Goal: Information Seeking & Learning: Learn about a topic

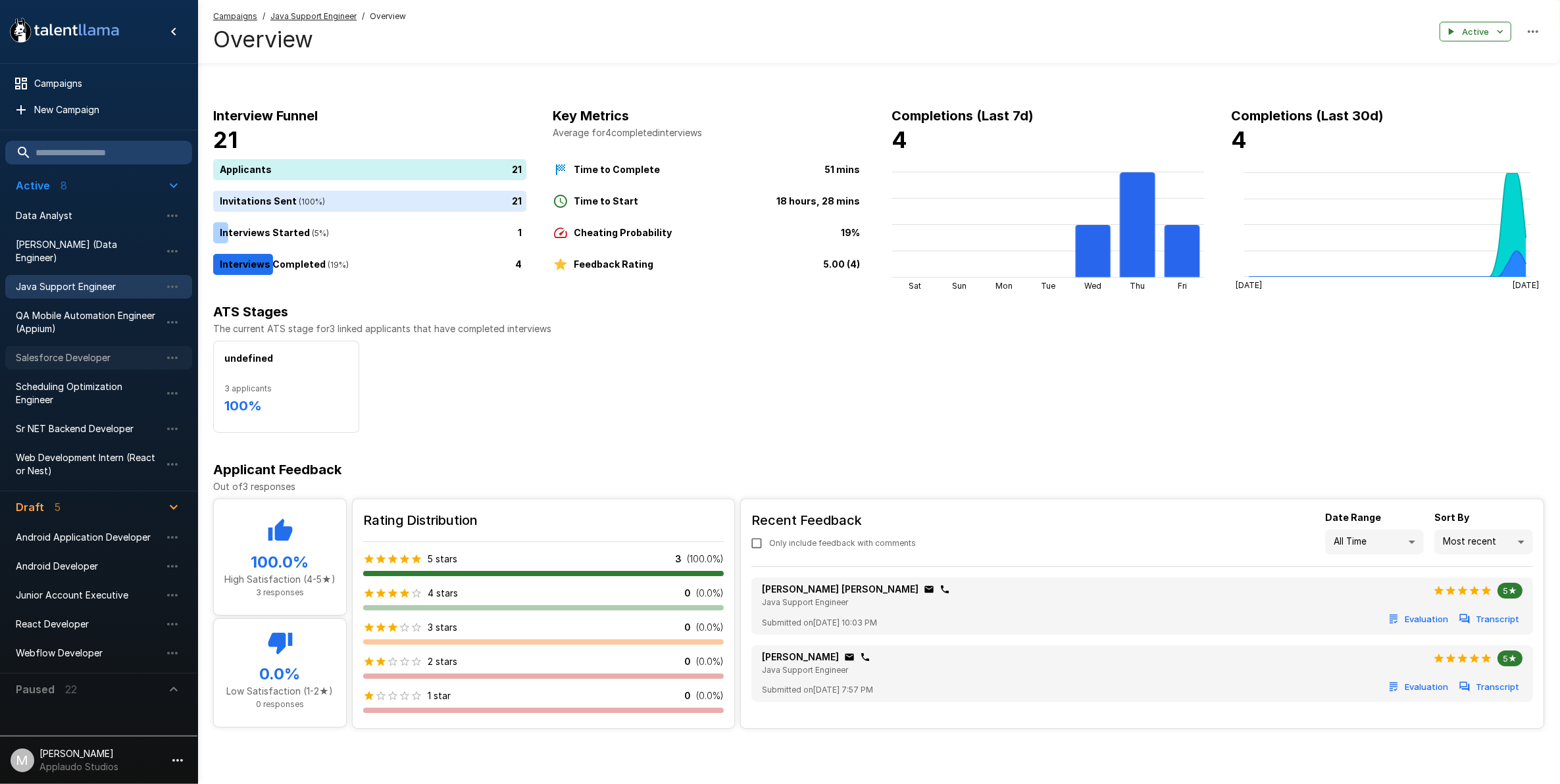
click at [64, 351] on span "Salesforce Developer" at bounding box center [88, 358] width 144 height 13
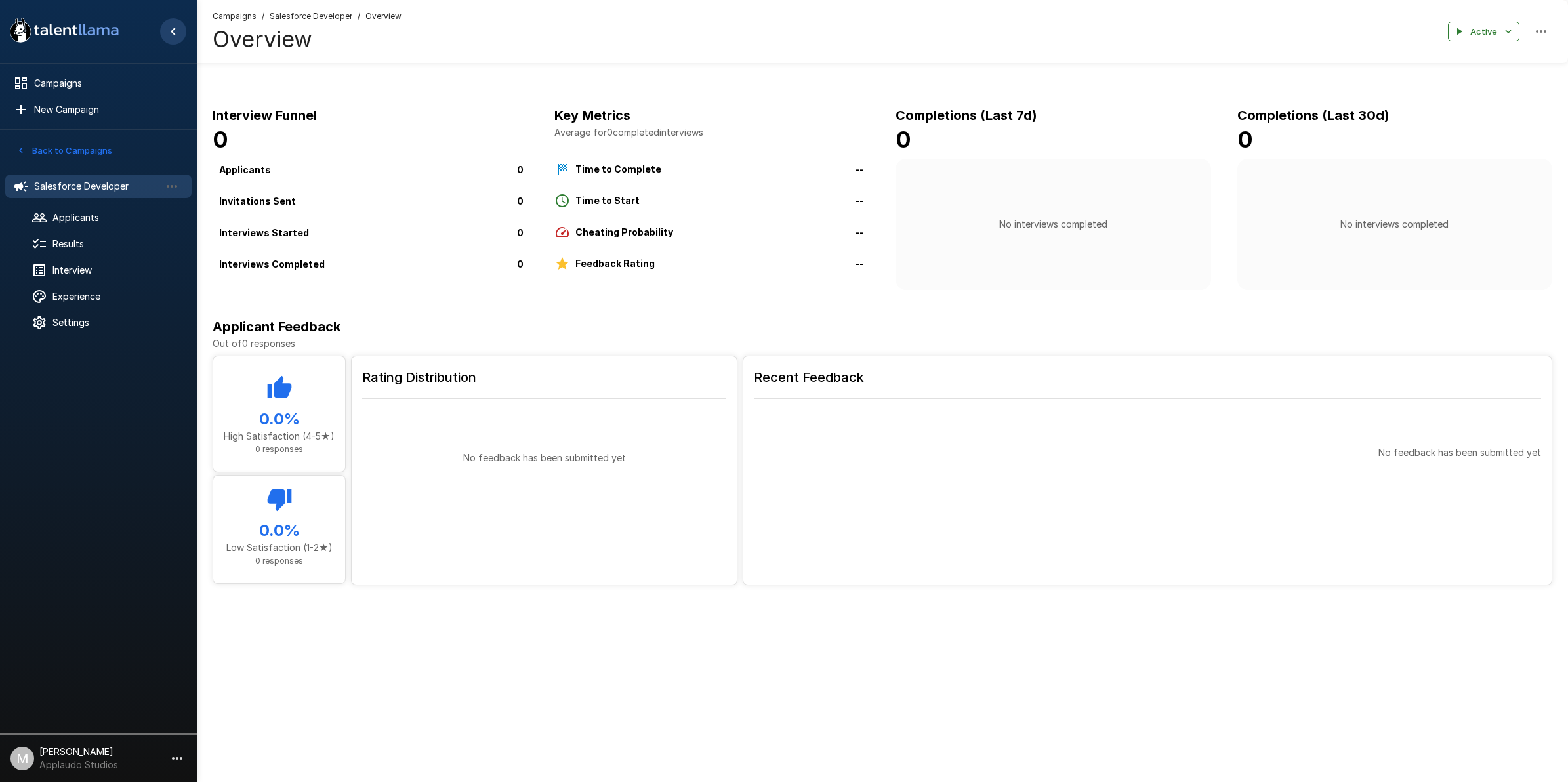
click at [182, 34] on button "Hide menu" at bounding box center [173, 32] width 26 height 26
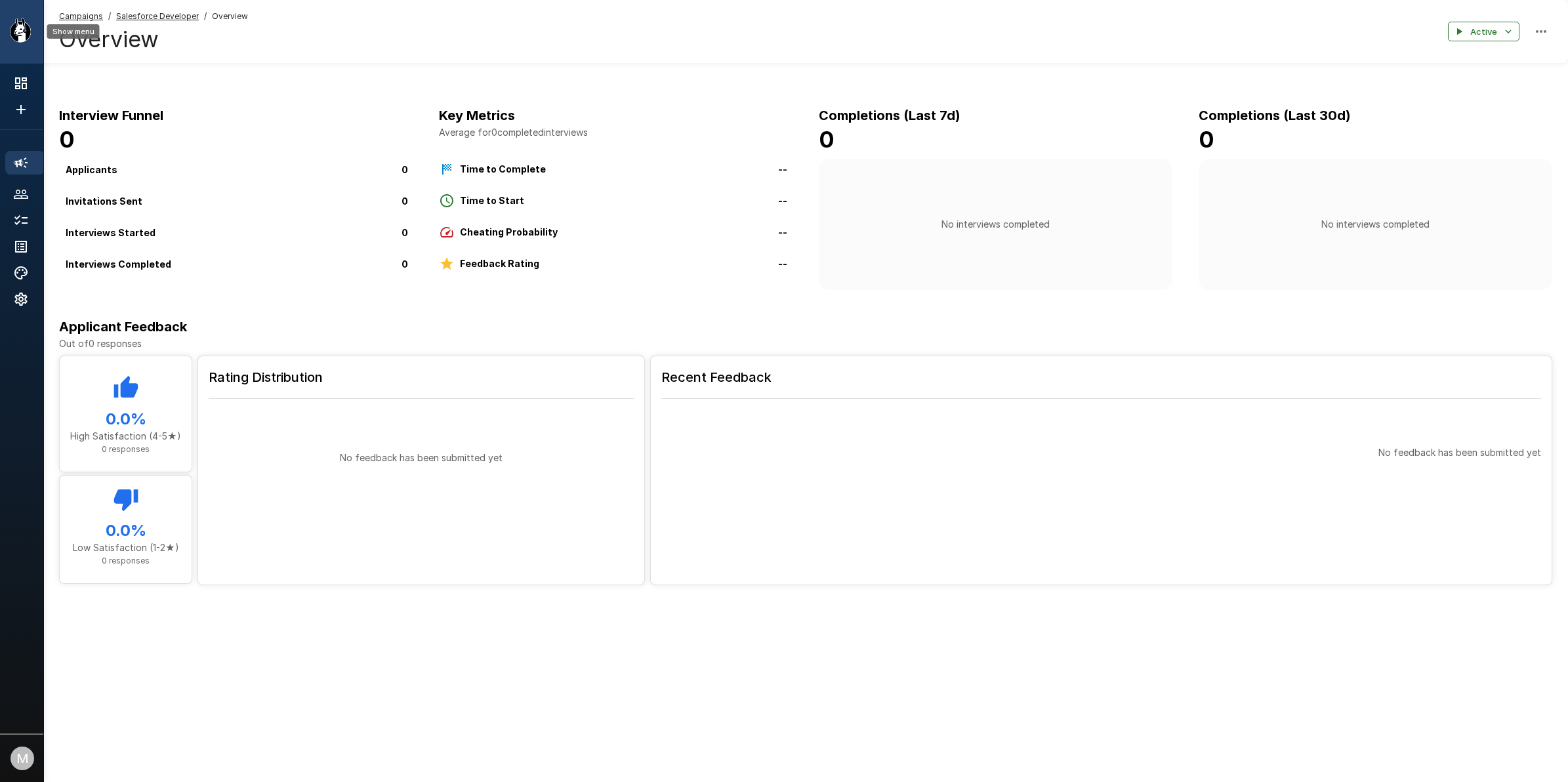
click at [10, 17] on icon ".st0{fill:#FFFFFF;} .st1{fill:#76a4ed;}" at bounding box center [64, 30] width 118 height 34
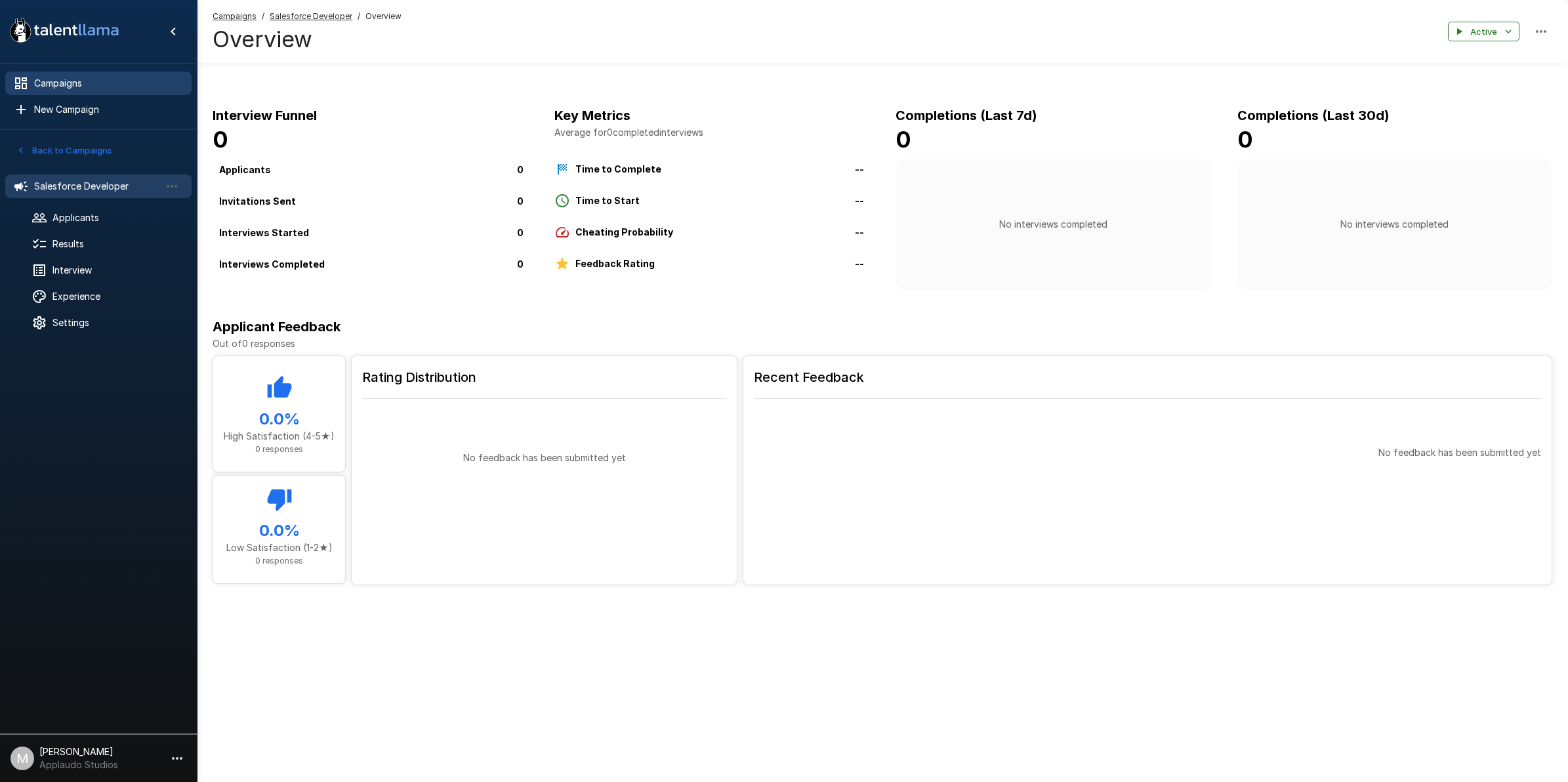
click at [66, 86] on span "Campaigns" at bounding box center [108, 84] width 147 height 13
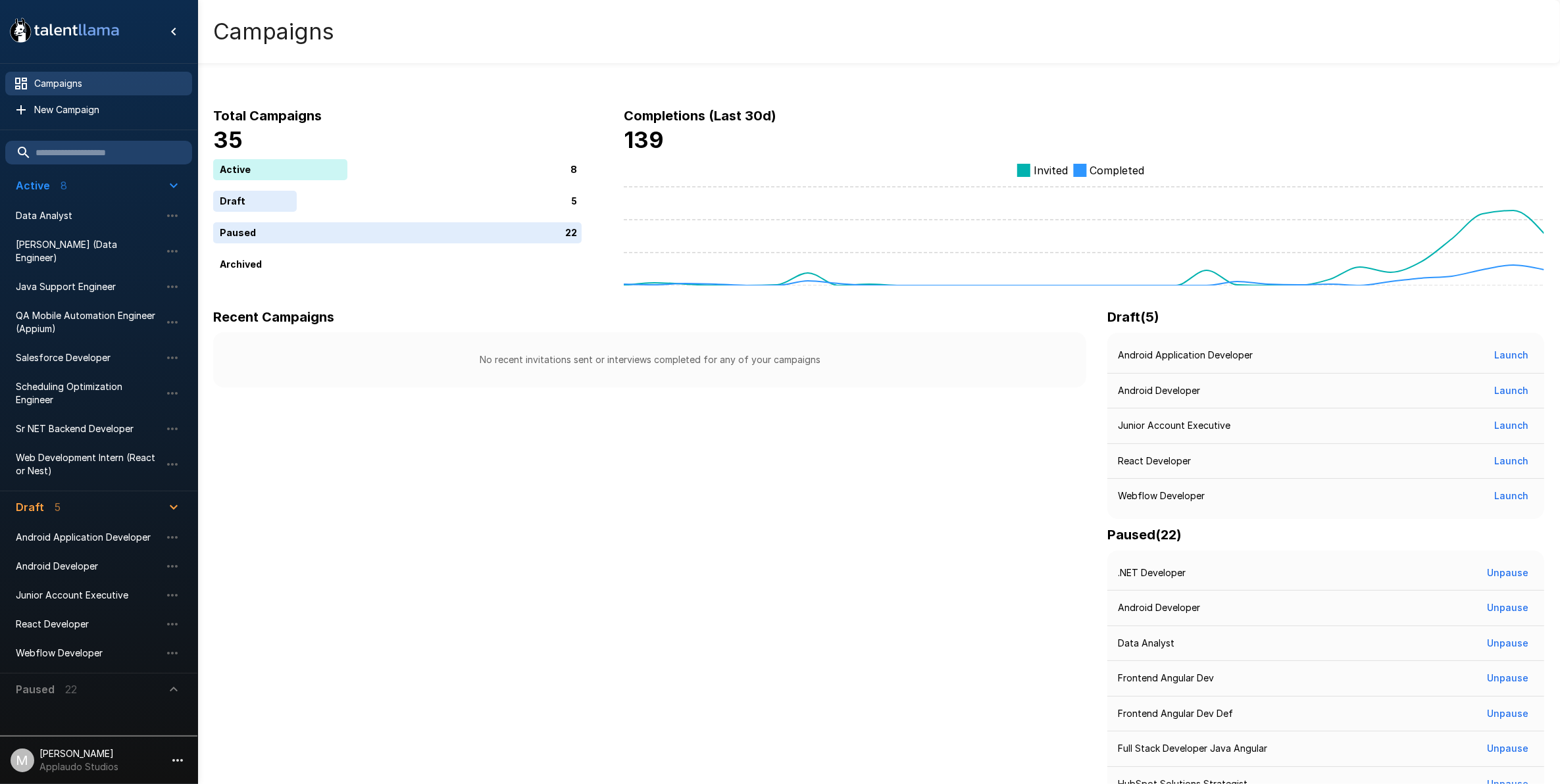
click at [90, 414] on li "Sr NET Backend Developer" at bounding box center [99, 428] width 187 height 29
click at [90, 423] on span "Sr NET Backend Developer" at bounding box center [88, 429] width 144 height 13
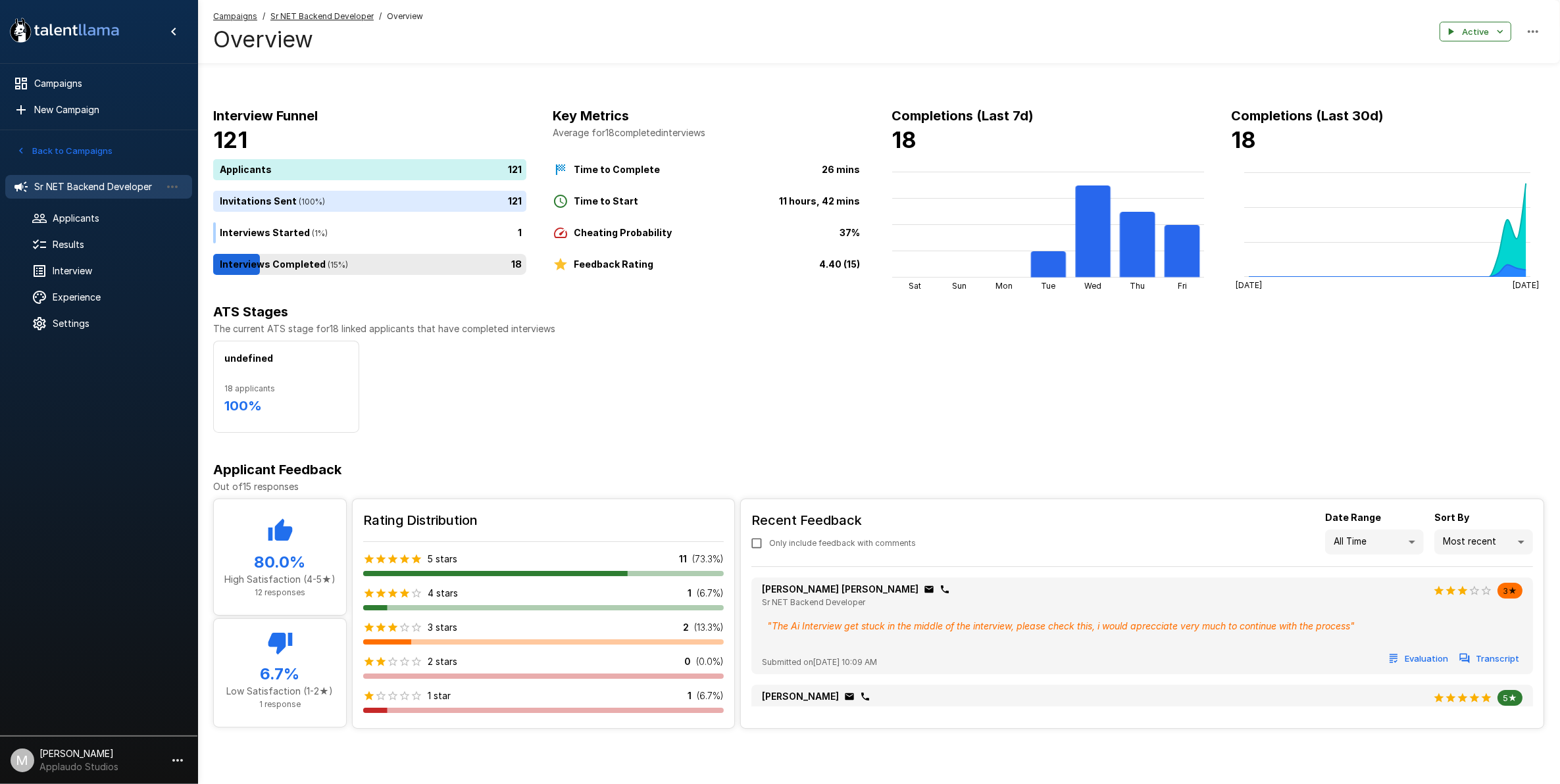
click at [302, 261] on div "18" at bounding box center [373, 264] width 319 height 21
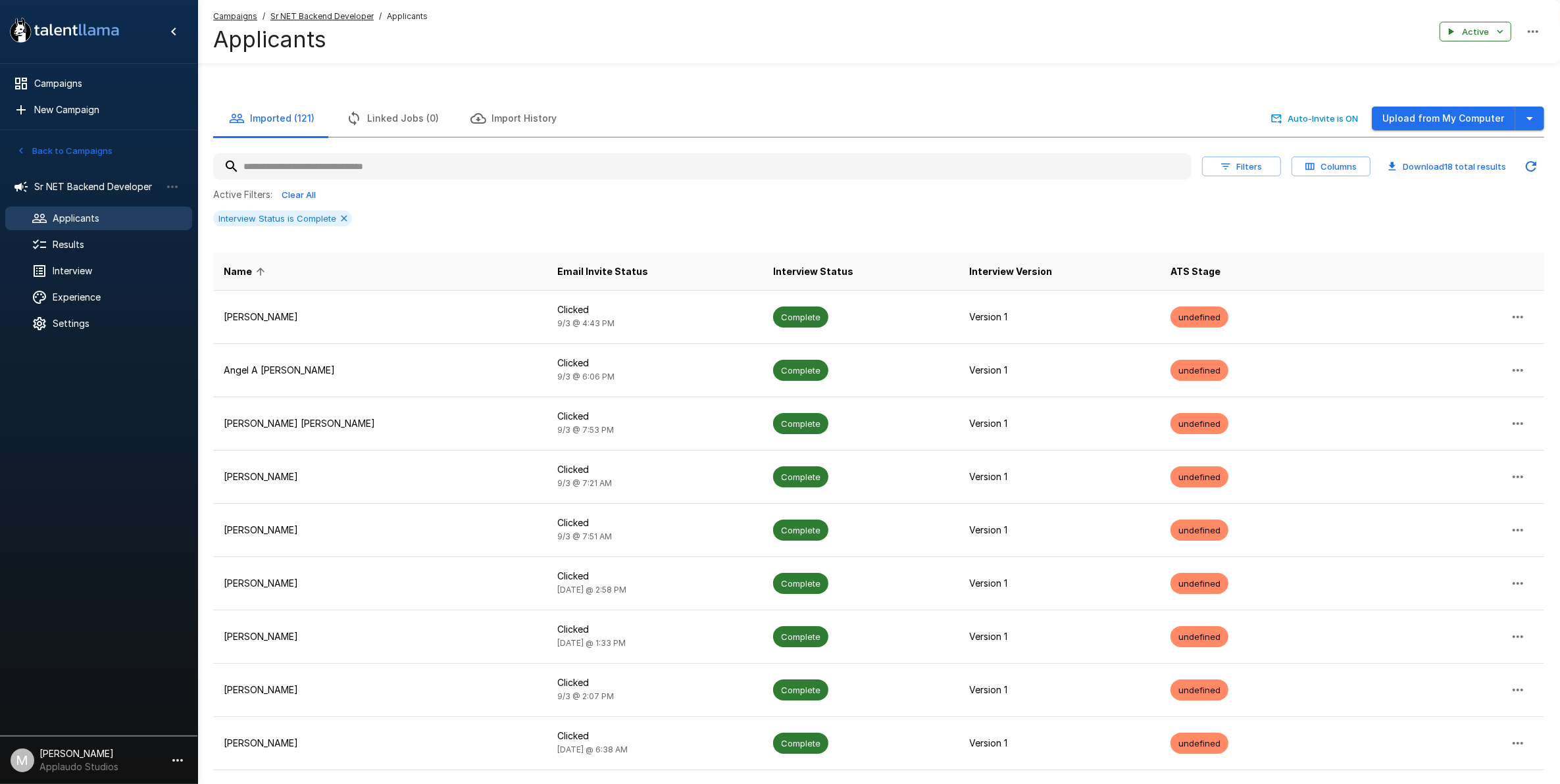
click at [50, 211] on div at bounding box center [50, 218] width 37 height 16
click at [45, 197] on div "Sr NET Backend Developer" at bounding box center [99, 186] width 187 height 23
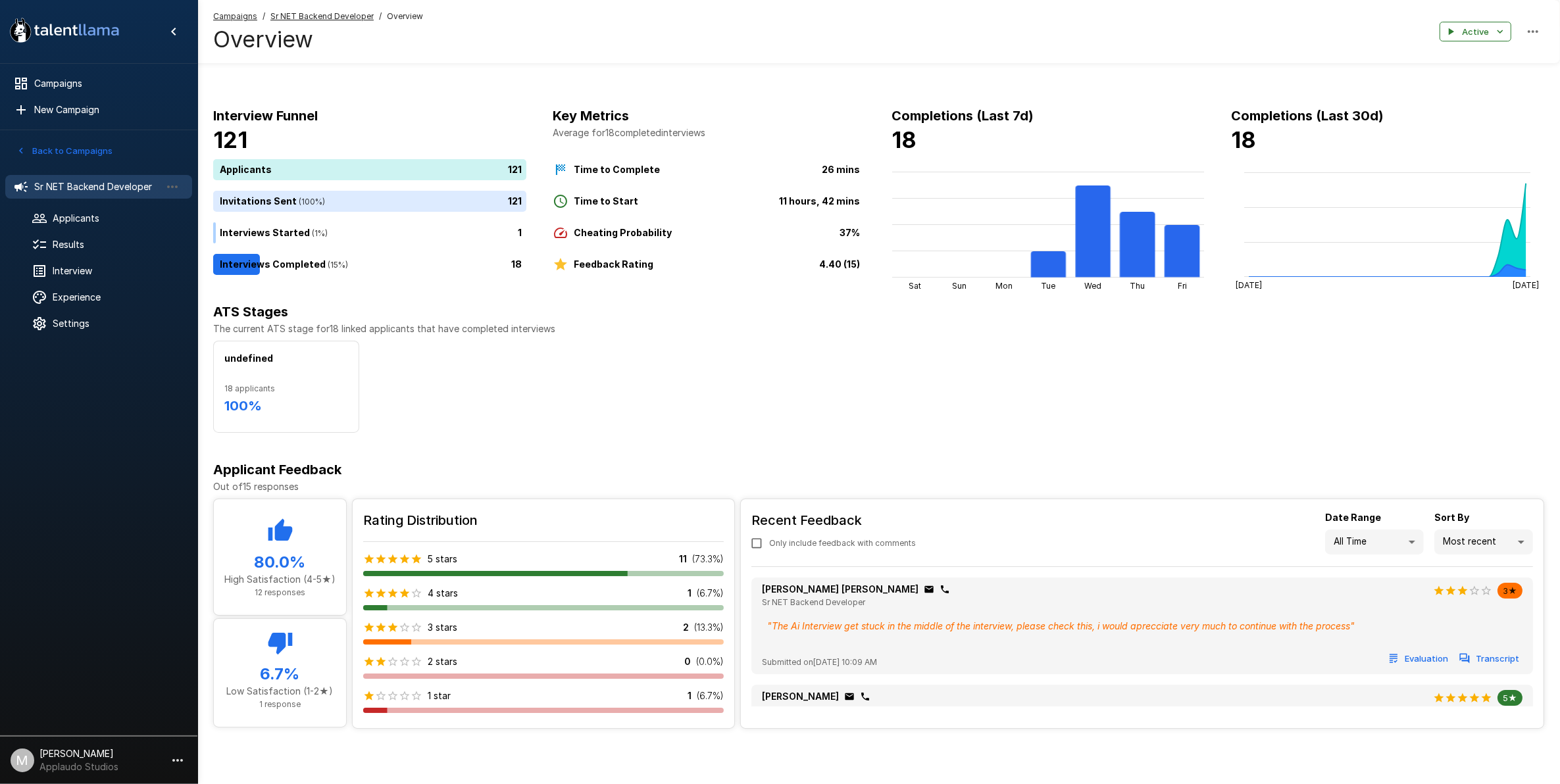
scroll to position [1, 0]
click at [454, 563] on p "5 stars" at bounding box center [442, 559] width 30 height 13
click at [318, 254] on div "18" at bounding box center [373, 264] width 319 height 21
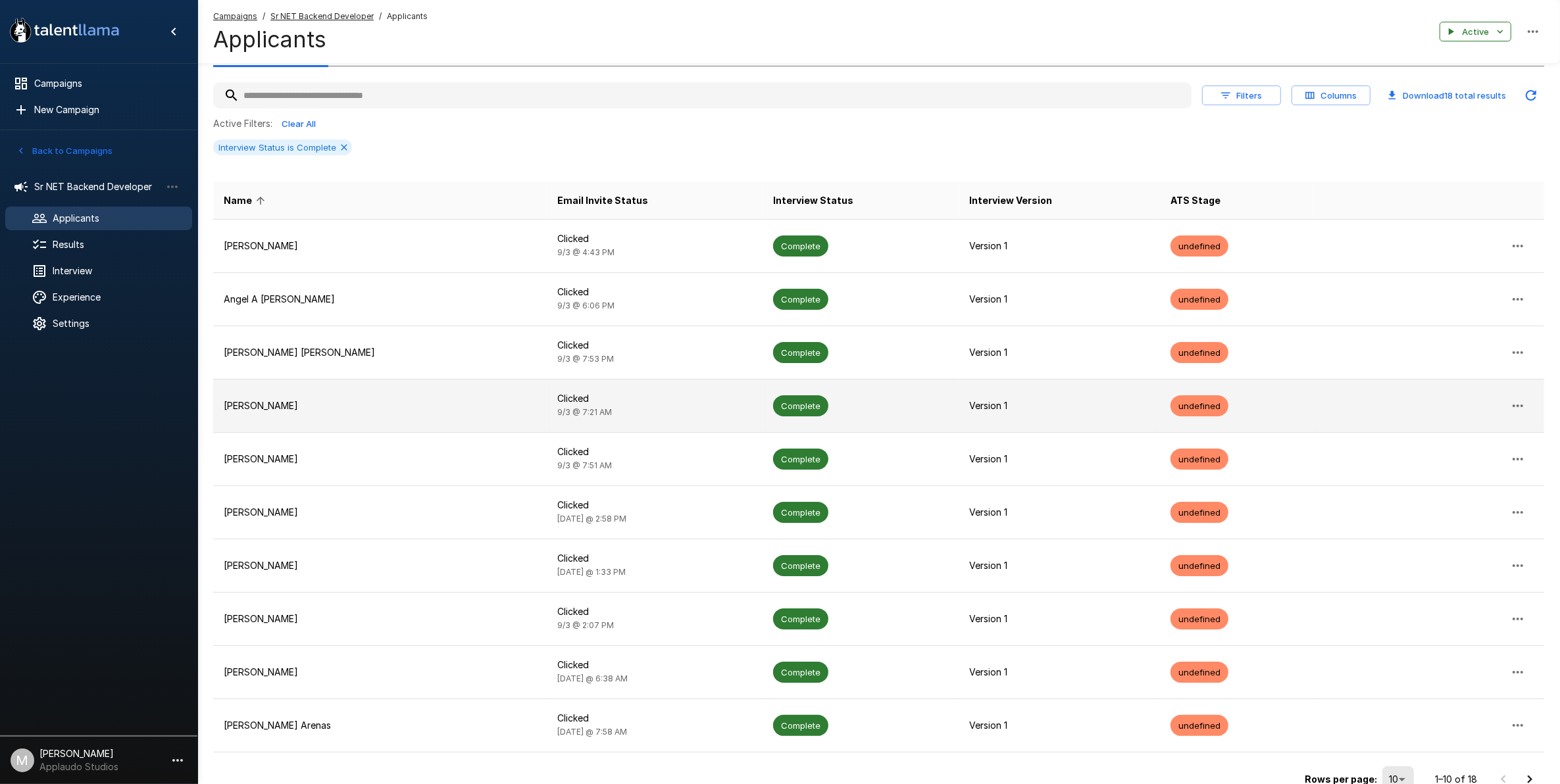
scroll to position [137, 0]
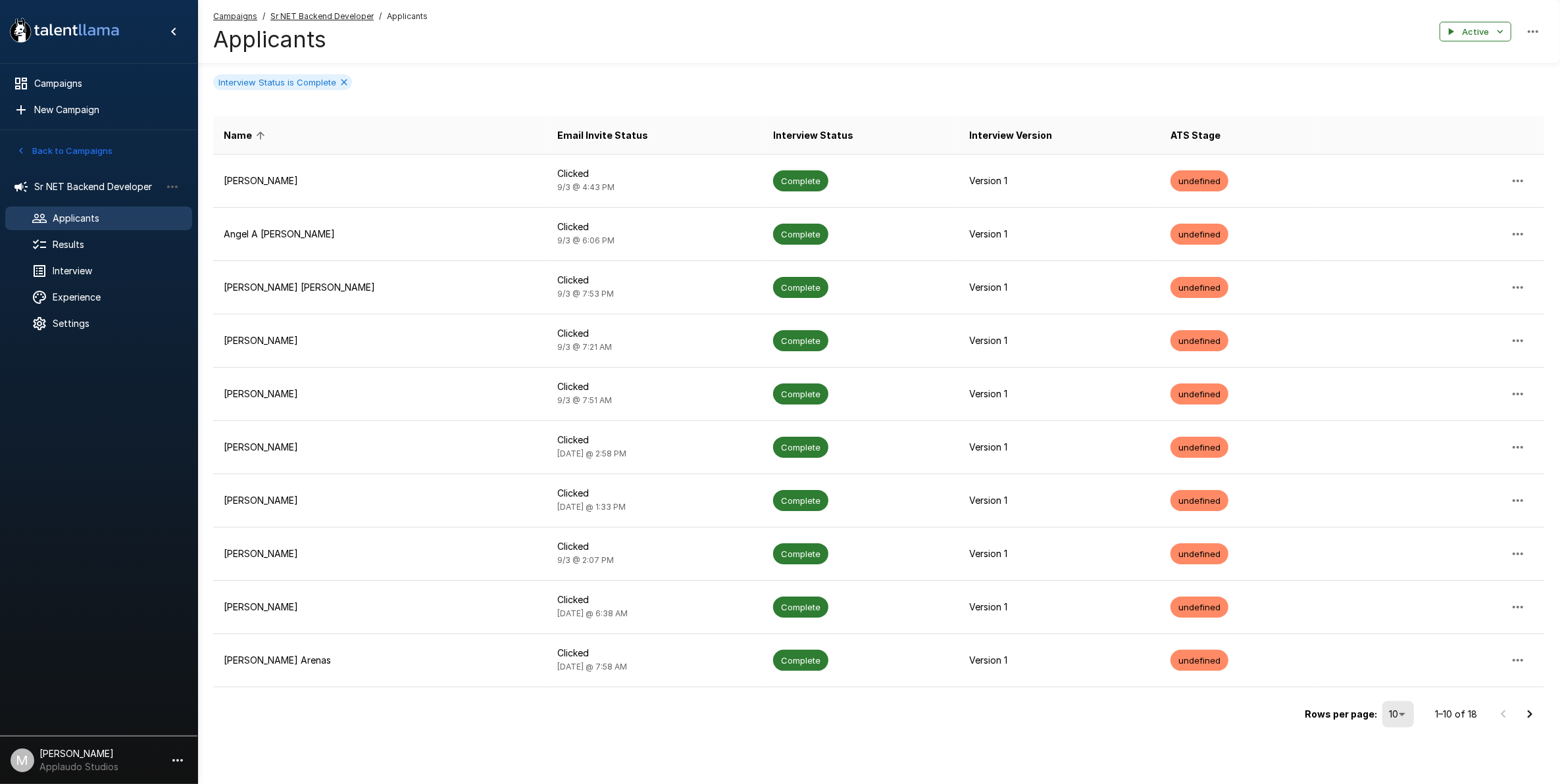
click at [1530, 711] on icon "Go to next page" at bounding box center [1529, 714] width 16 height 16
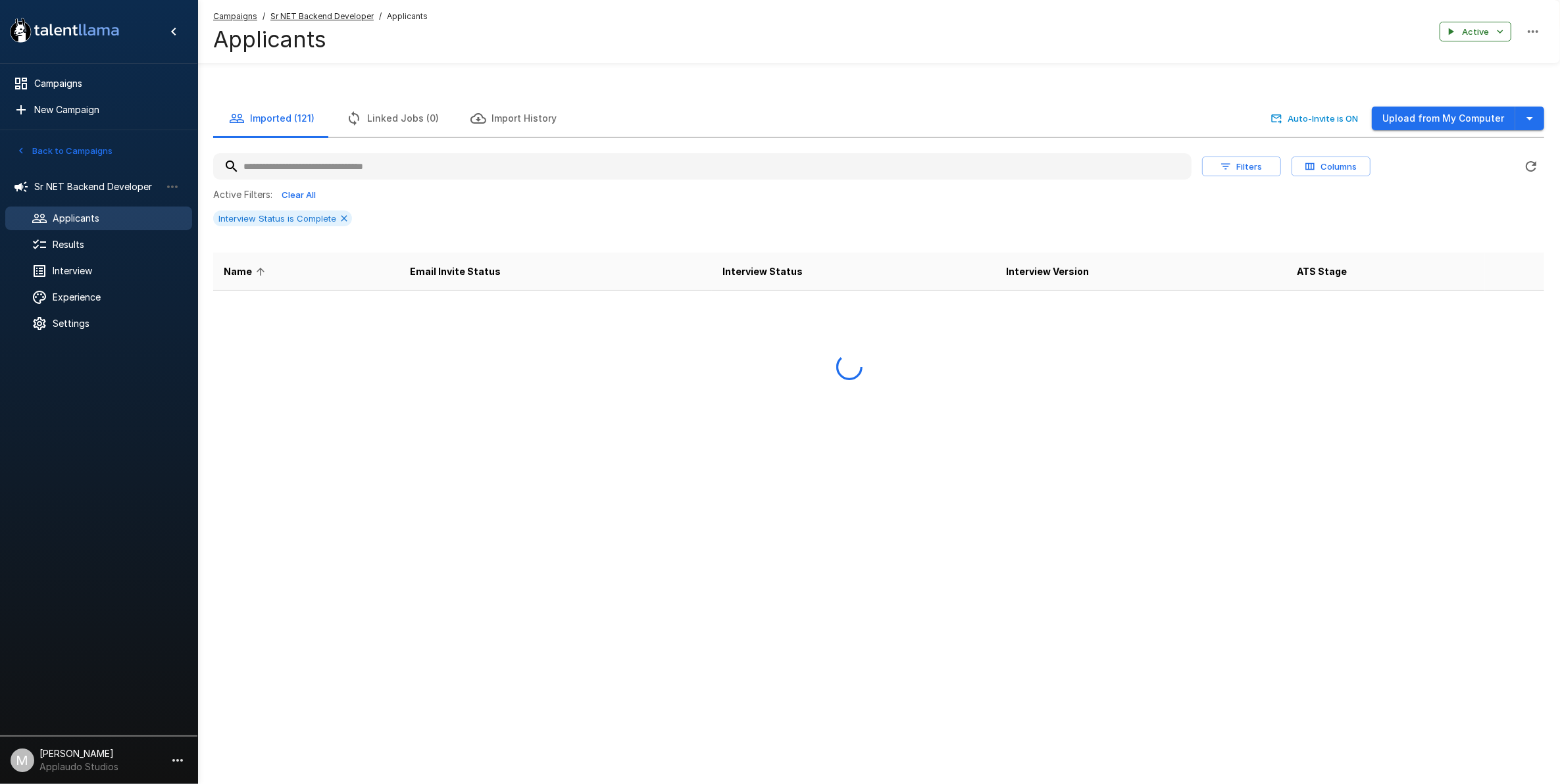
scroll to position [0, 0]
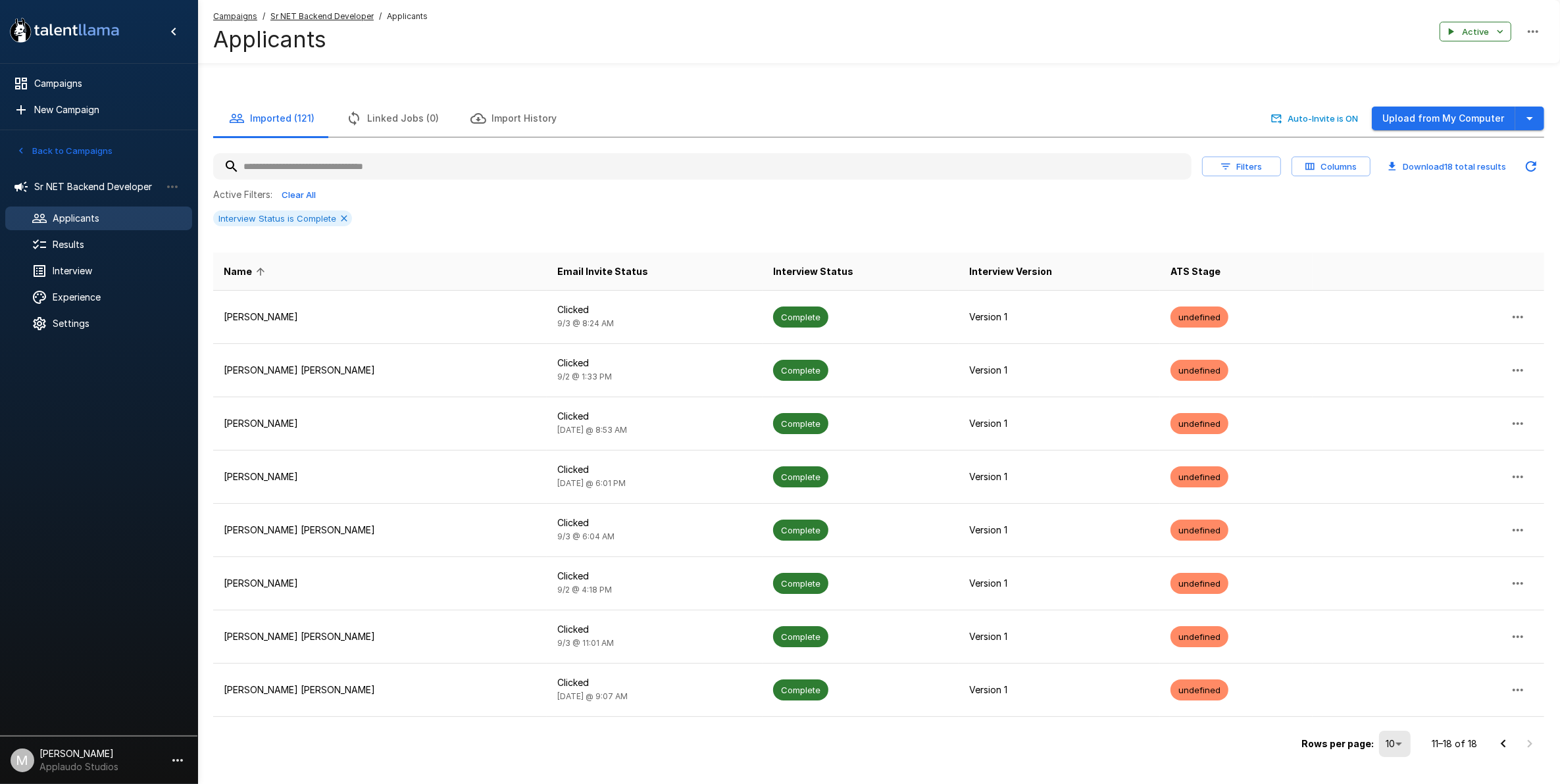
click at [1530, 711] on td at bounding box center [1428, 689] width 232 height 53
click at [173, 24] on icon "Hide menu" at bounding box center [173, 31] width 16 height 16
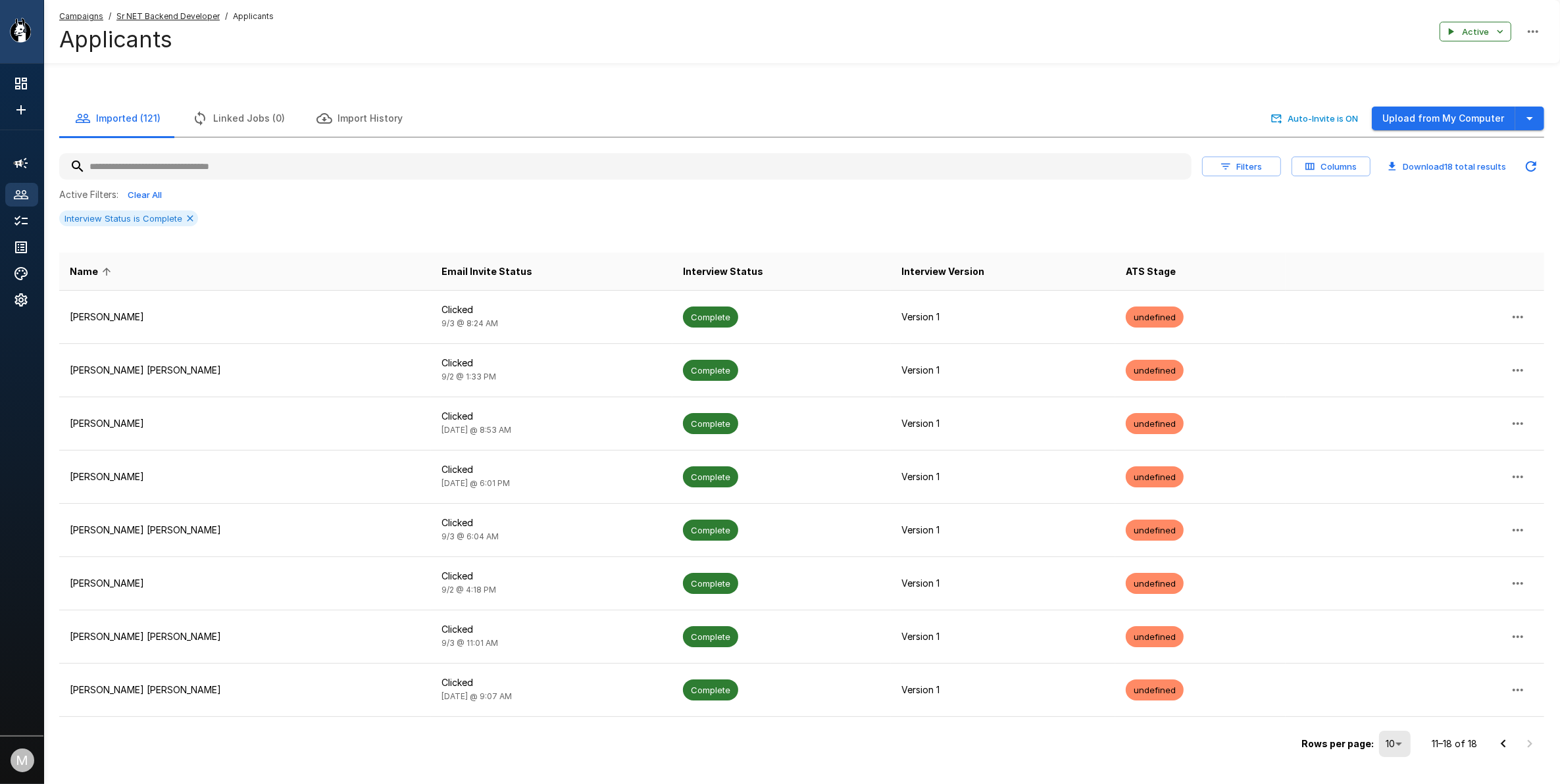
click at [23, 37] on icon "Show menu" at bounding box center [20, 30] width 21 height 24
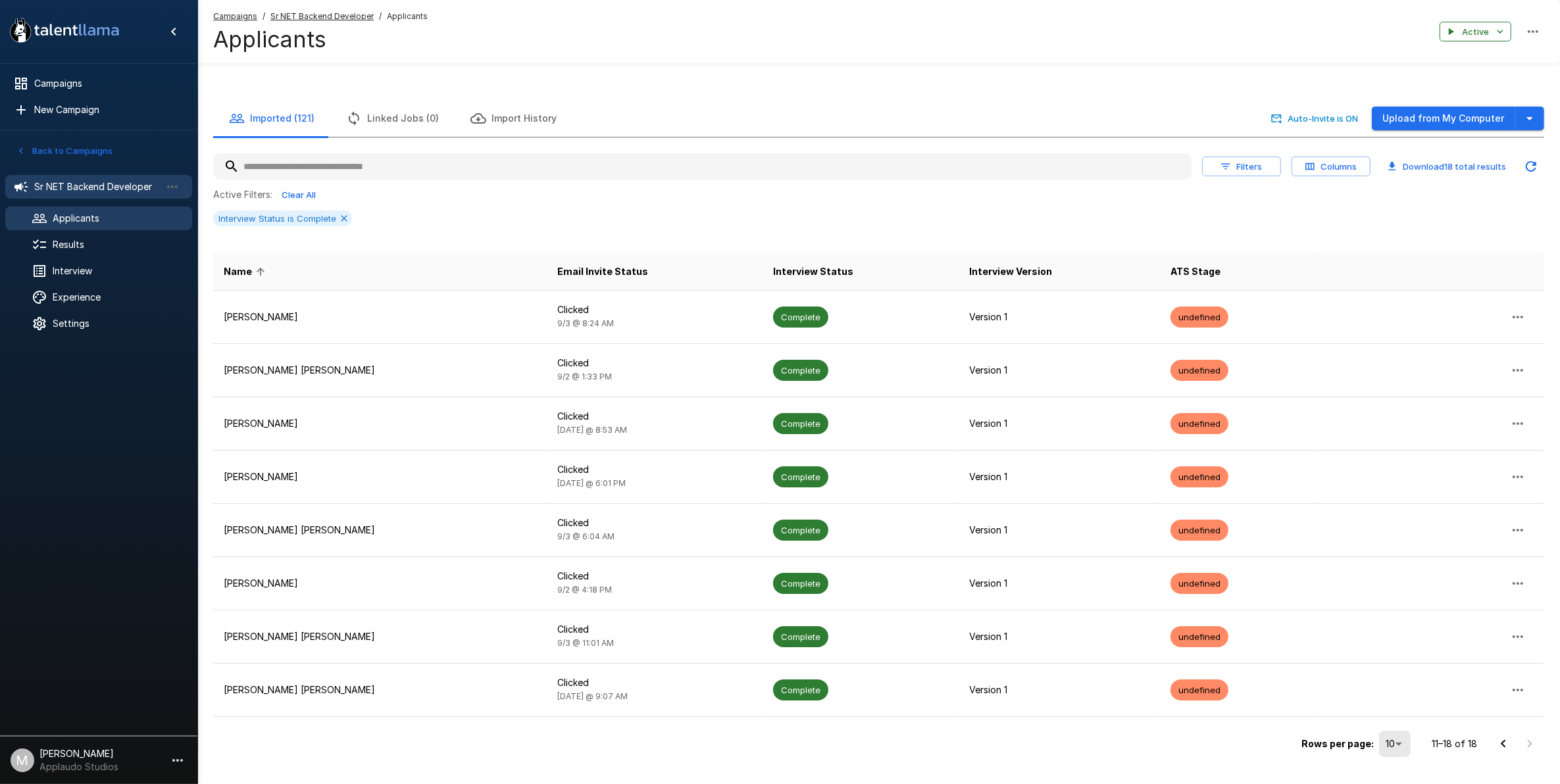
click at [63, 182] on span "Sr NET Backend Developer" at bounding box center [98, 187] width 127 height 13
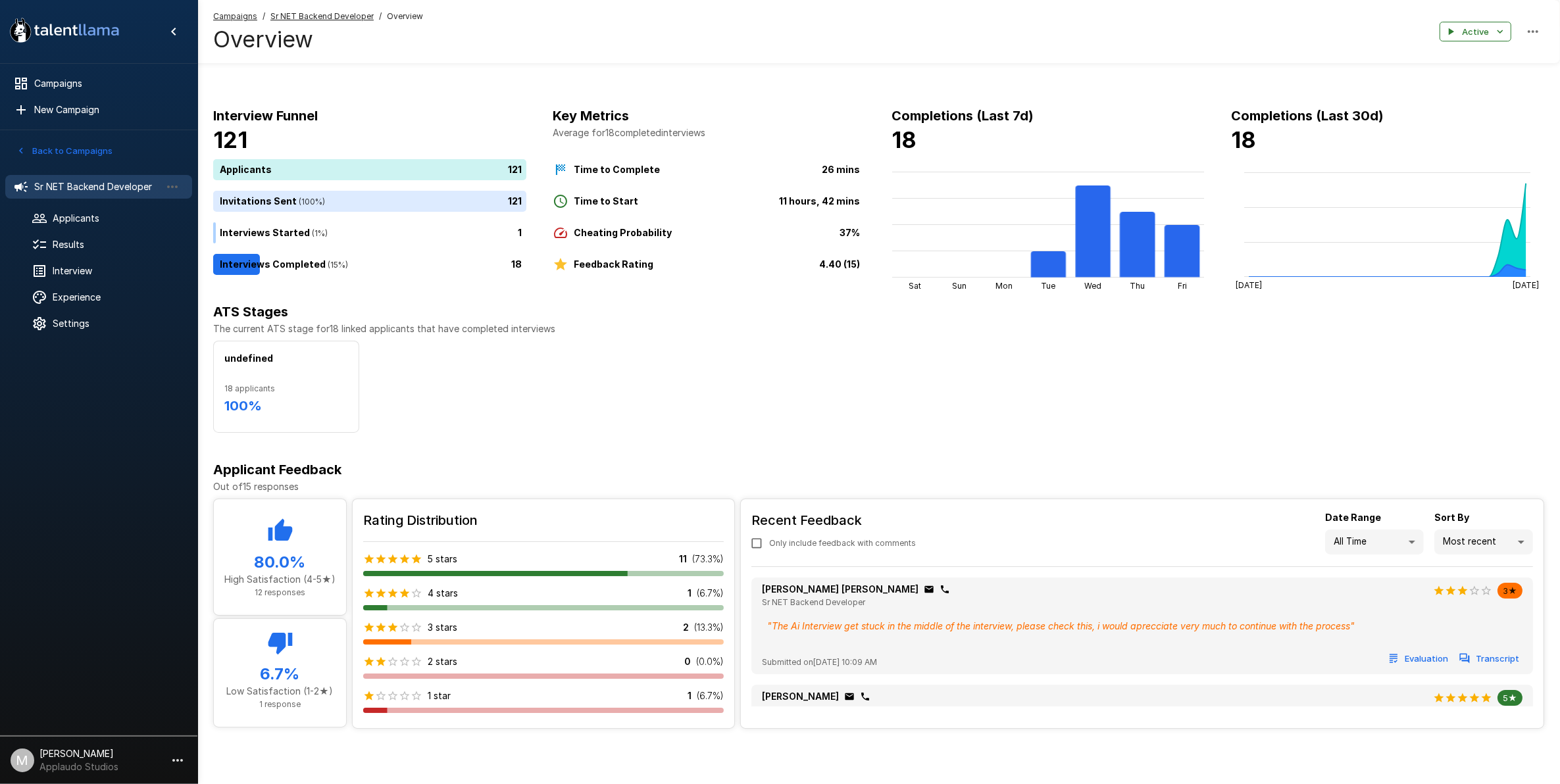
click at [631, 545] on div "Rating Distribution 5 stars 11 ( 73.3 %) 4 stars 1 ( 6.7 %) 3 stars 2 ( 13.3 %)…" at bounding box center [544, 619] width 382 height 240
click at [600, 561] on div "5 stars 11 ( 73.3 %)" at bounding box center [543, 559] width 360 height 13
click at [455, 561] on div "5 stars 11 ( 73.3 %)" at bounding box center [543, 559] width 360 height 13
click at [439, 556] on p "5 stars" at bounding box center [442, 559] width 30 height 13
click at [439, 563] on p "5 stars" at bounding box center [442, 559] width 30 height 13
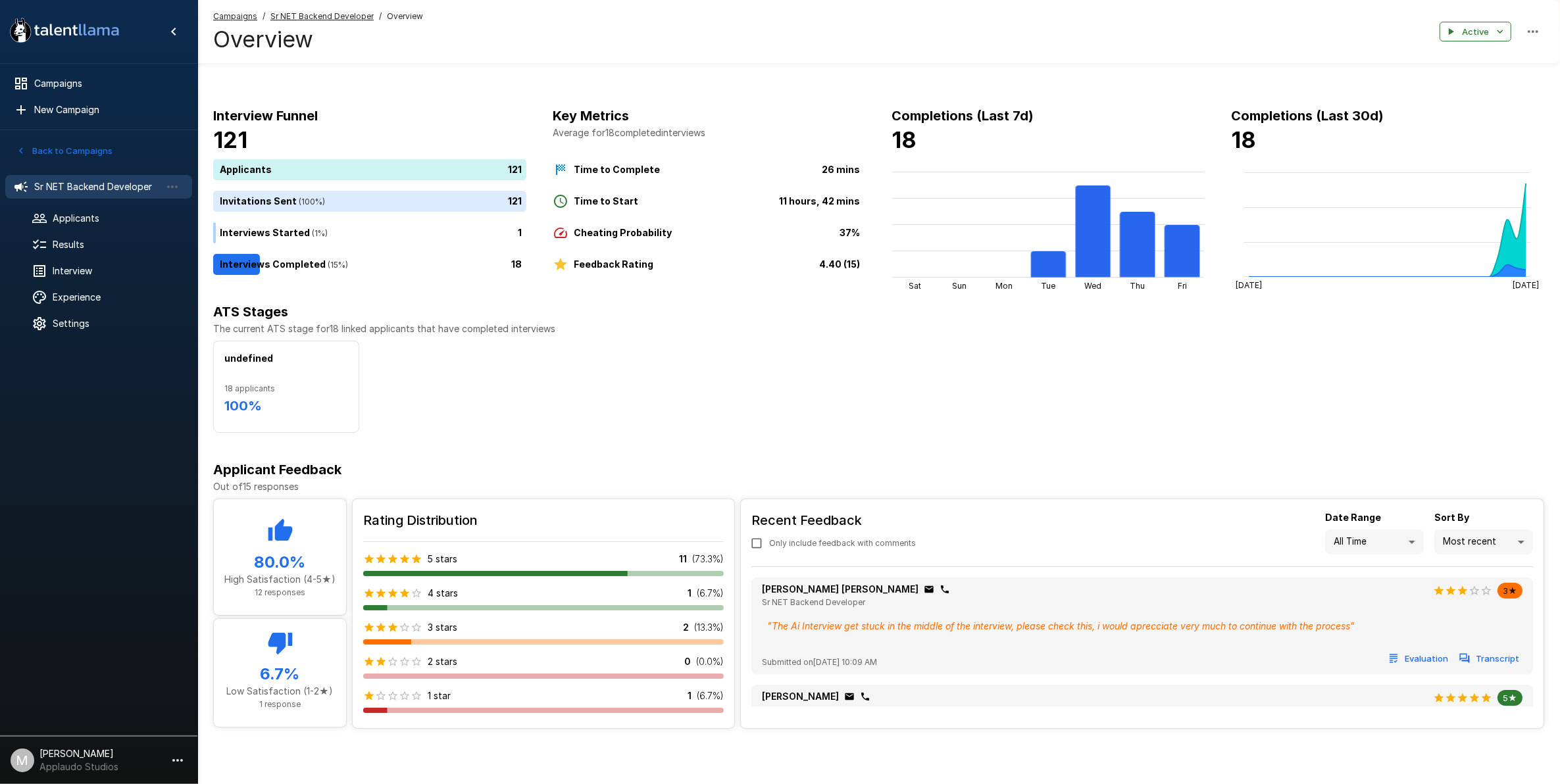
click at [431, 570] on div "5 stars 11 ( 73.3 %)" at bounding box center [543, 563] width 360 height 23
click at [436, 576] on span at bounding box center [447, 574] width 360 height 6
click at [317, 575] on p "High Satisfaction (4-5★)" at bounding box center [279, 579] width 111 height 13
click at [291, 553] on h5 "80.0 %" at bounding box center [279, 562] width 111 height 21
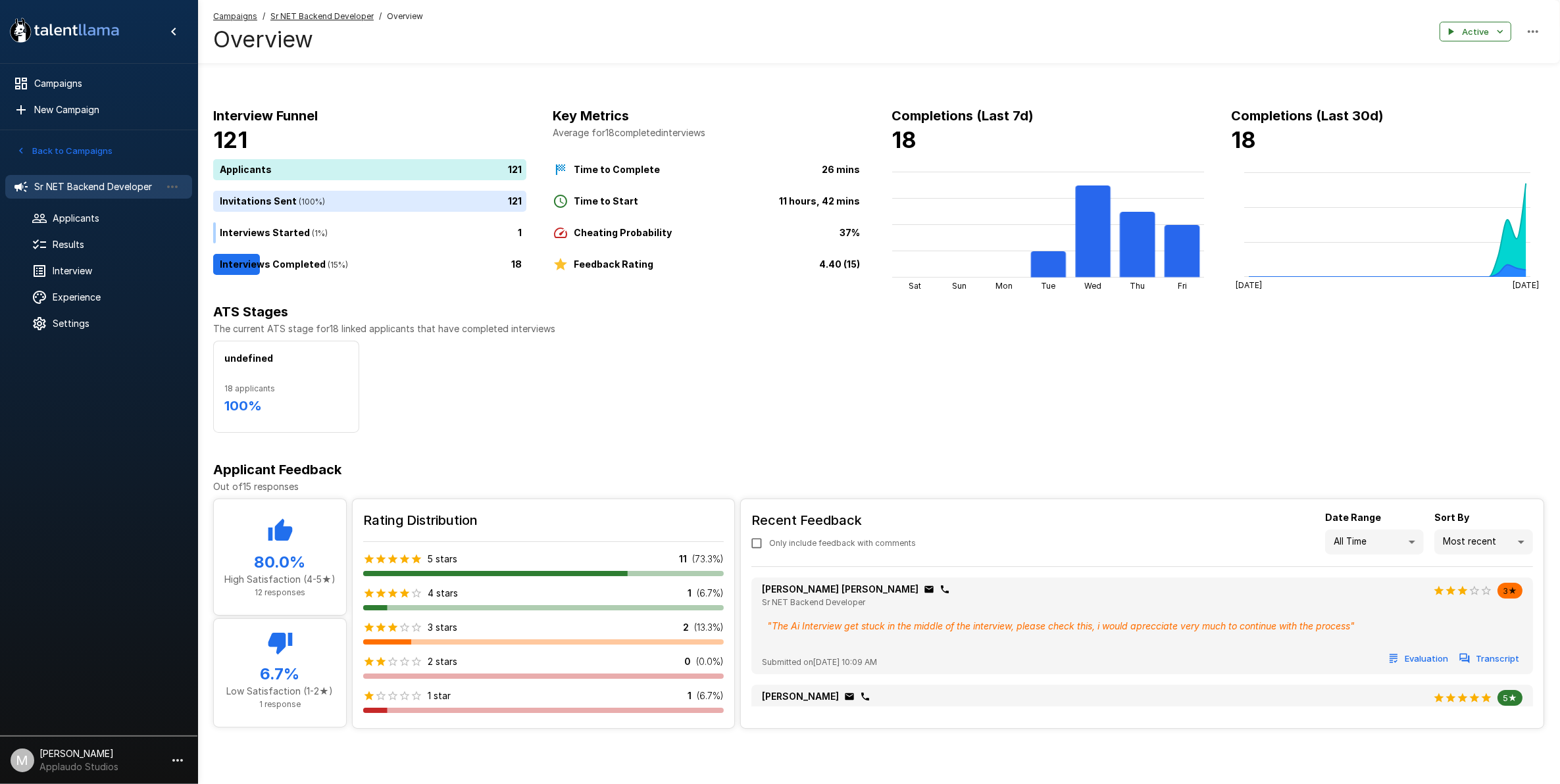
click at [126, 196] on div "Sr NET Backend Developer" at bounding box center [99, 186] width 187 height 23
click at [118, 214] on span "Applicants" at bounding box center [117, 218] width 129 height 13
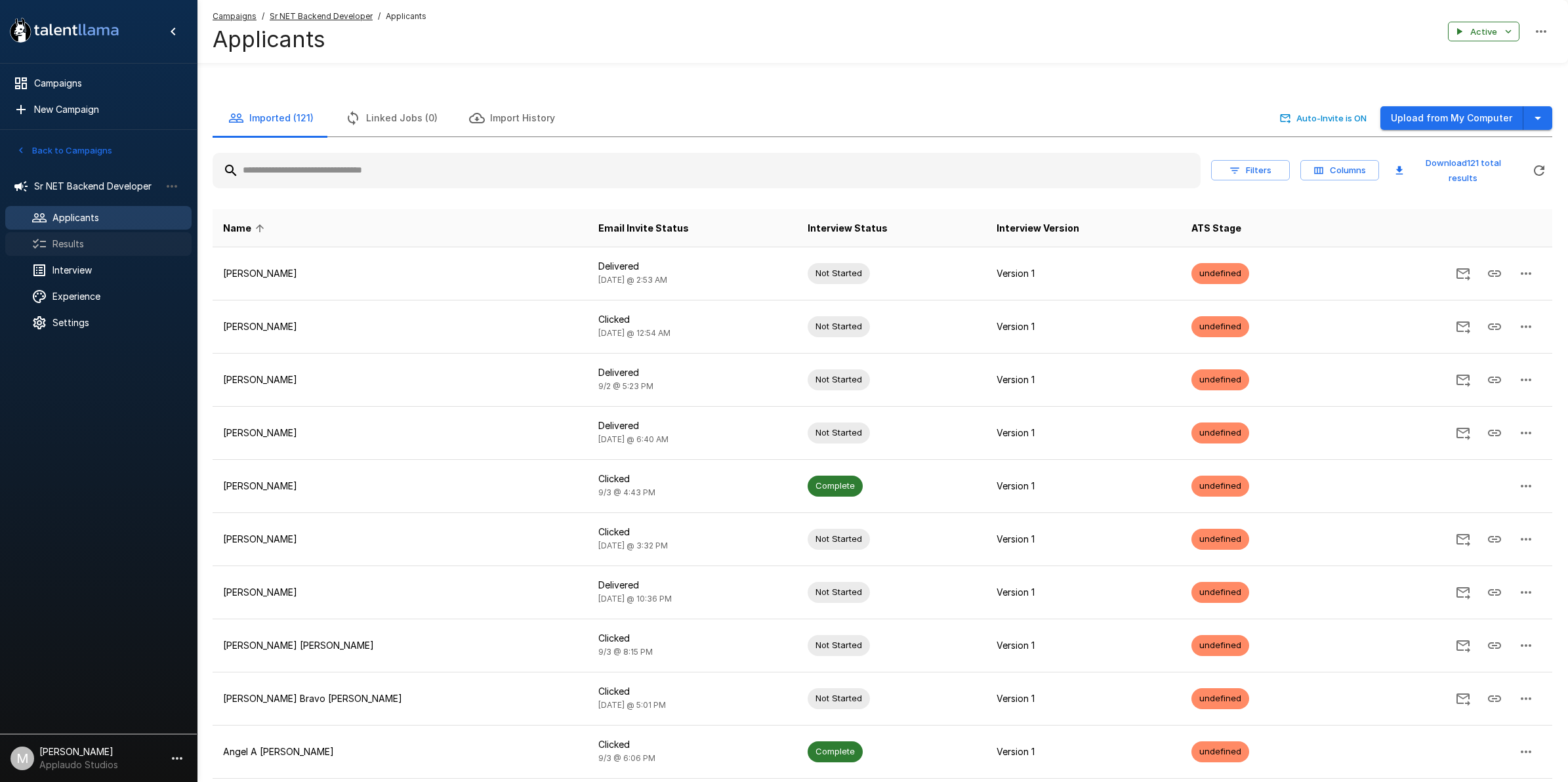
click at [110, 237] on div "Results" at bounding box center [98, 243] width 187 height 23
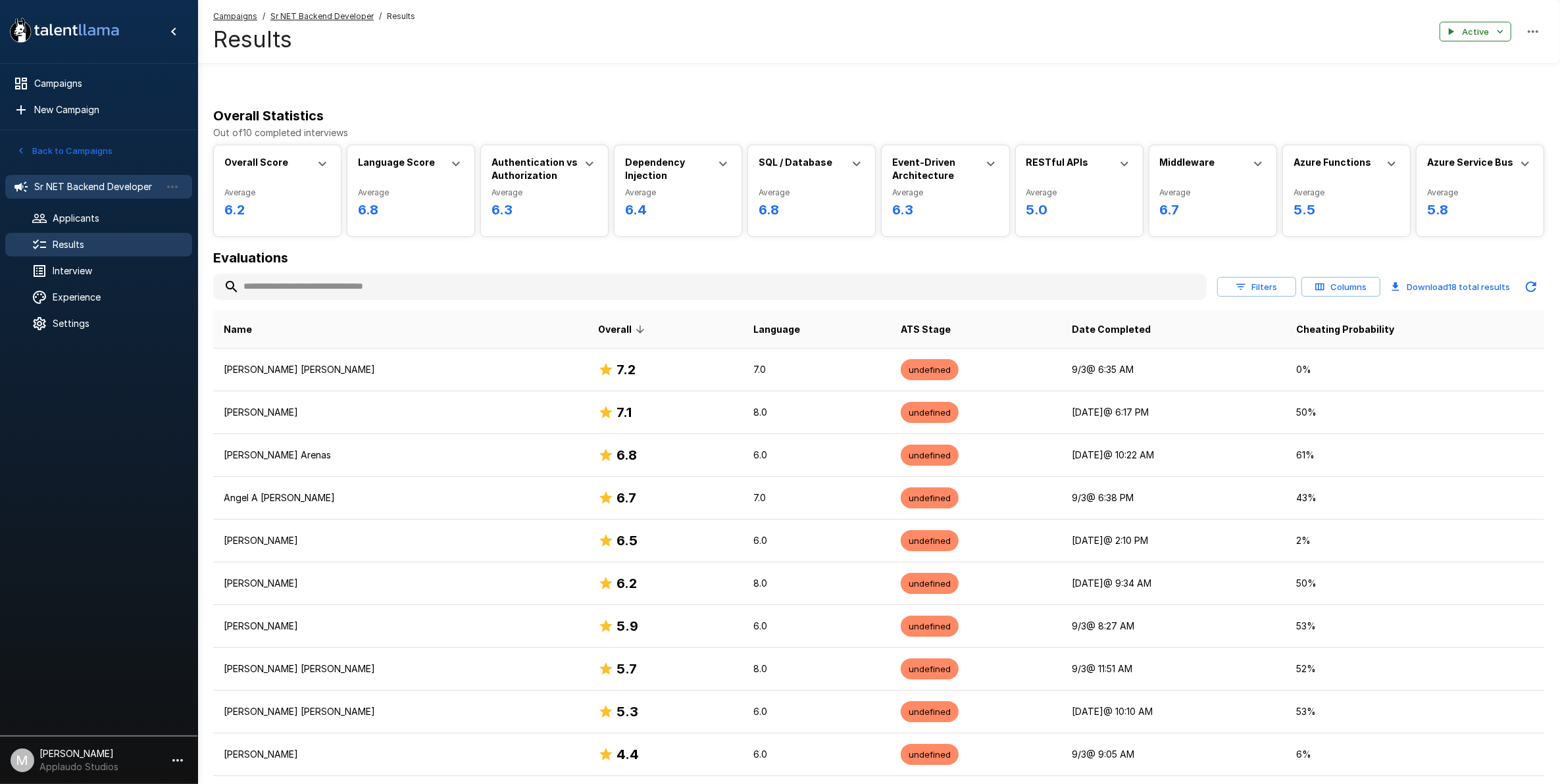
click at [136, 189] on span "Sr NET Backend Developer" at bounding box center [98, 187] width 127 height 13
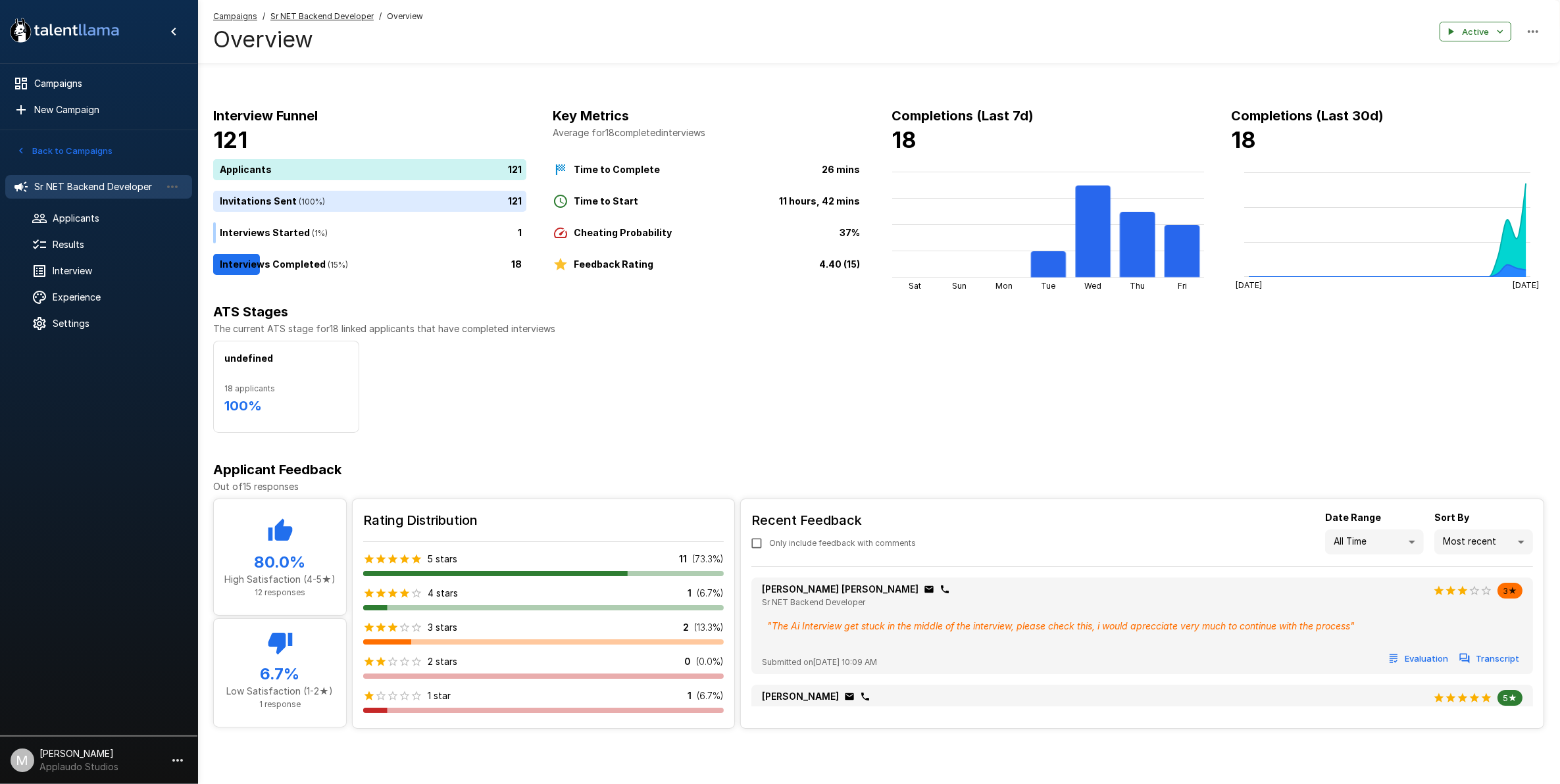
click at [97, 146] on button "Back to Campaigns" at bounding box center [64, 151] width 102 height 20
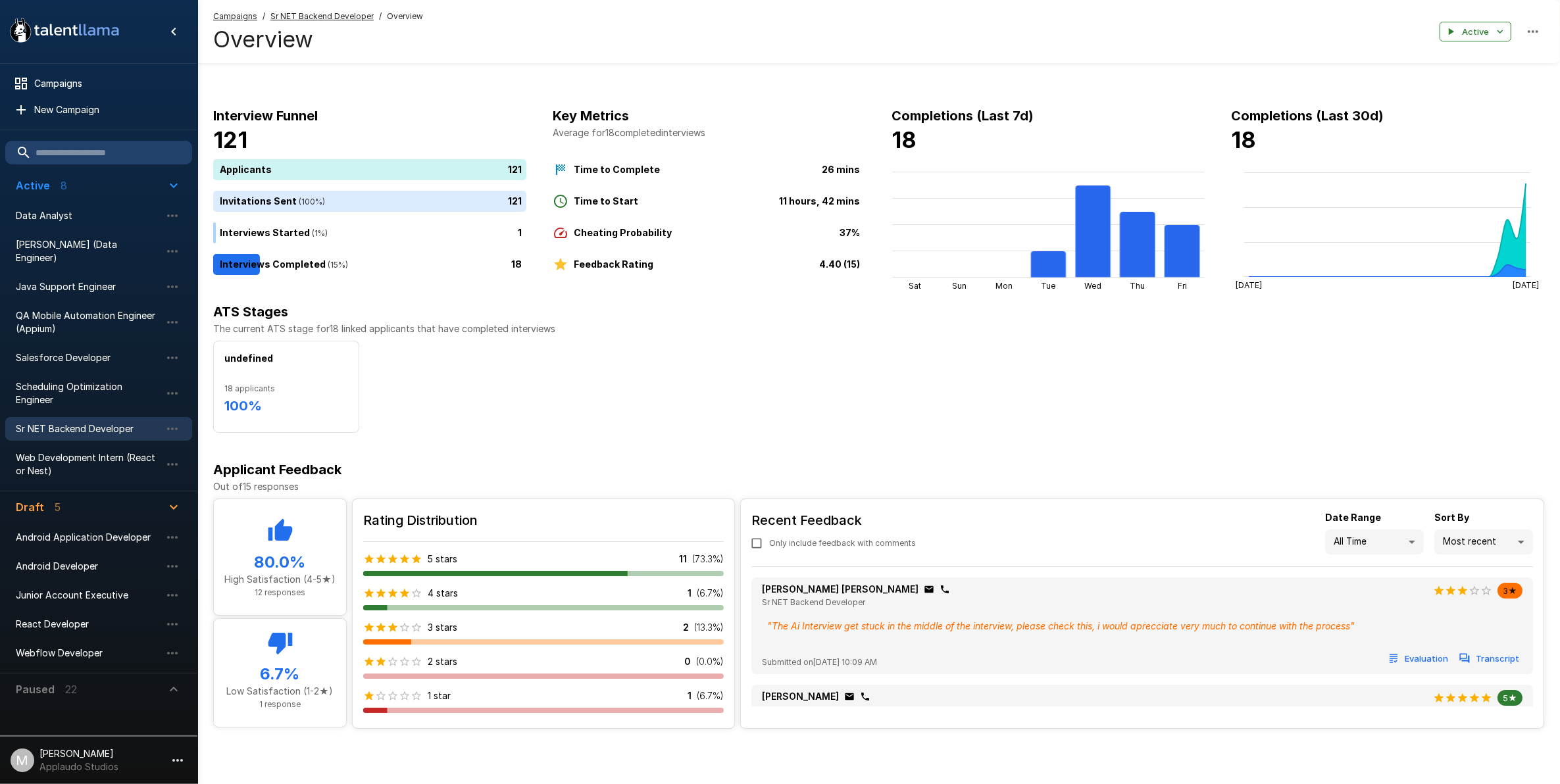
click at [97, 423] on span "Sr NET Backend Developer" at bounding box center [88, 429] width 144 height 13
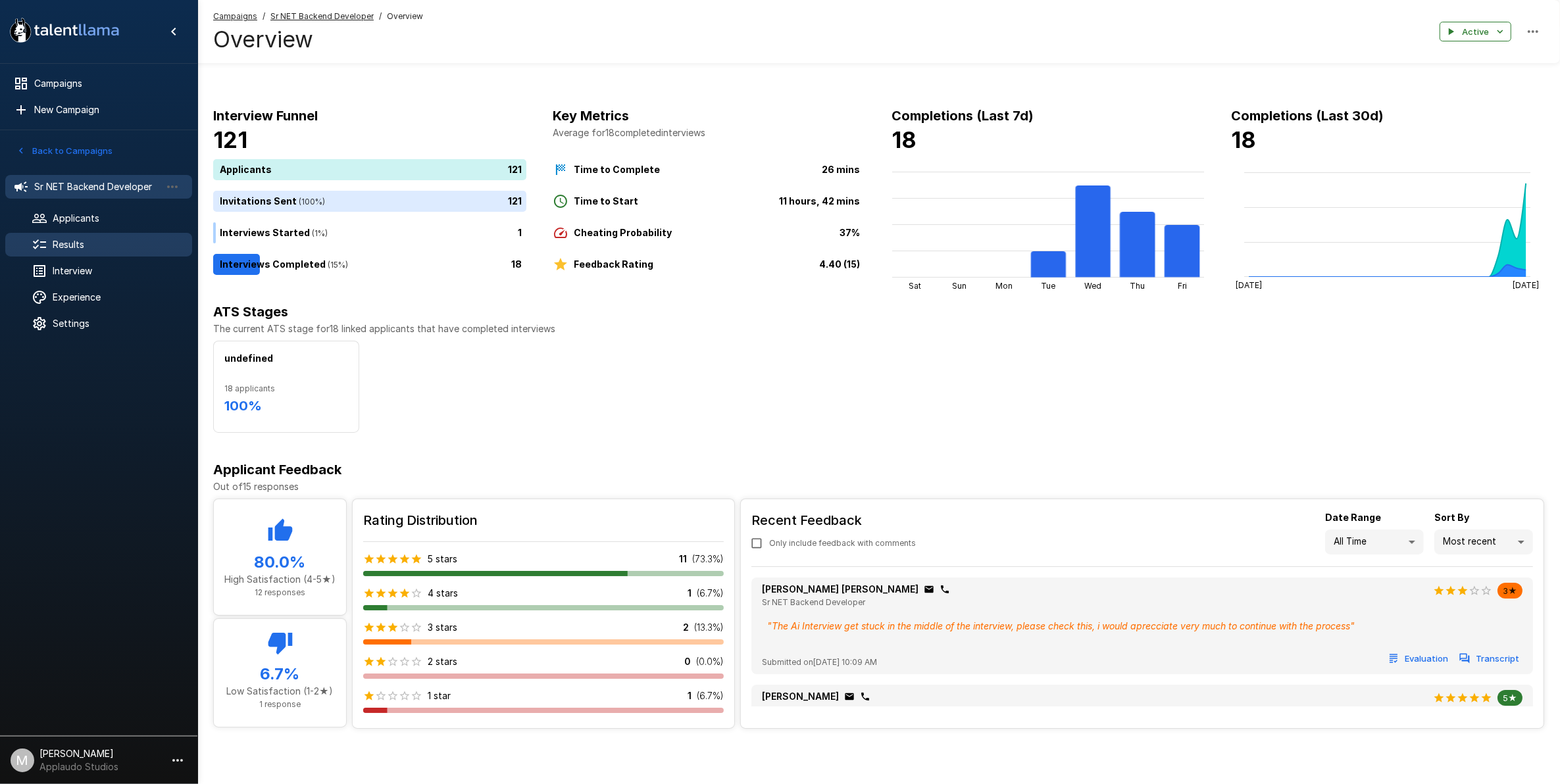
click at [87, 247] on span "Results" at bounding box center [117, 245] width 129 height 13
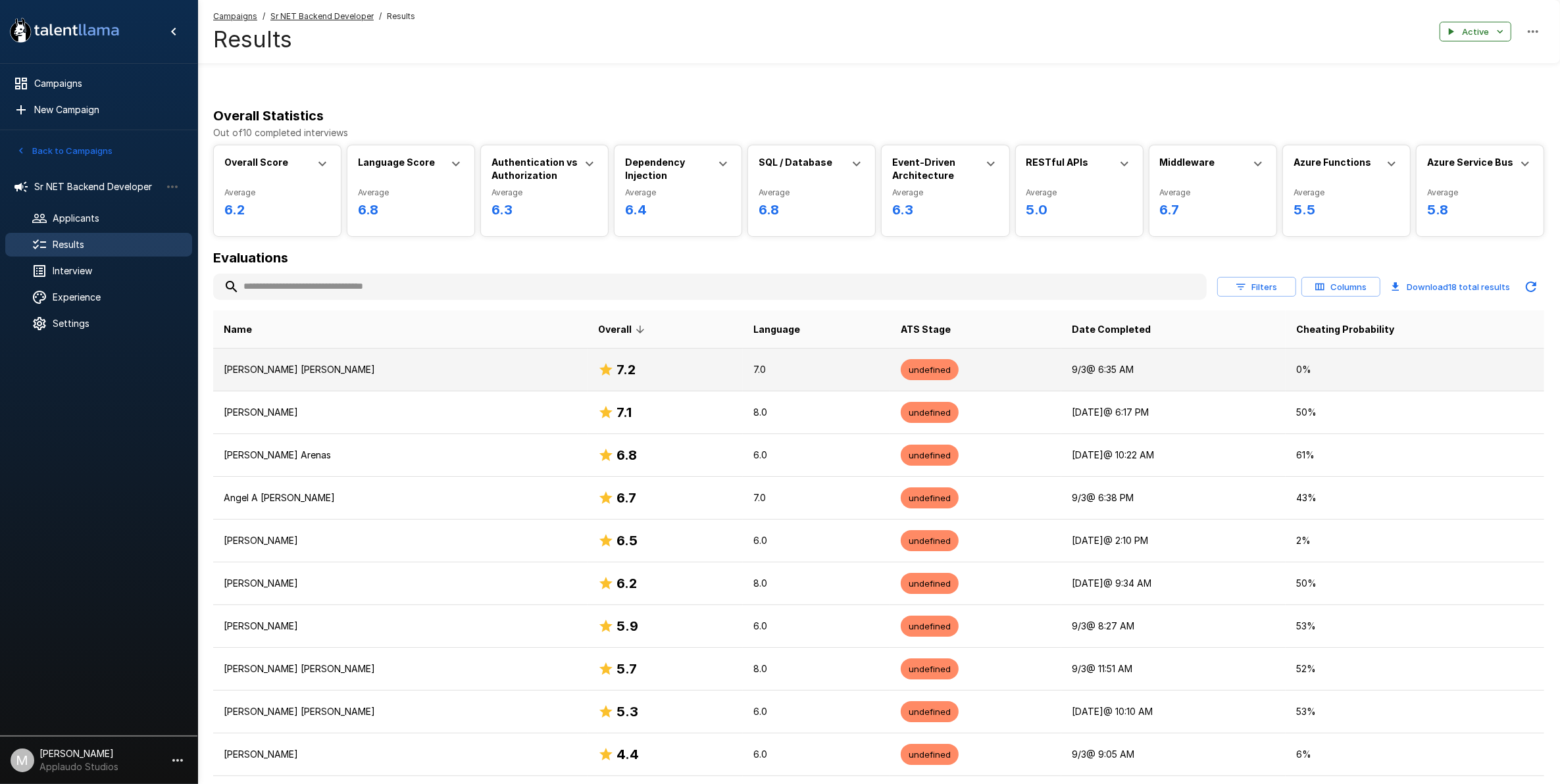
click at [669, 370] on div "7.2" at bounding box center [665, 370] width 135 height 21
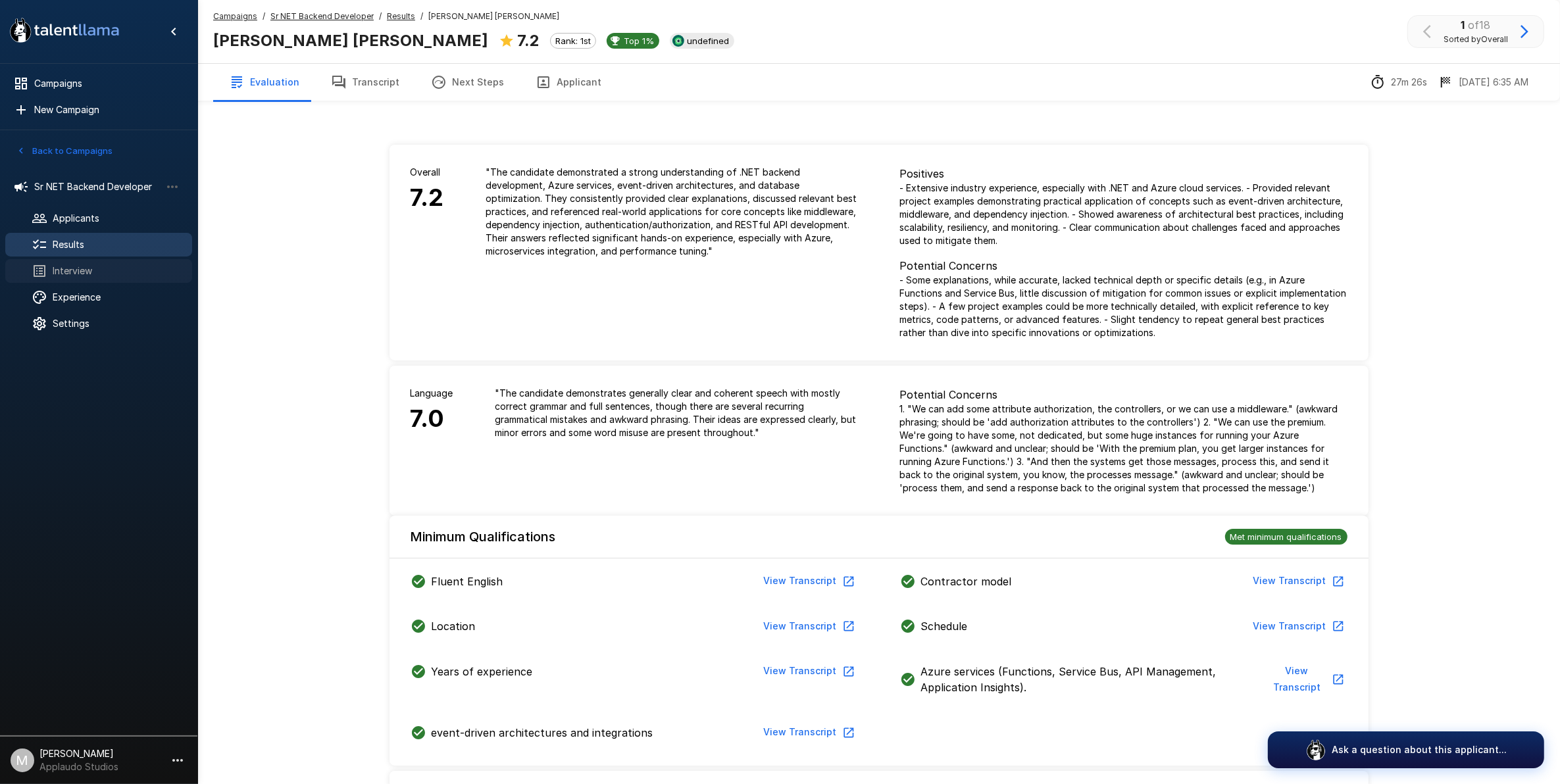
click at [69, 264] on div "Interview" at bounding box center [99, 270] width 187 height 23
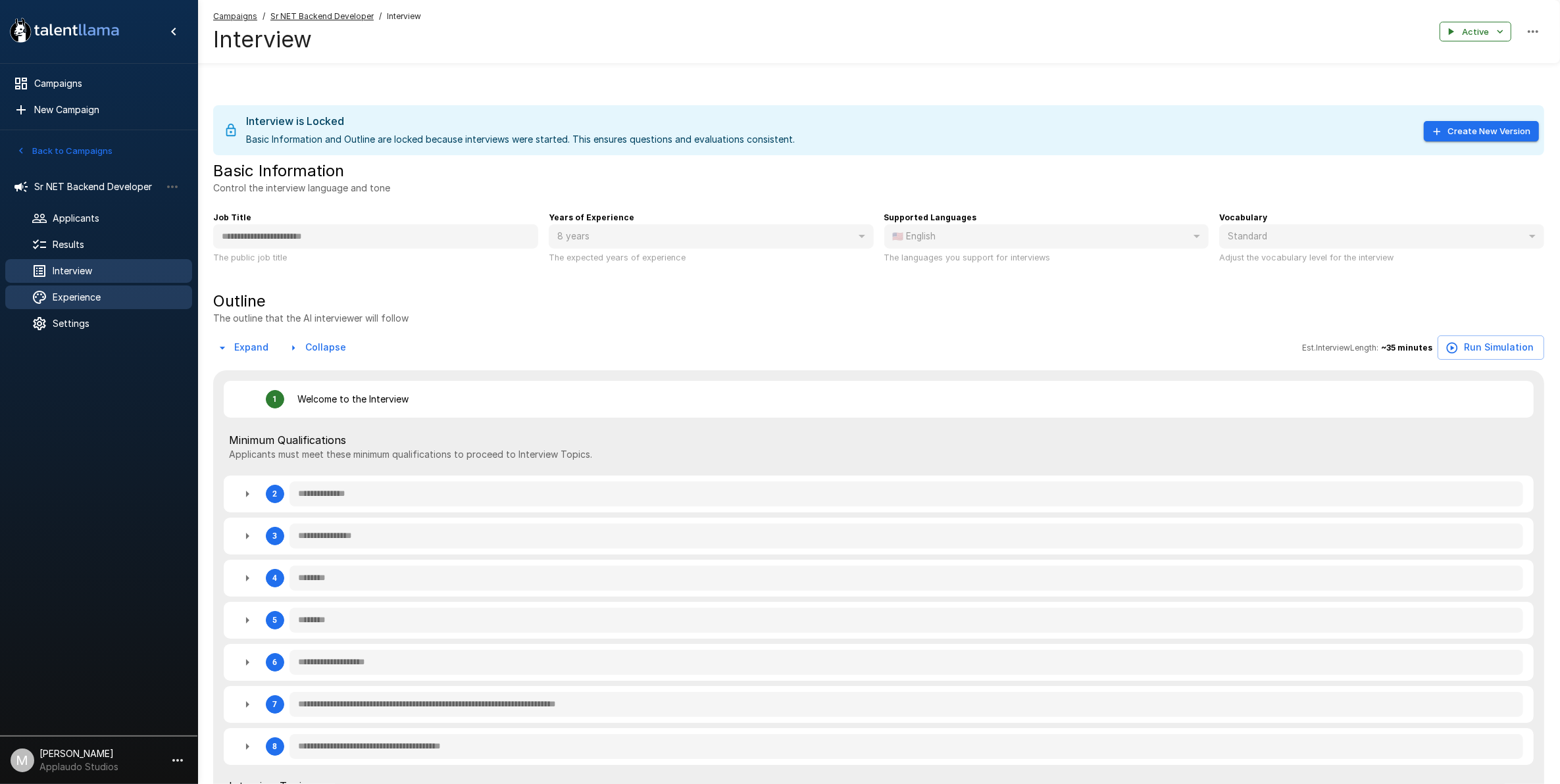
type textarea "*"
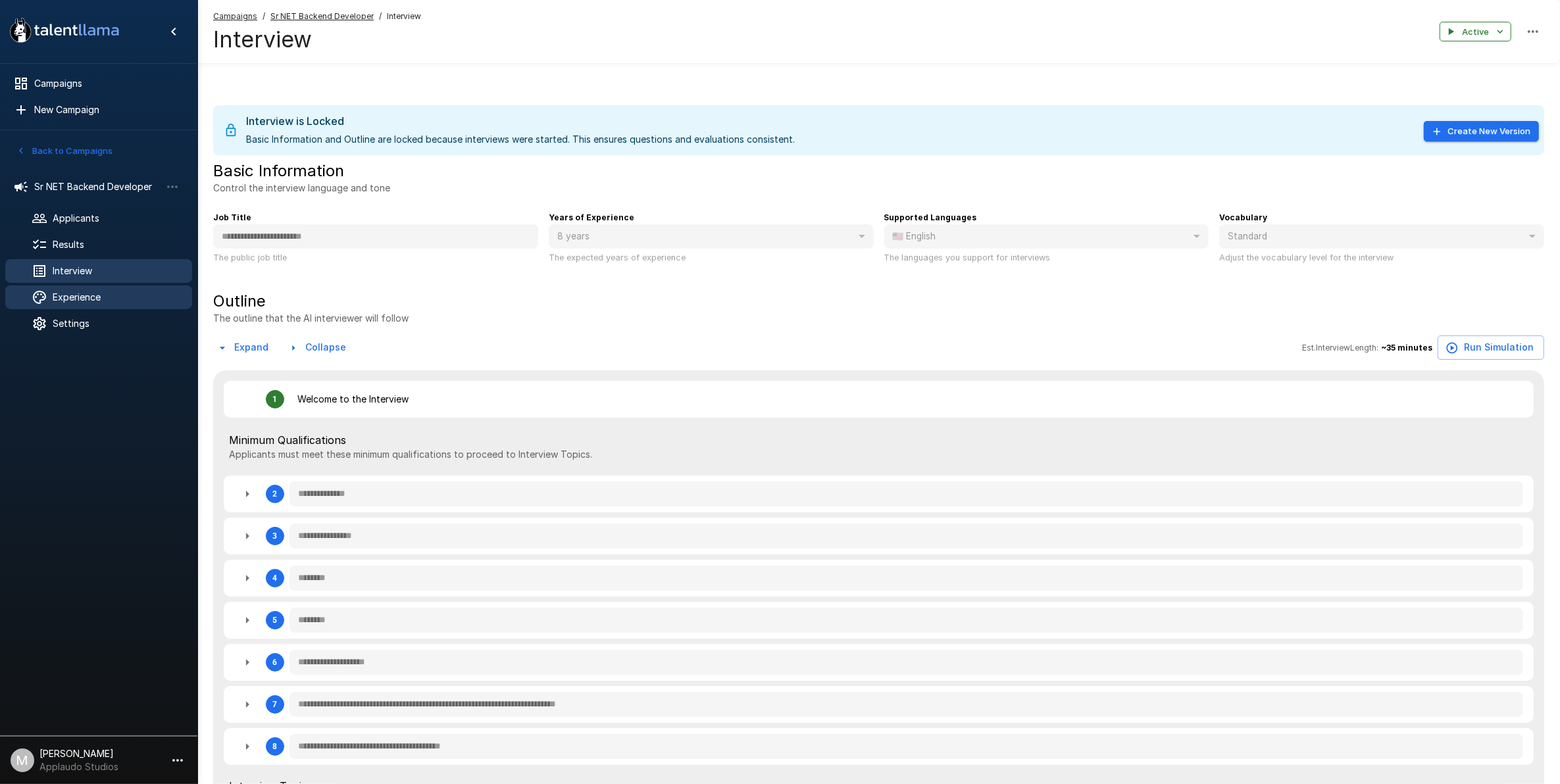
type textarea "*"
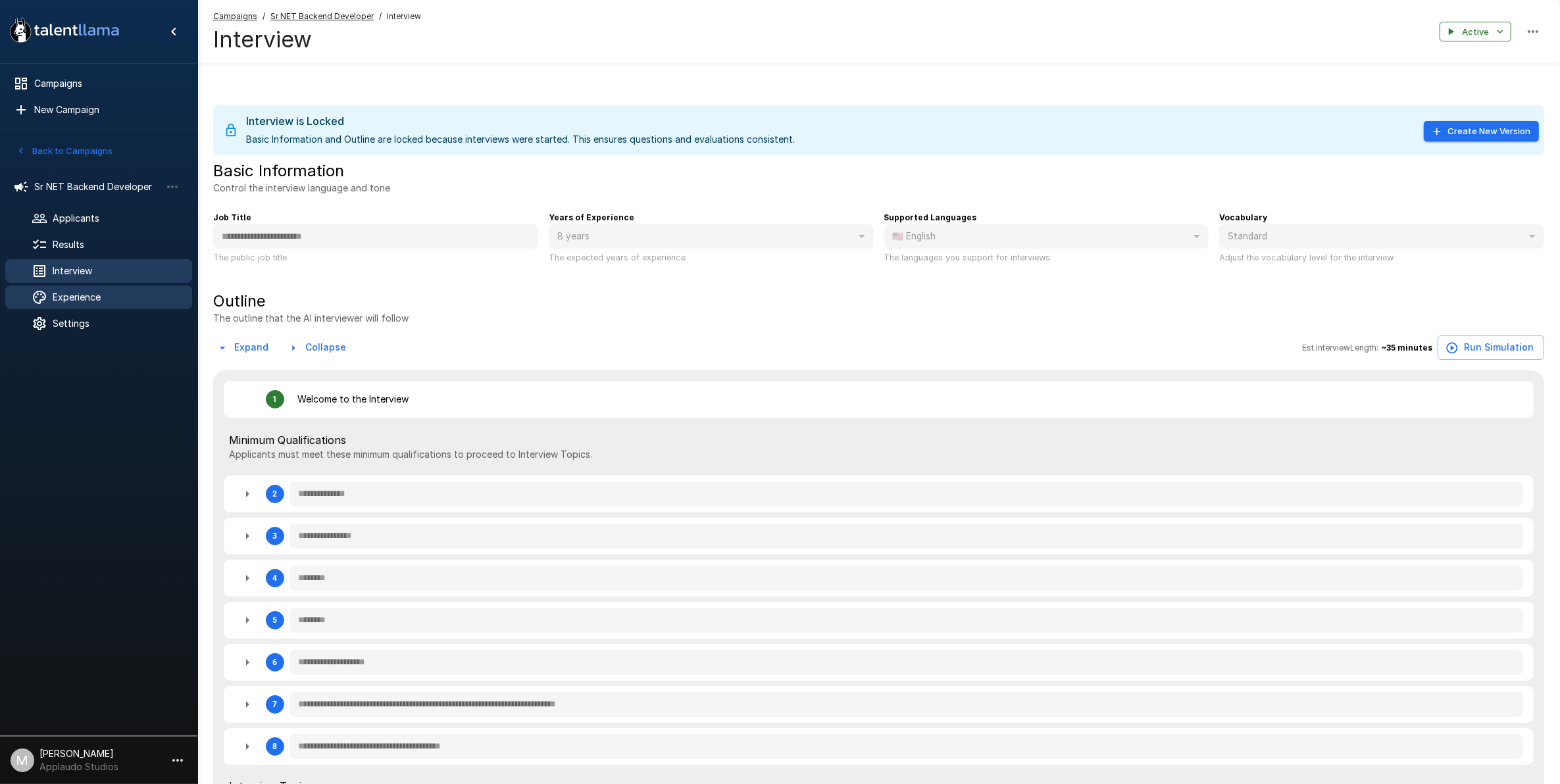
type textarea "*"
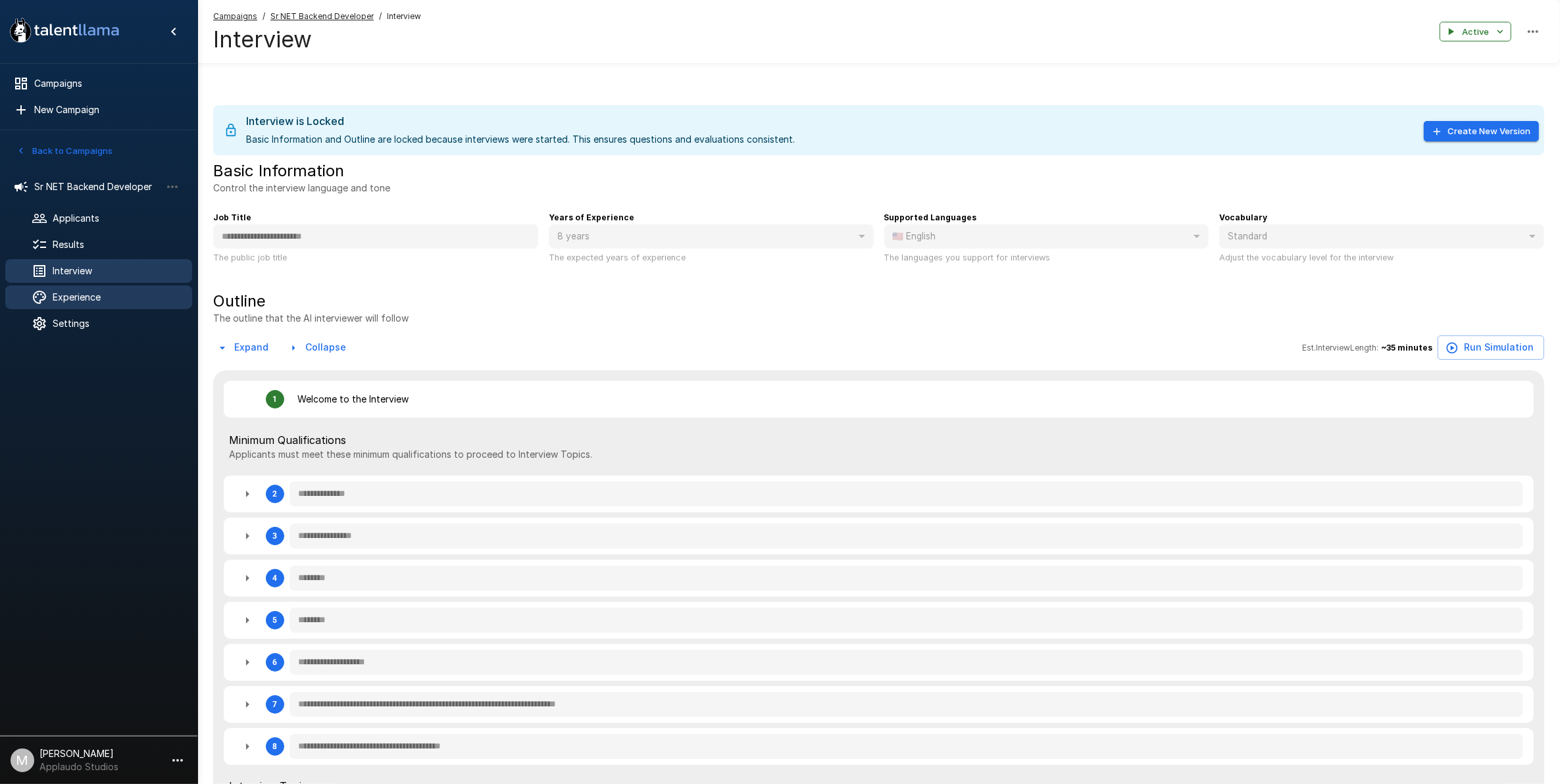
type textarea "*"
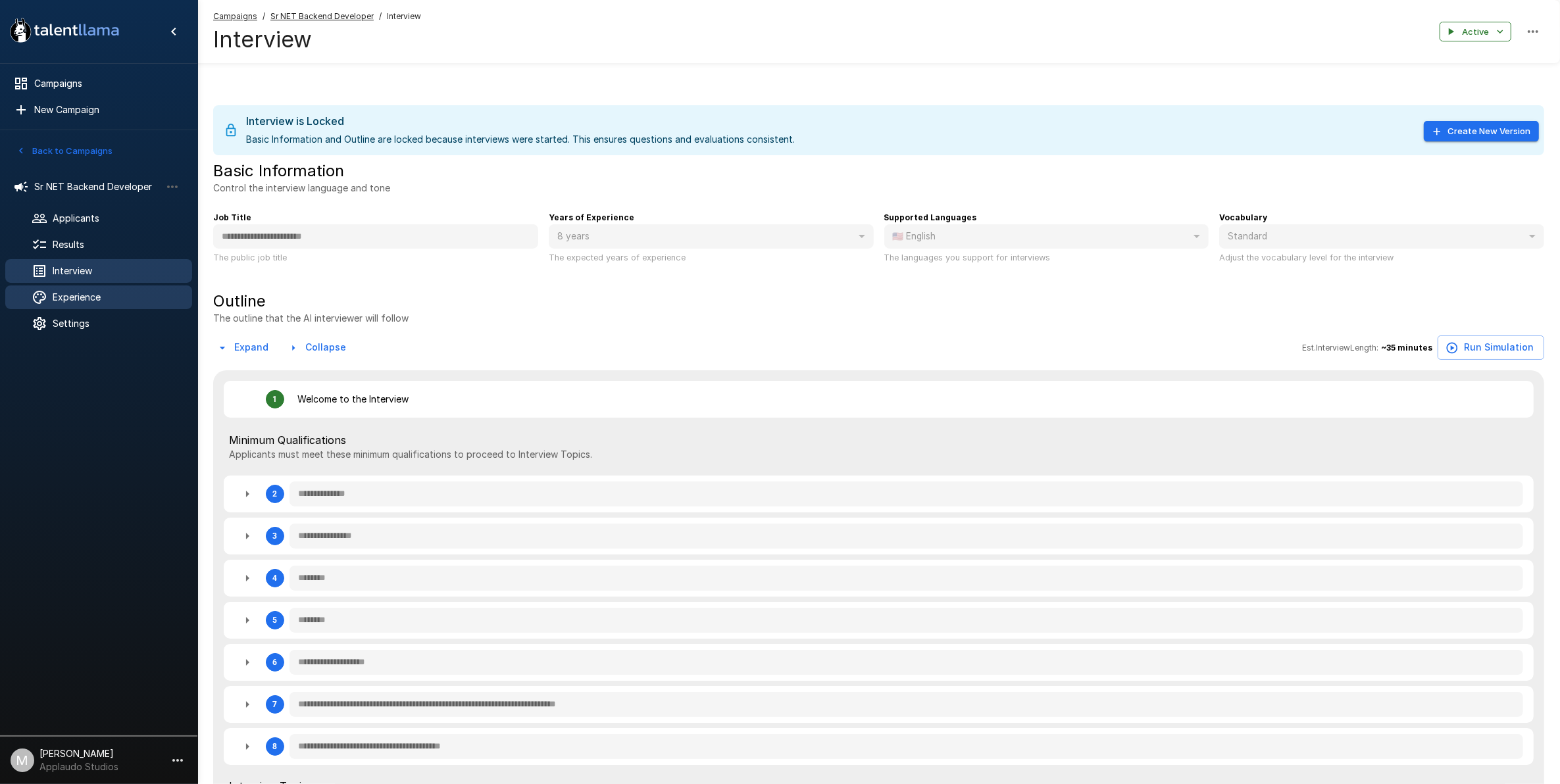
type textarea "*"
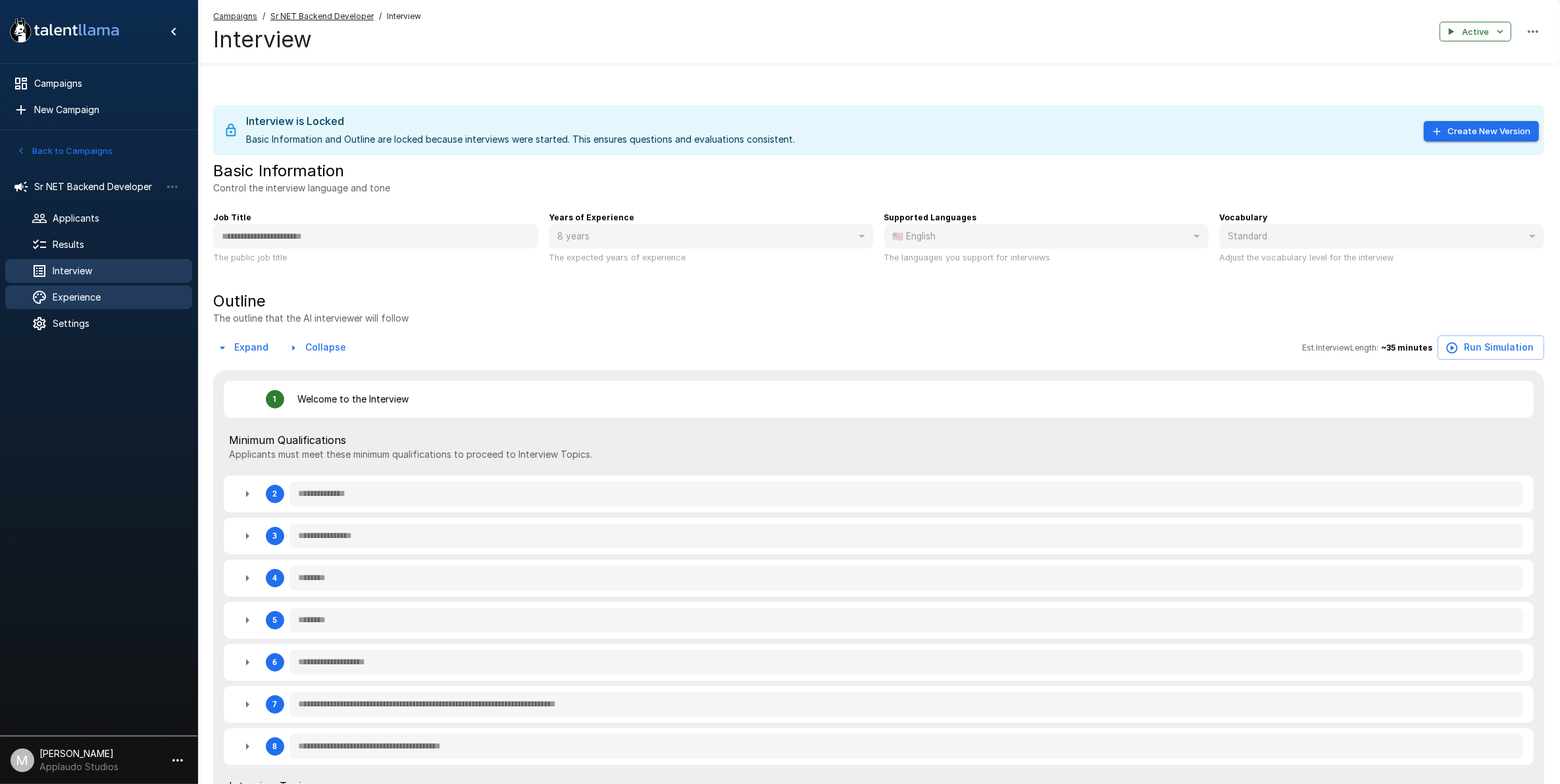
type textarea "*"
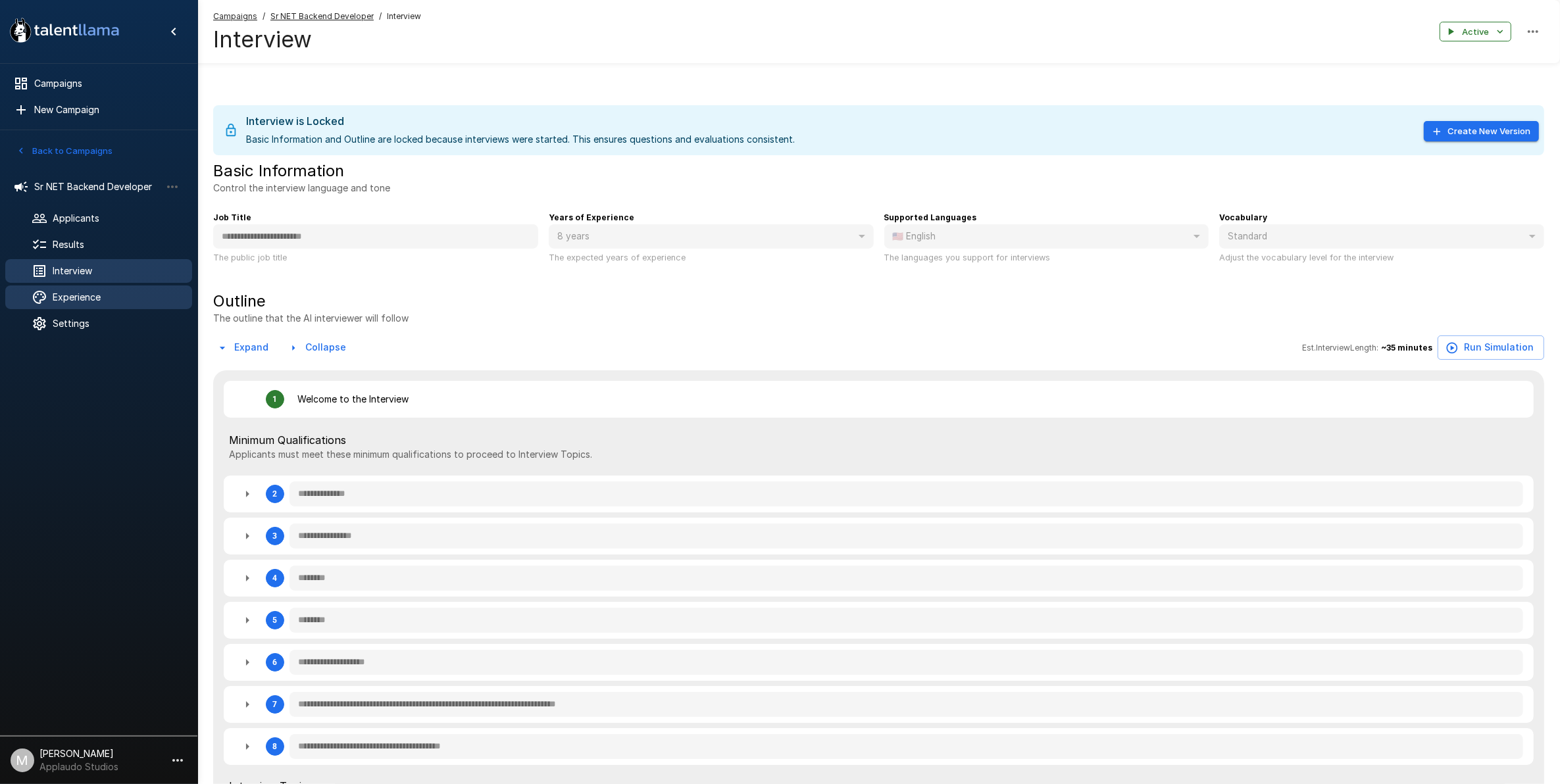
type textarea "*"
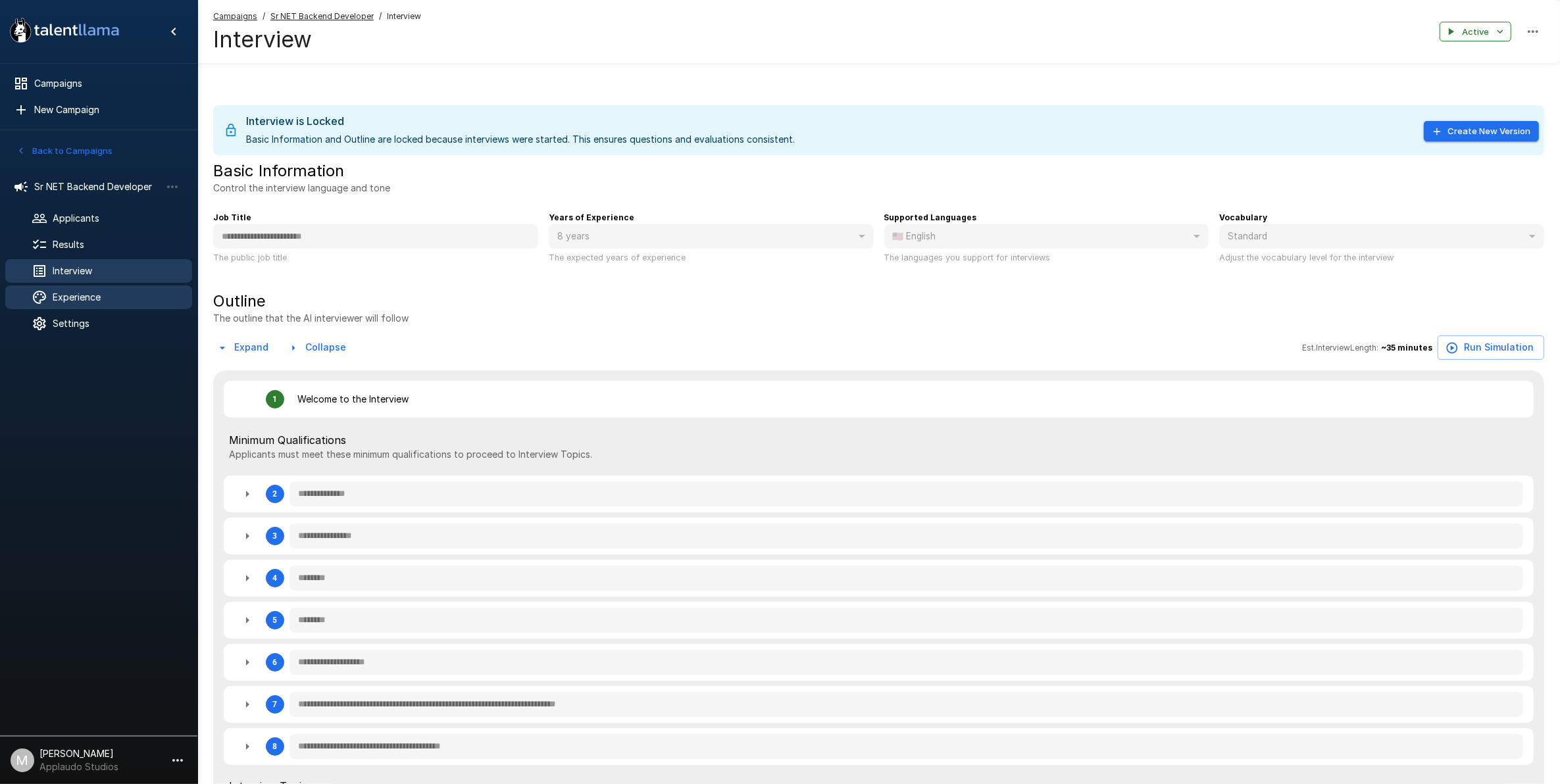
type textarea "*"
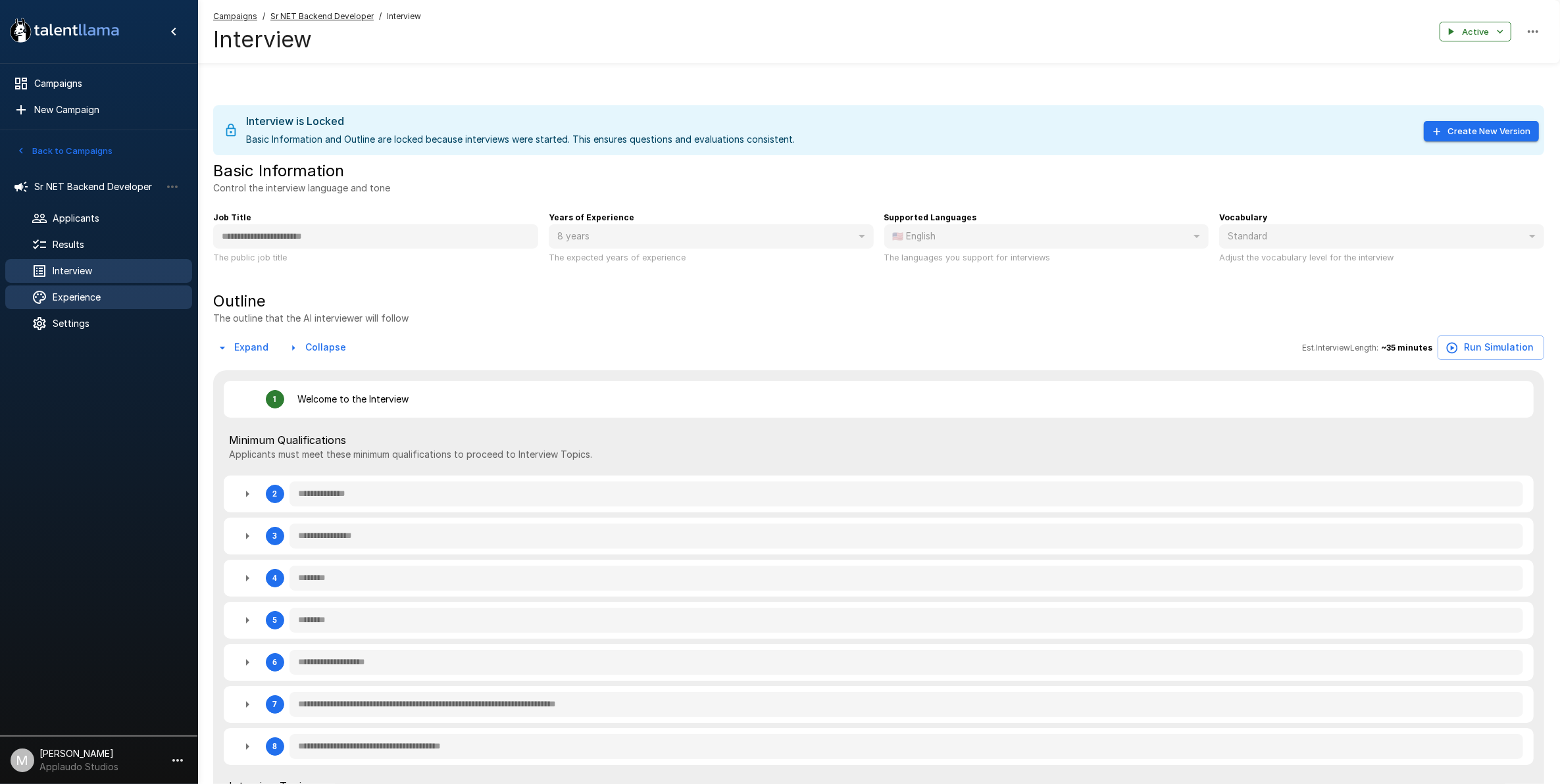
type textarea "*"
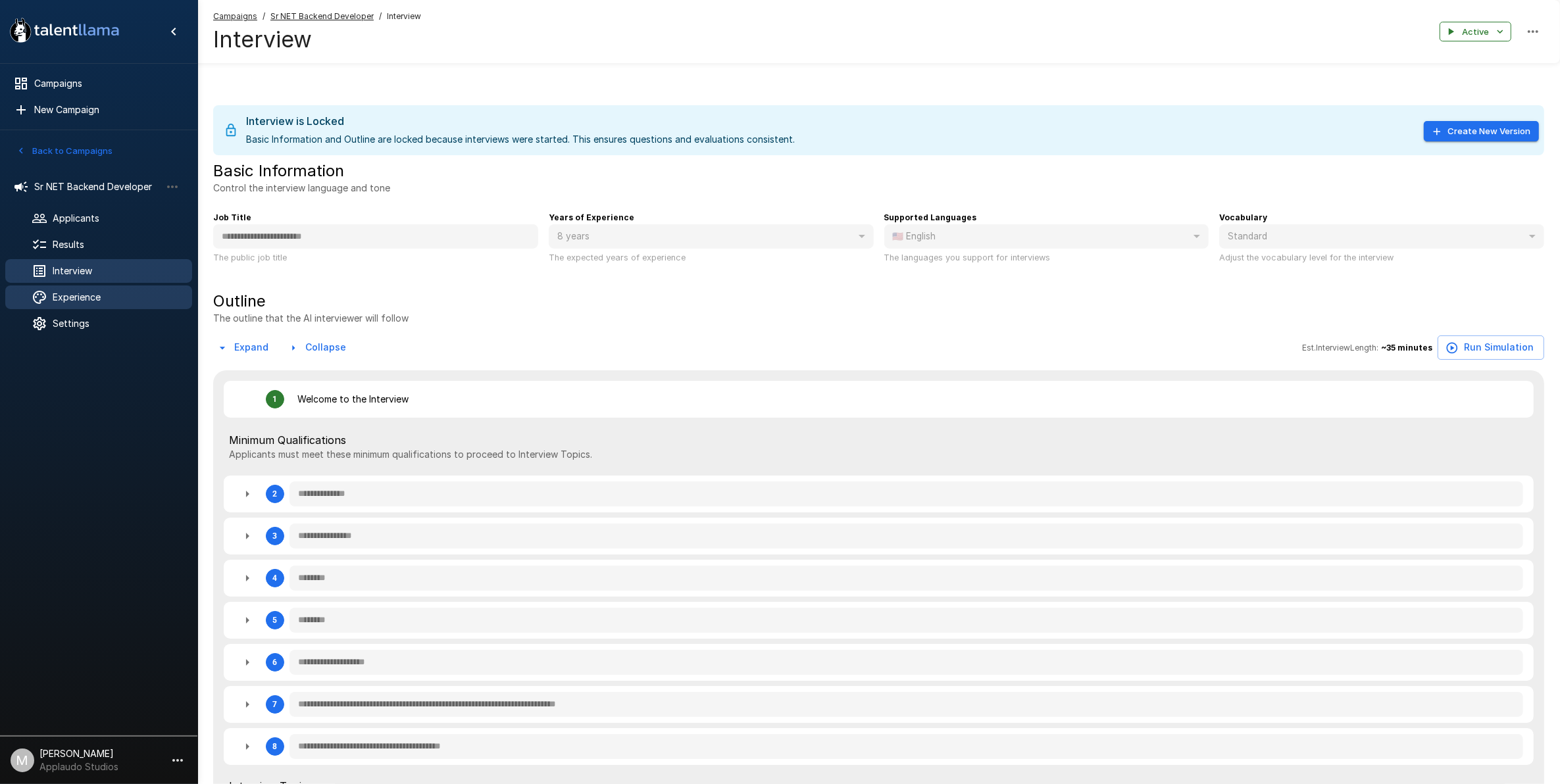
type textarea "*"
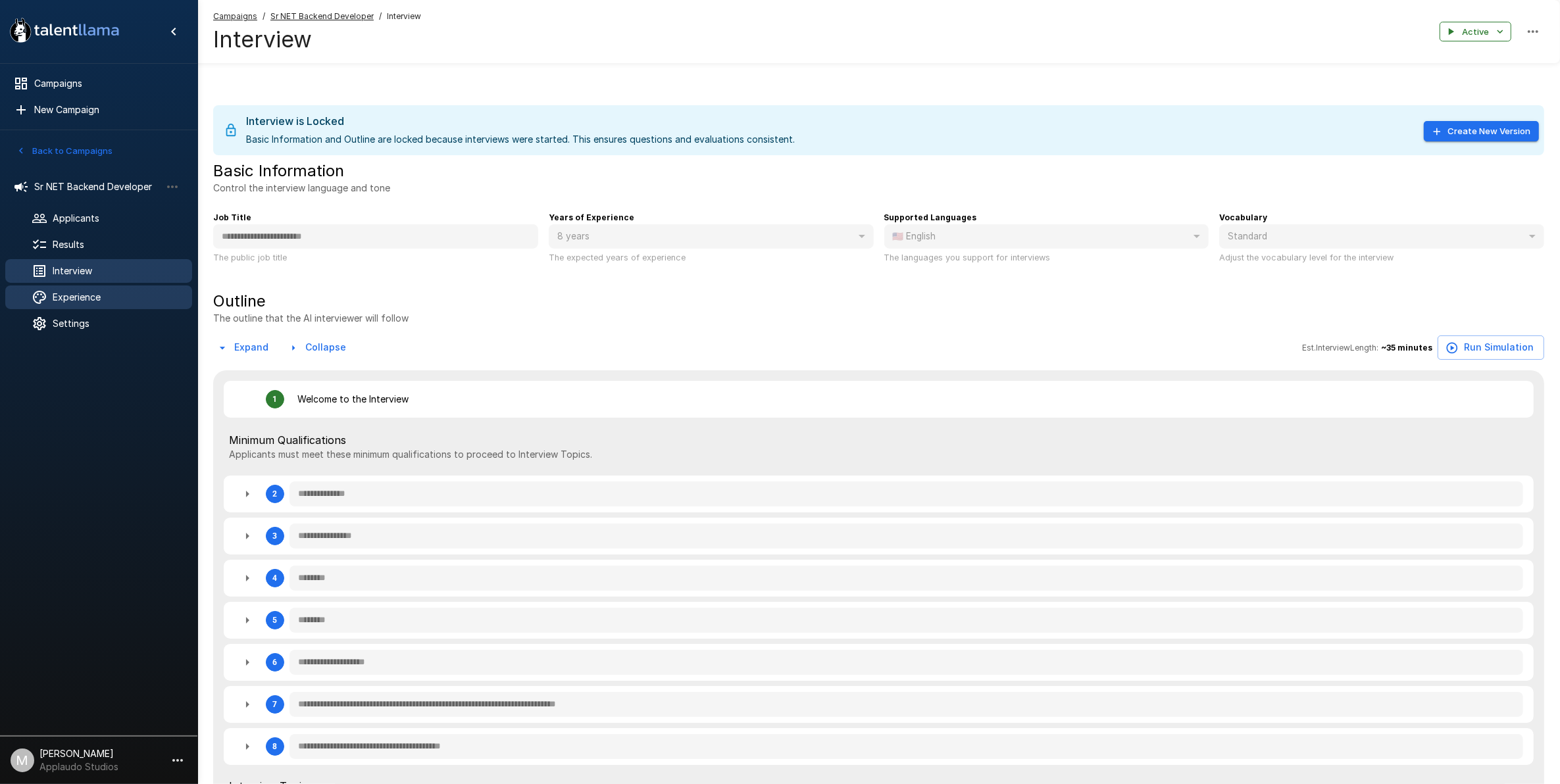
type textarea "*"
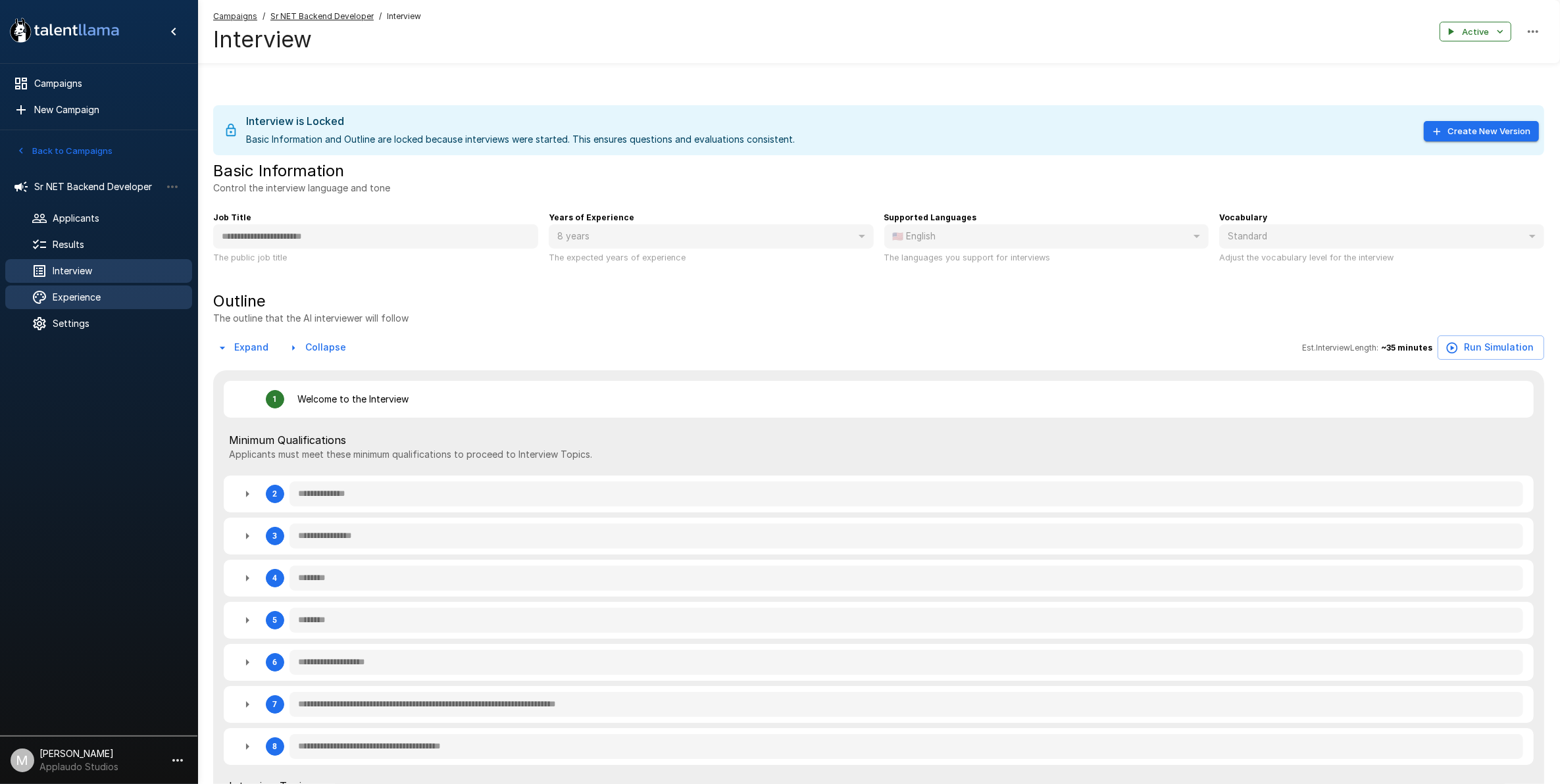
type textarea "*"
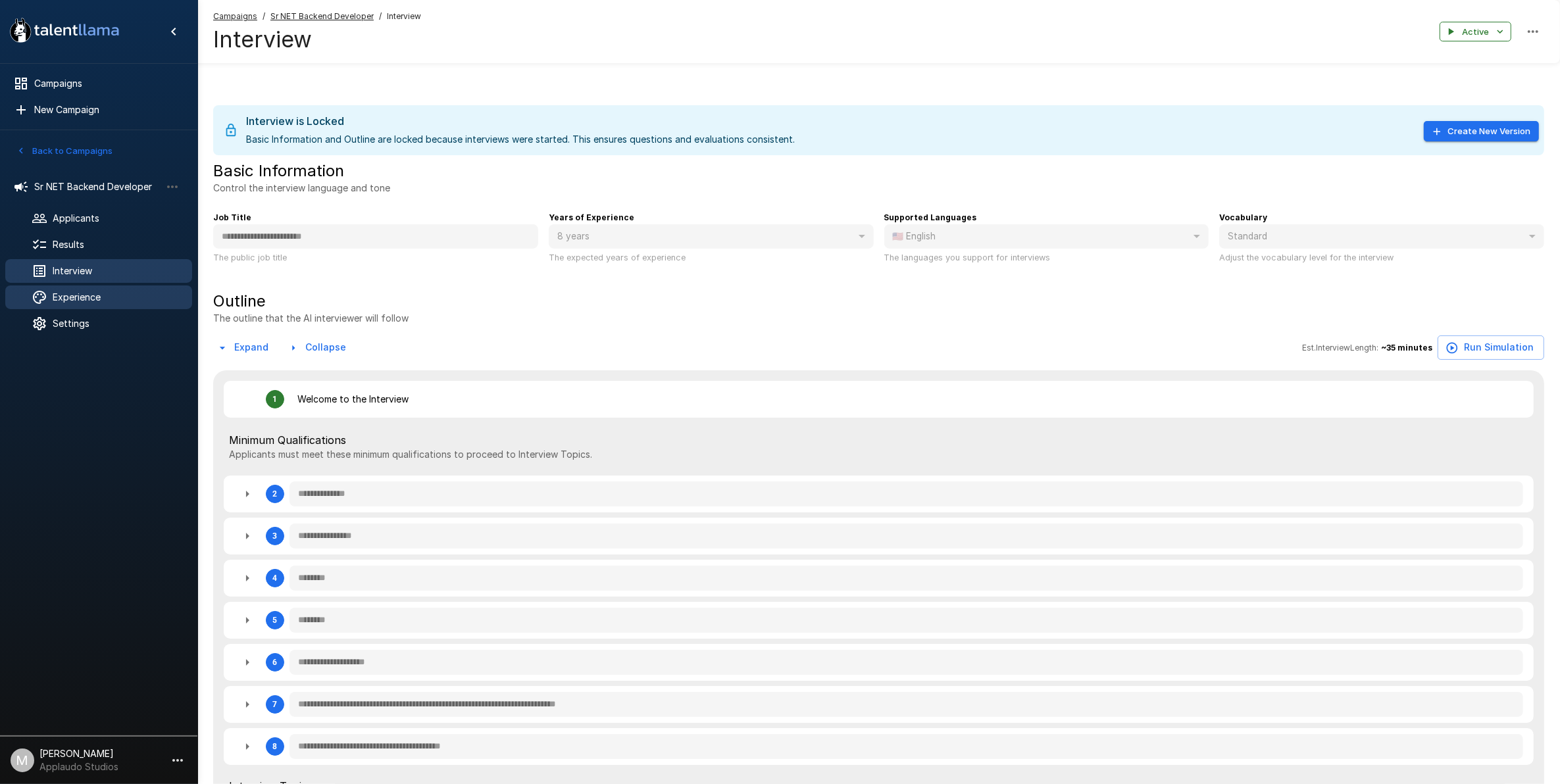
type textarea "*"
click at [88, 297] on span "Experience" at bounding box center [117, 297] width 129 height 13
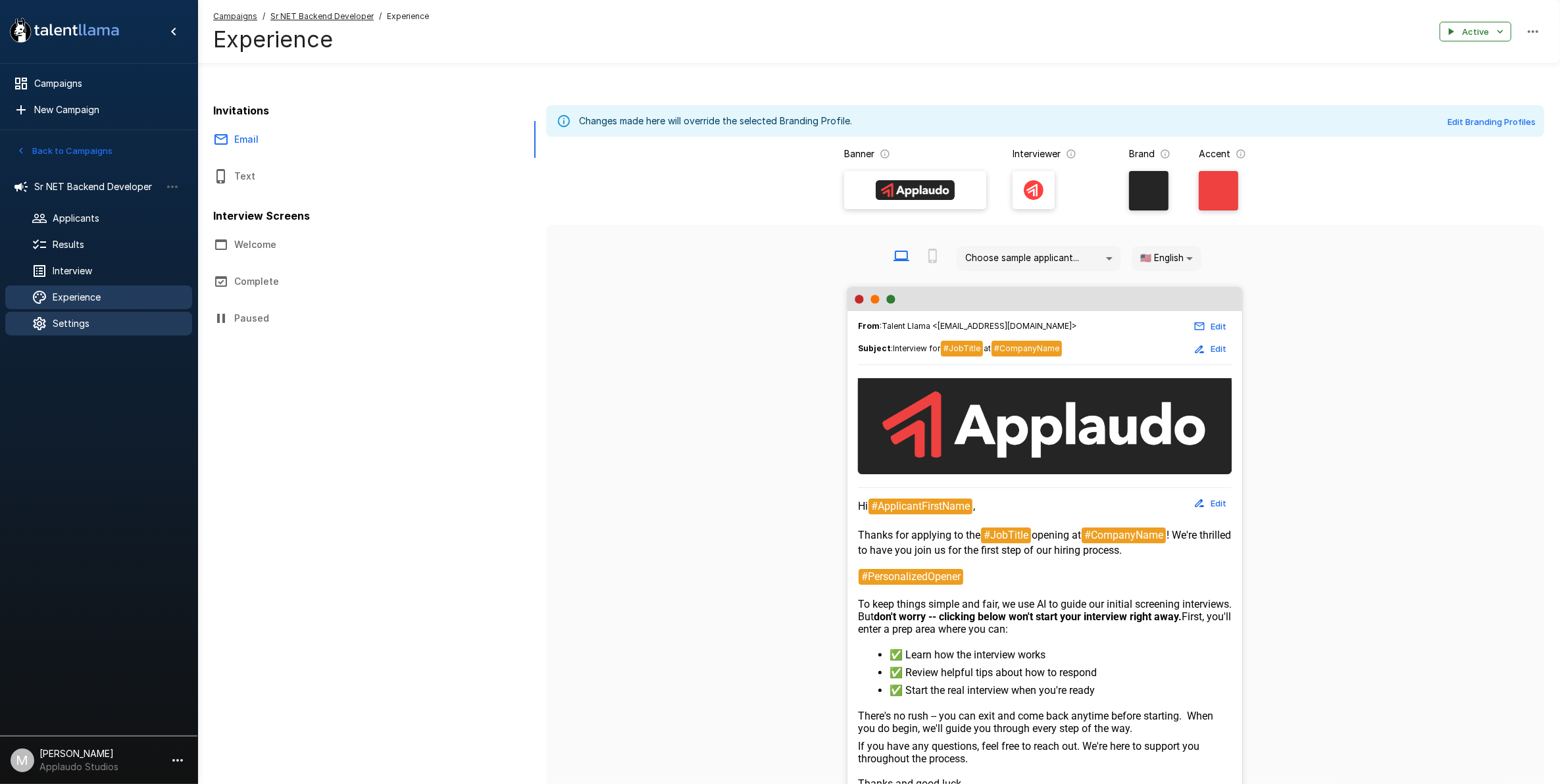
click at [54, 316] on div at bounding box center [50, 323] width 37 height 16
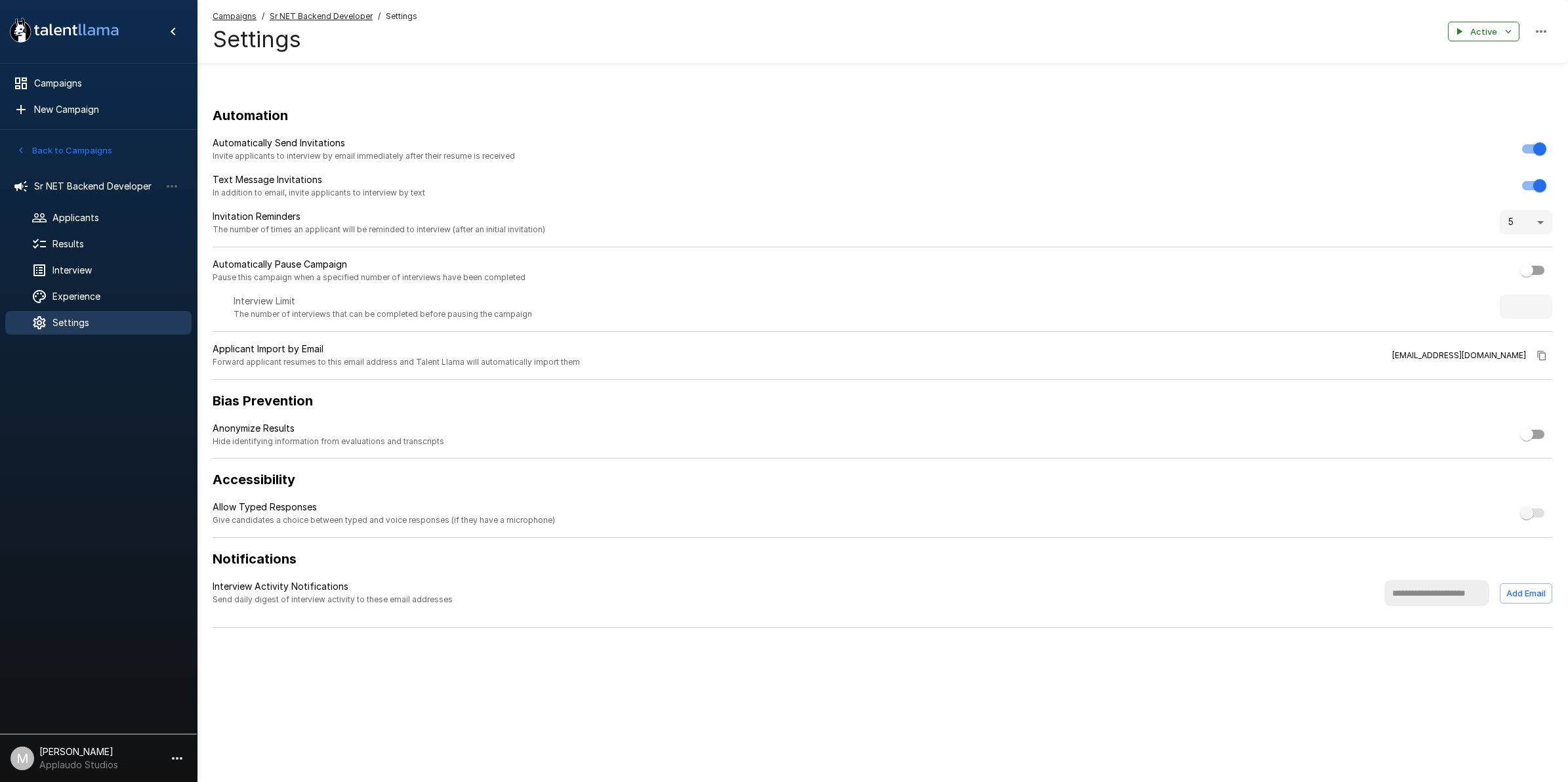
click at [75, 202] on li "Sr NET Backend Developer" at bounding box center [98, 186] width 187 height 34
click at [75, 195] on div "Sr NET Backend Developer" at bounding box center [98, 186] width 187 height 23
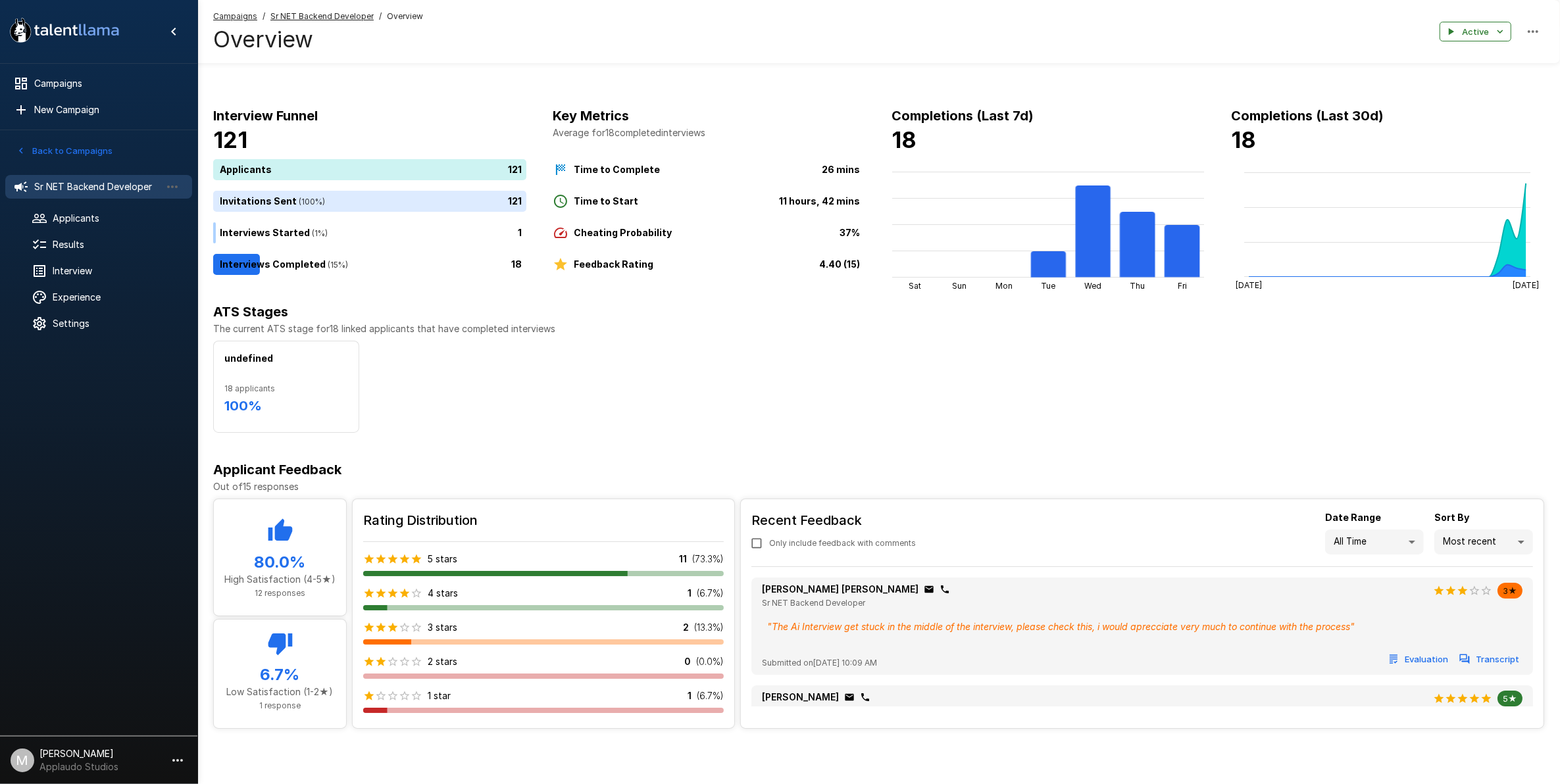
scroll to position [1, 0]
drag, startPoint x: 384, startPoint y: 699, endPoint x: 631, endPoint y: 658, distance: 250.4
click at [461, 697] on div "1 star 1 ( 6.7 %)" at bounding box center [543, 696] width 360 height 13
drag, startPoint x: 768, startPoint y: 630, endPoint x: 1324, endPoint y: 626, distance: 556.0
click at [1324, 626] on div "" The Ai Interview get stuck in the middle of the interview, please check this,…" at bounding box center [1142, 627] width 761 height 23
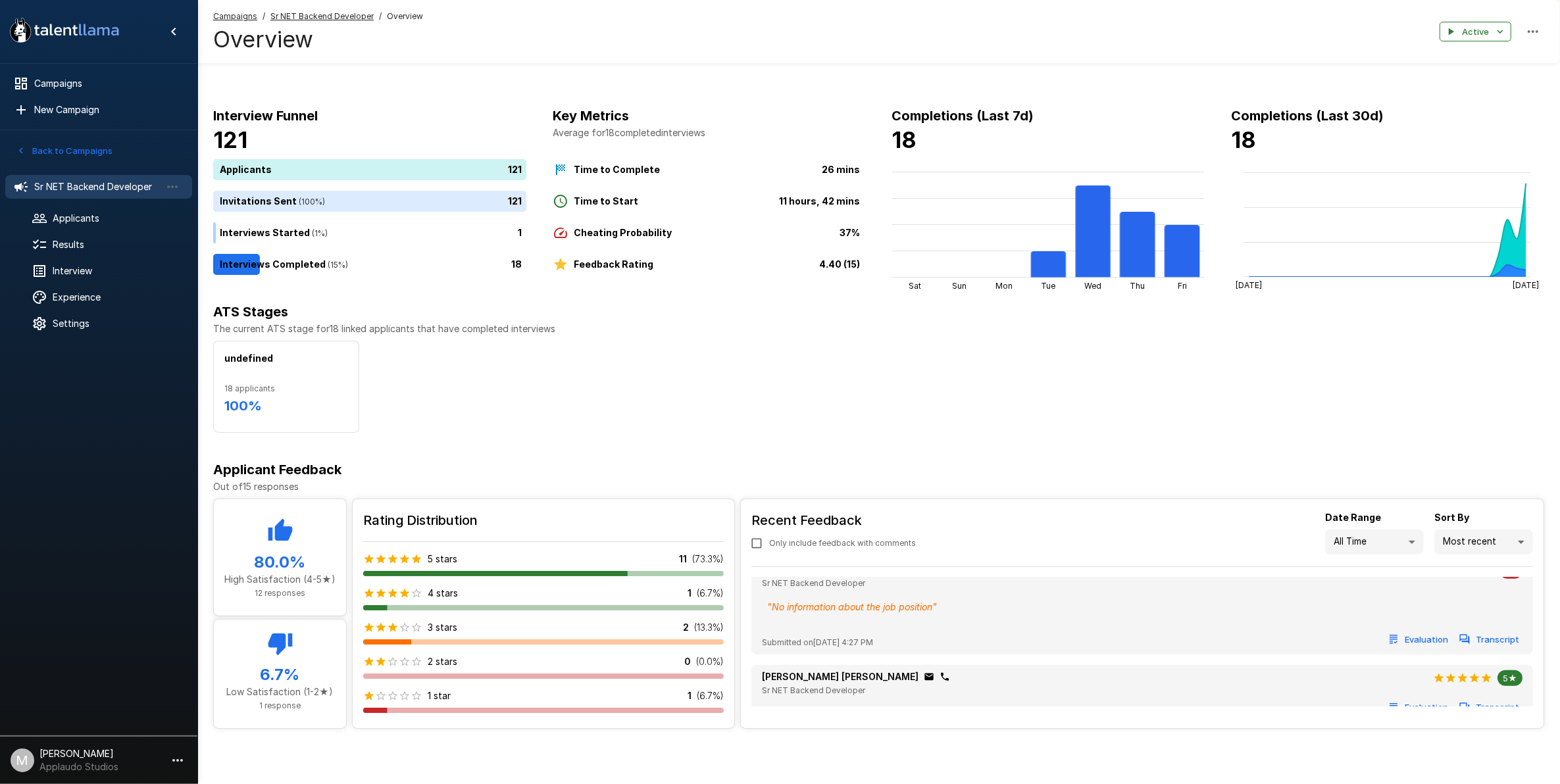
scroll to position [946, 0]
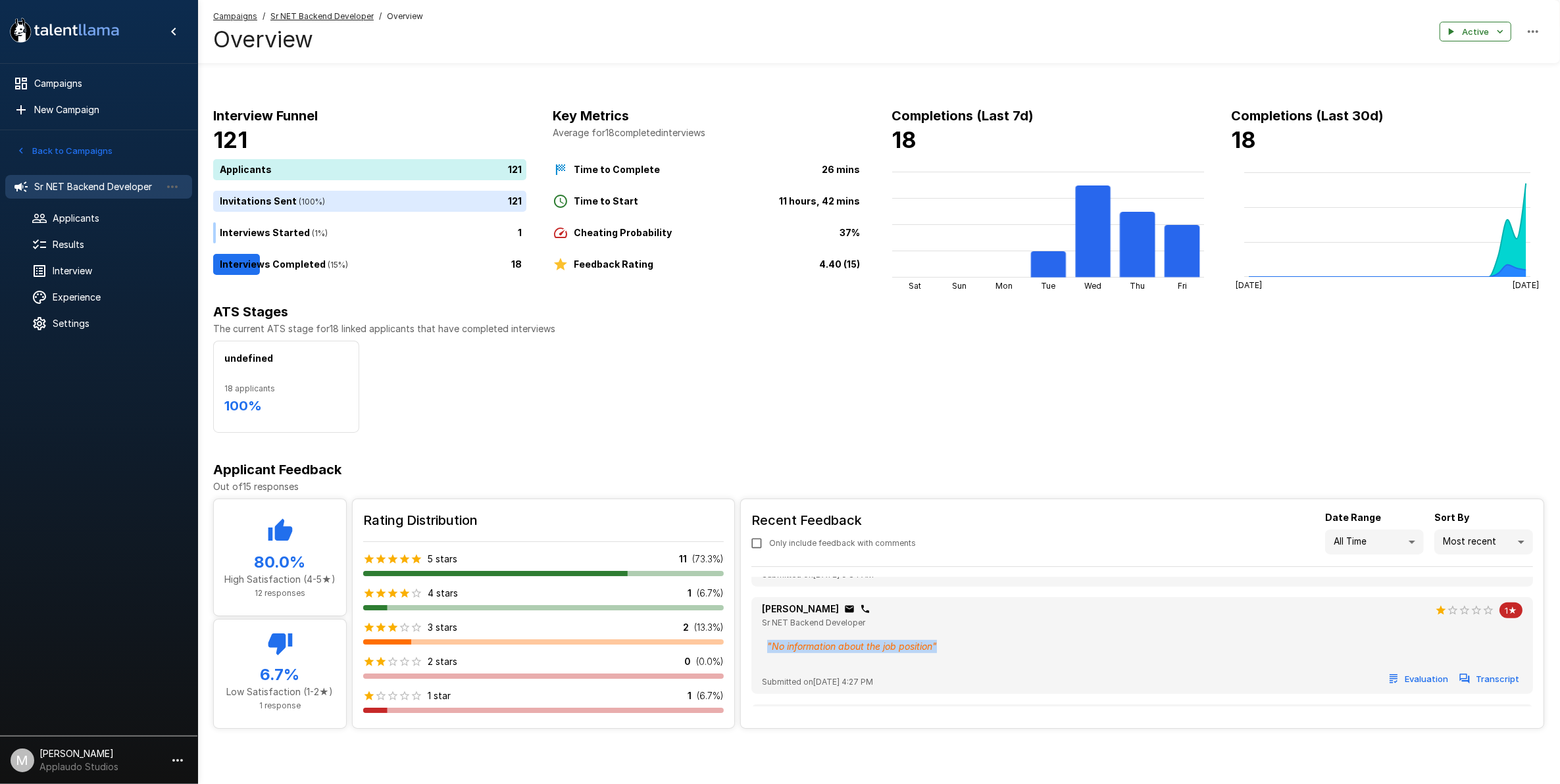
drag, startPoint x: 938, startPoint y: 672, endPoint x: 766, endPoint y: 675, distance: 172.0
click at [766, 658] on div "" No information about the job position "" at bounding box center [1142, 646] width 761 height 23
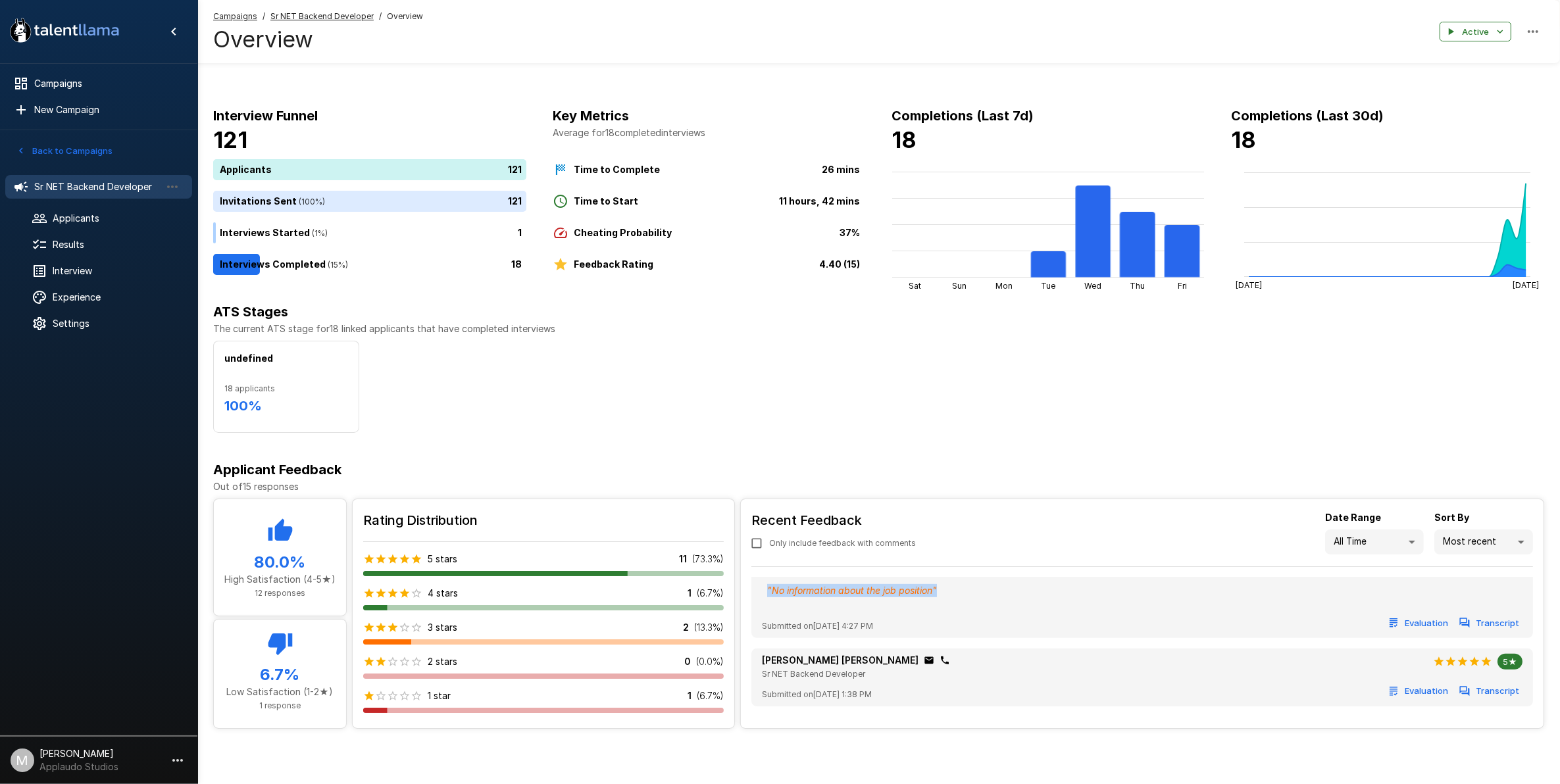
scroll to position [0, 0]
click at [84, 227] on div "Applicants" at bounding box center [99, 218] width 187 height 23
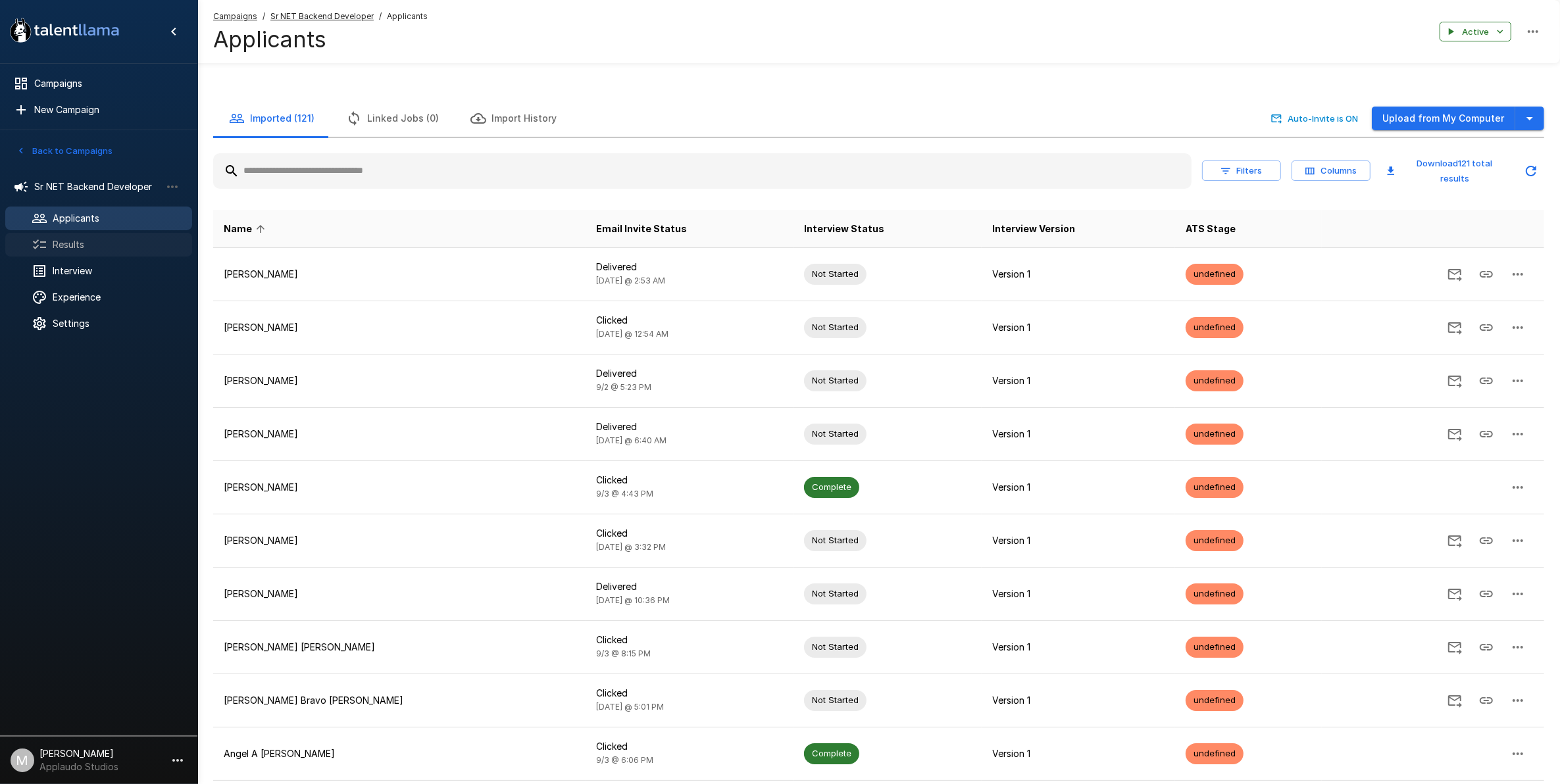
click at [97, 248] on span "Results" at bounding box center [117, 245] width 129 height 13
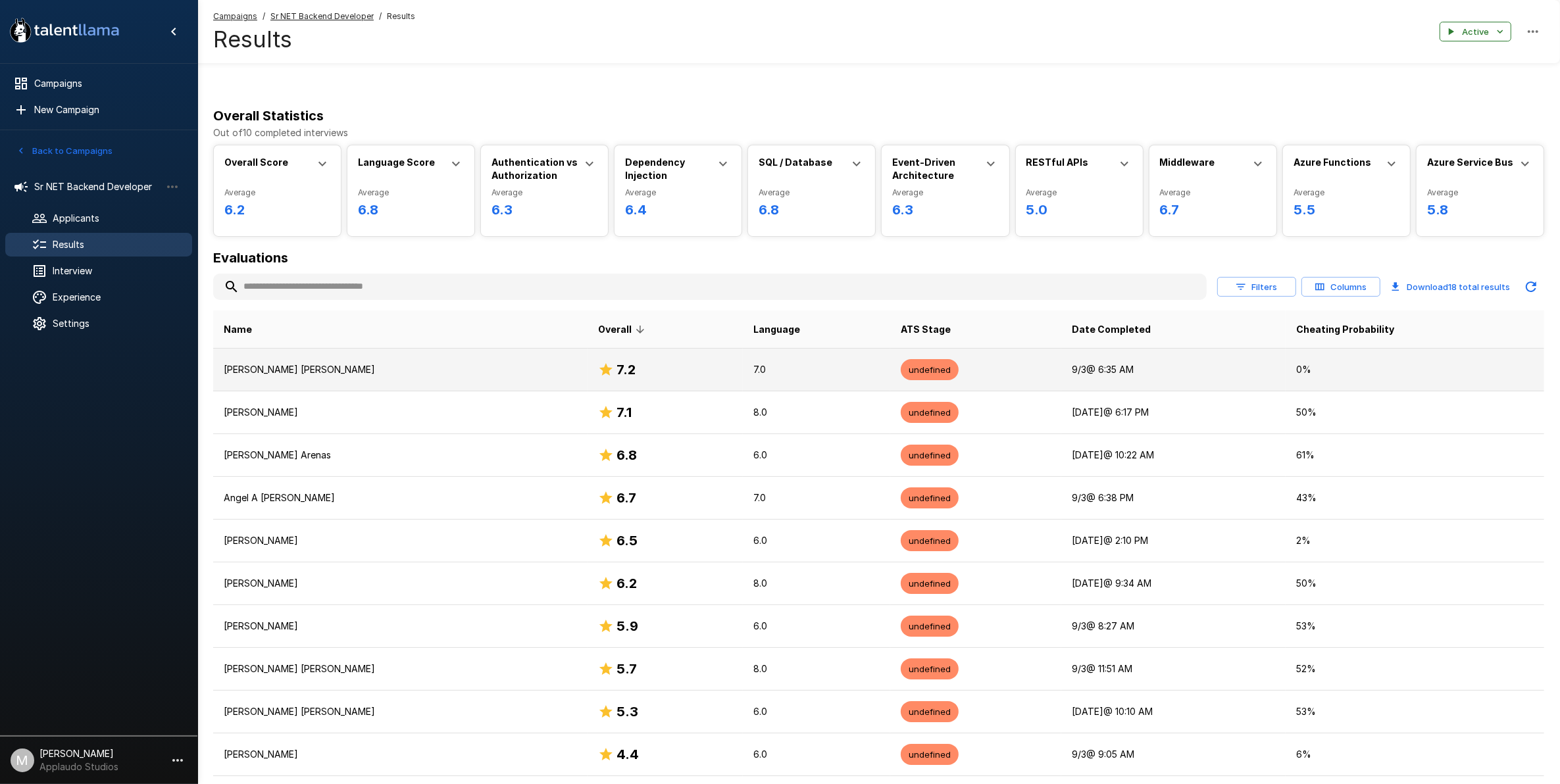
click at [550, 362] on td "[PERSON_NAME] [PERSON_NAME]" at bounding box center [400, 370] width 374 height 43
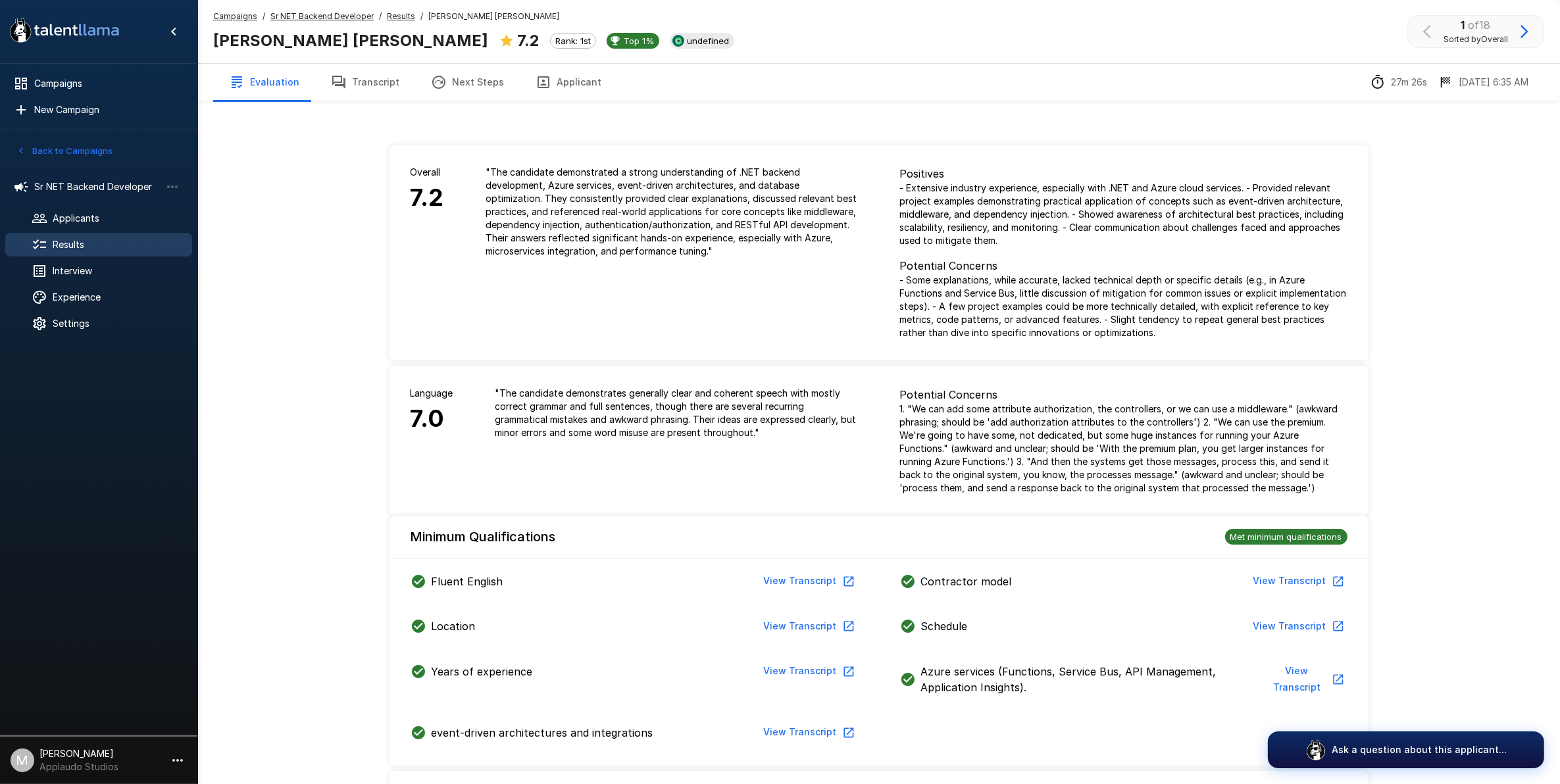
drag, startPoint x: 377, startPoint y: 95, endPoint x: 369, endPoint y: 90, distance: 9.4
click at [375, 95] on button "Transcript" at bounding box center [364, 83] width 100 height 37
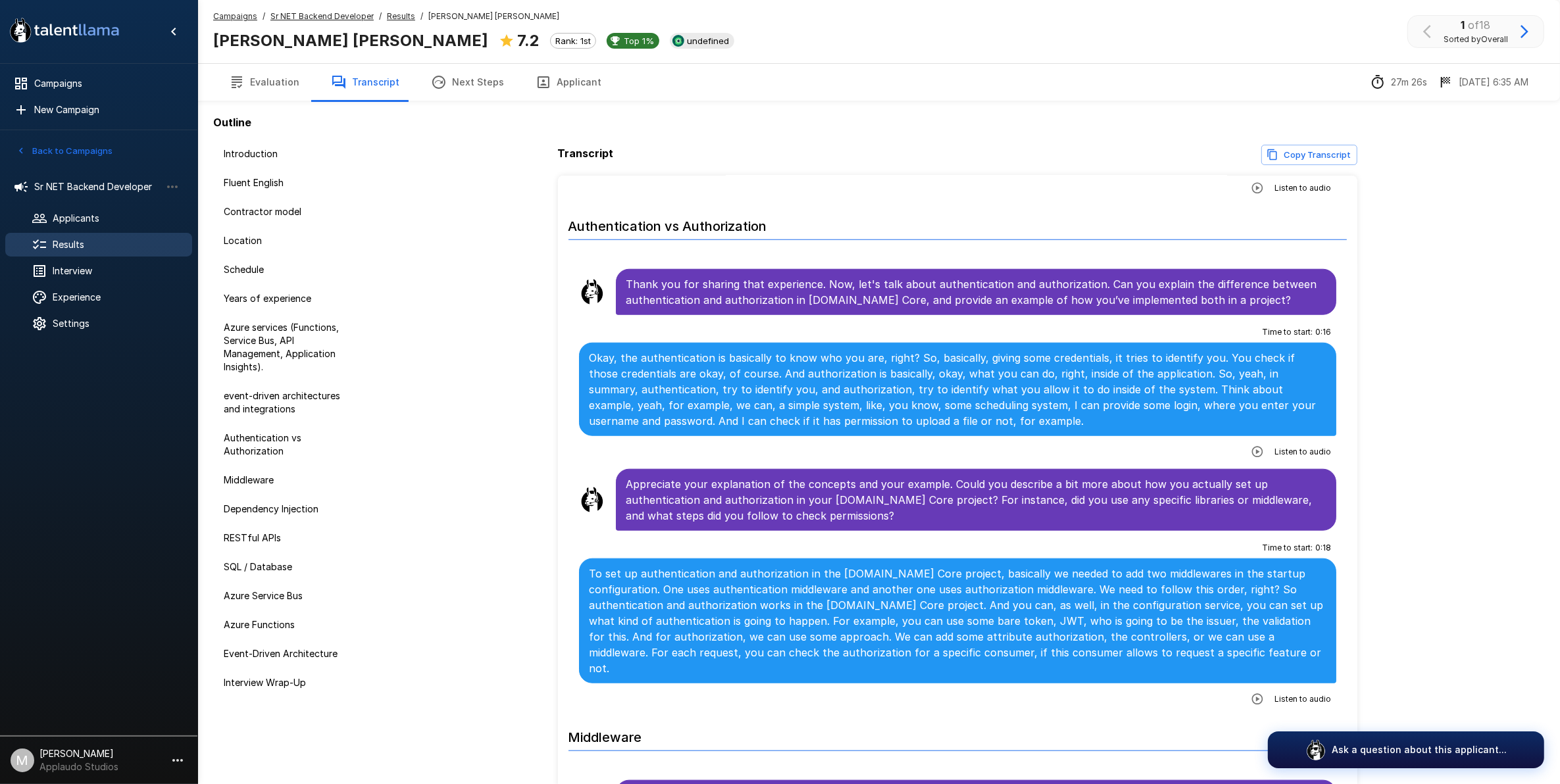
scroll to position [1562, 0]
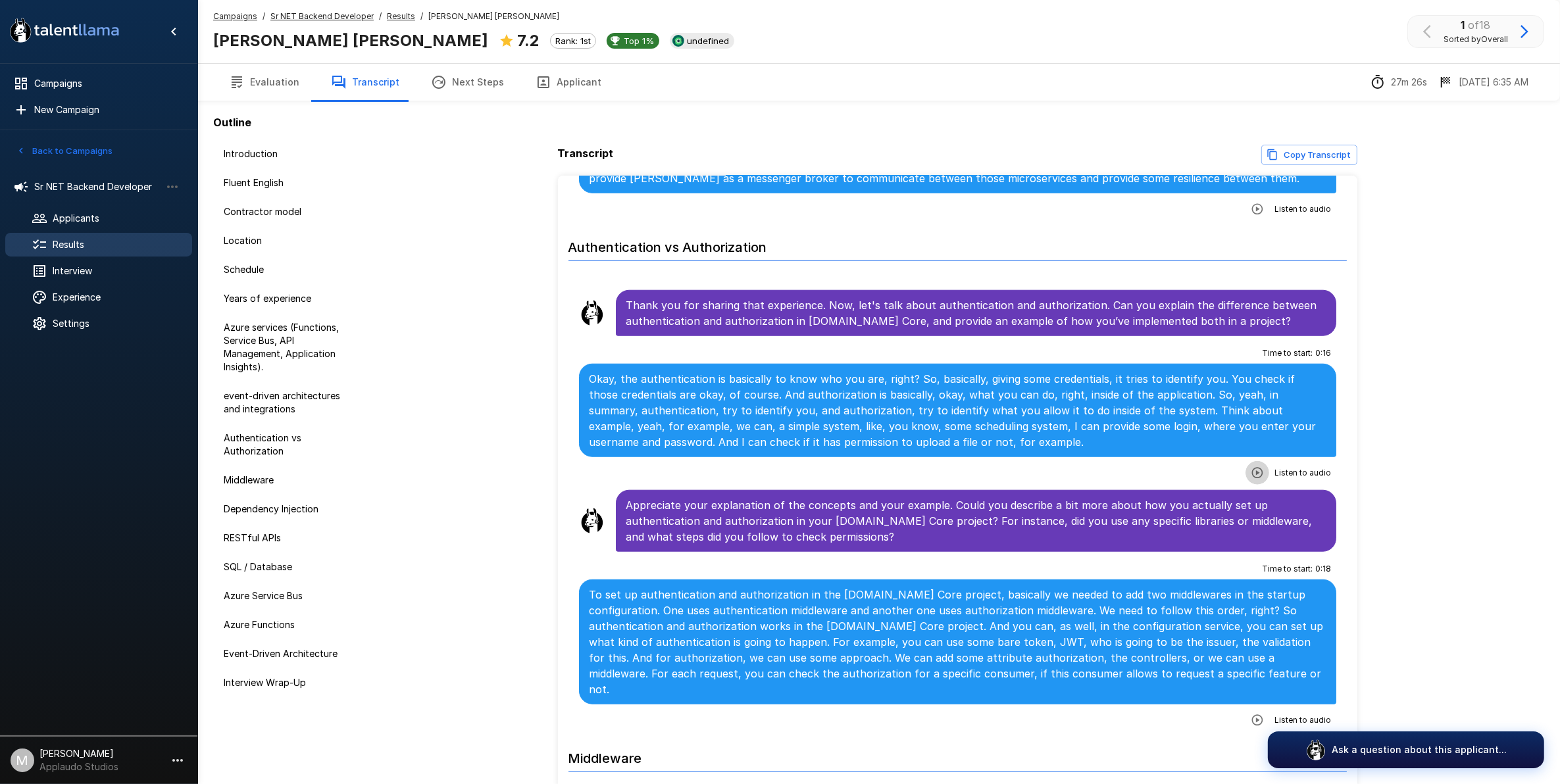
click at [1252, 467] on icon "button" at bounding box center [1257, 473] width 11 height 11
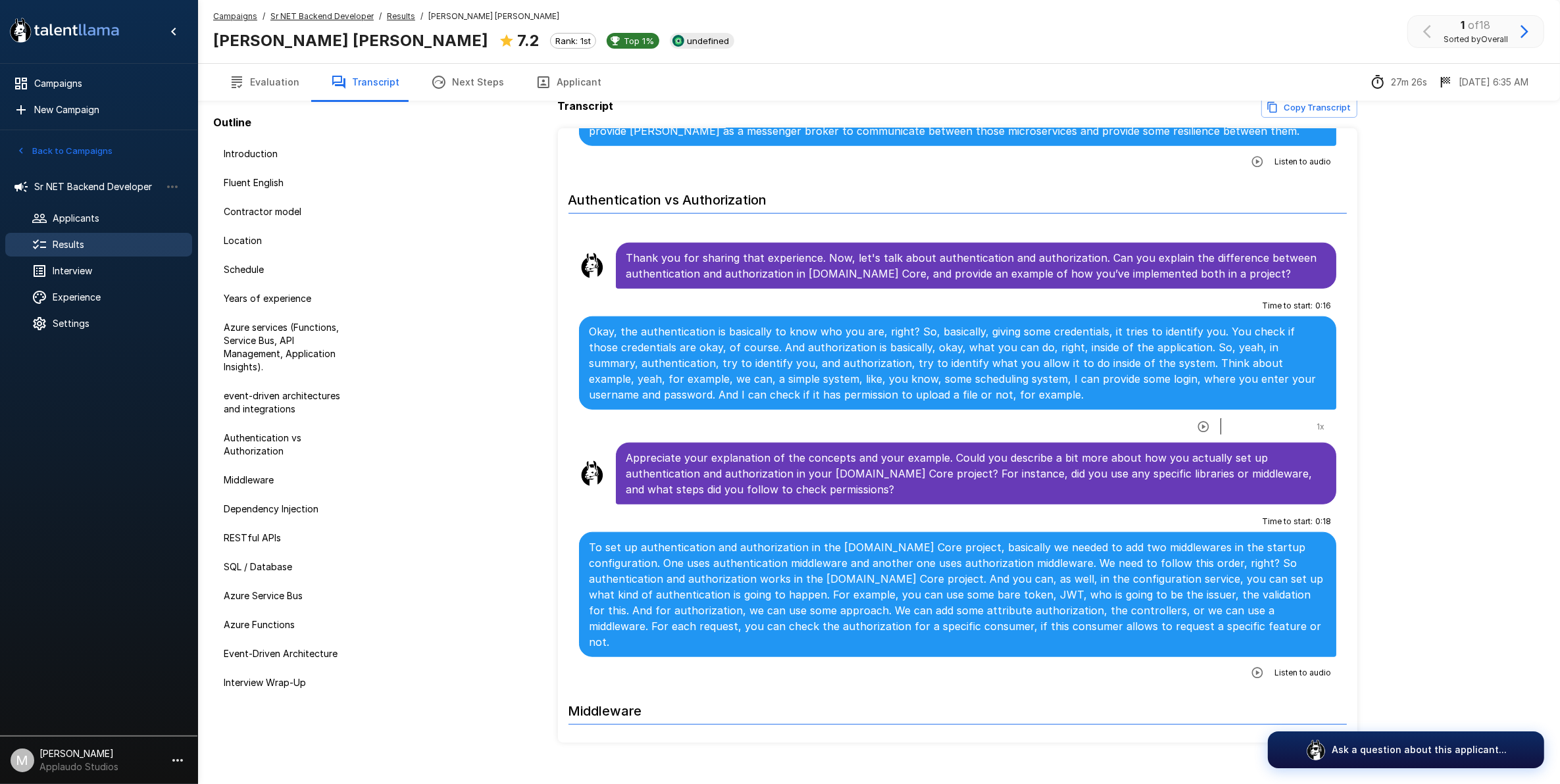
scroll to position [69, 0]
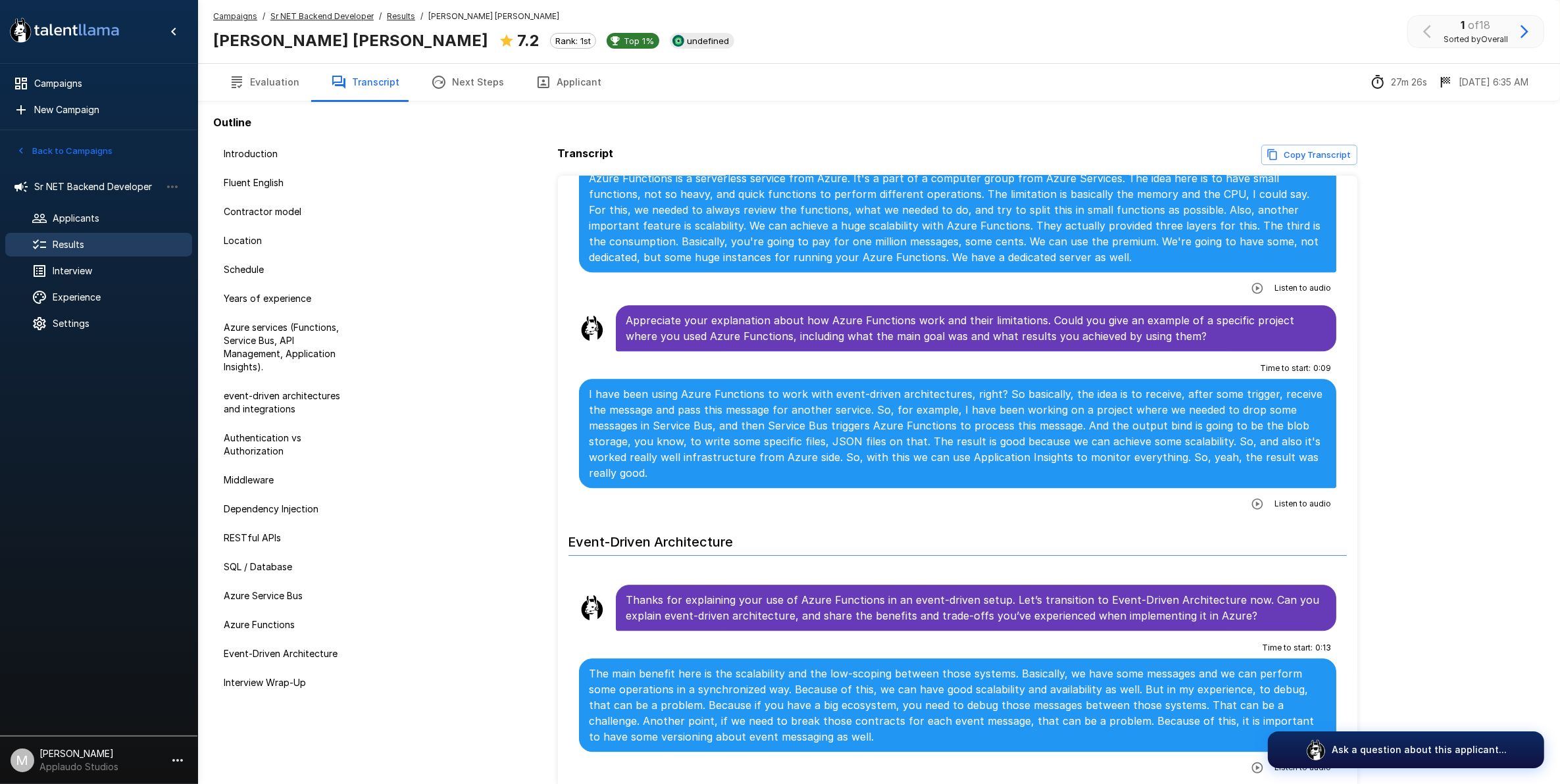
scroll to position [4358, 0]
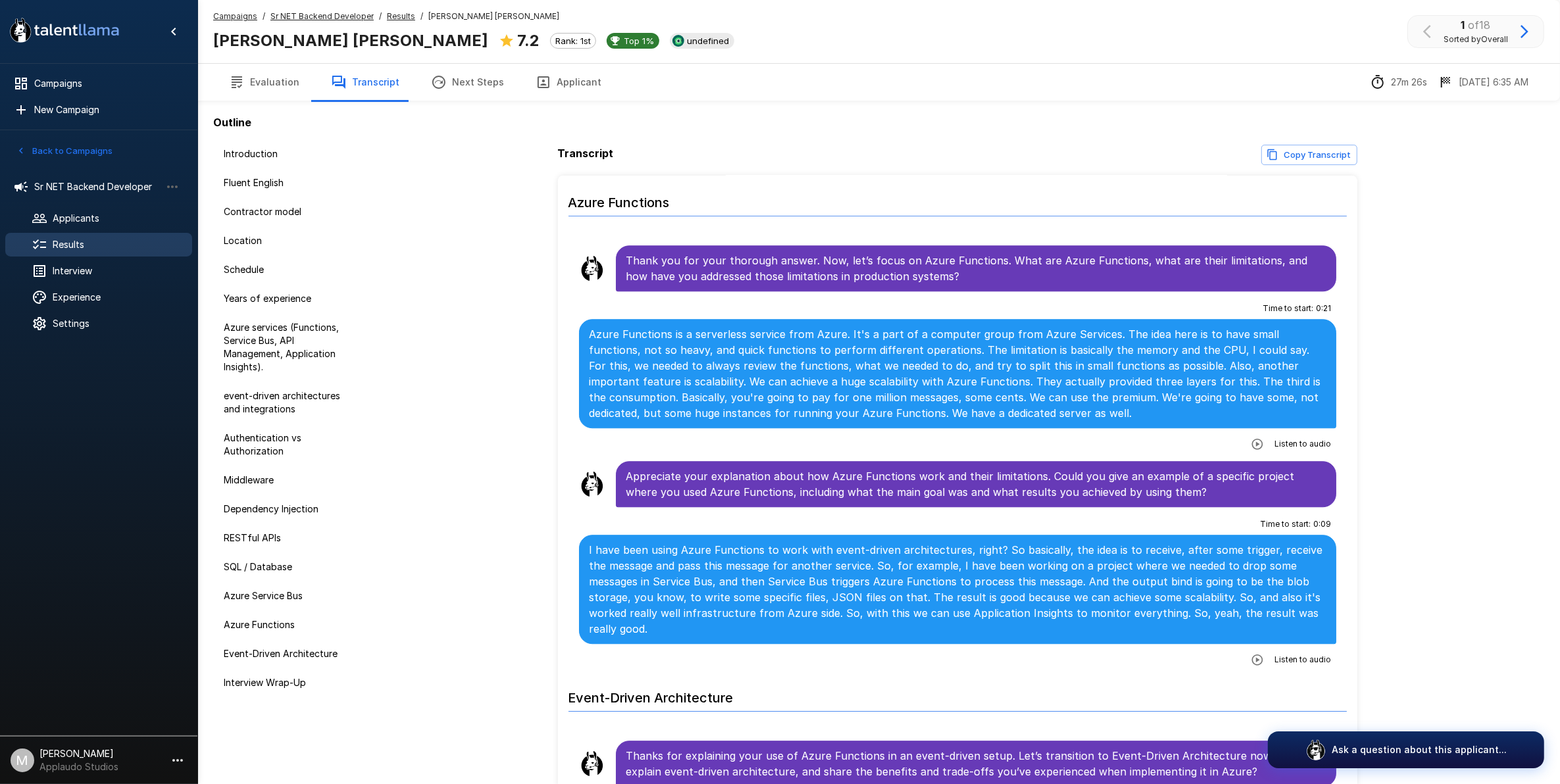
drag, startPoint x: 730, startPoint y: 464, endPoint x: 761, endPoint y: 458, distance: 31.6
click at [50, 247] on div at bounding box center [50, 244] width 37 height 16
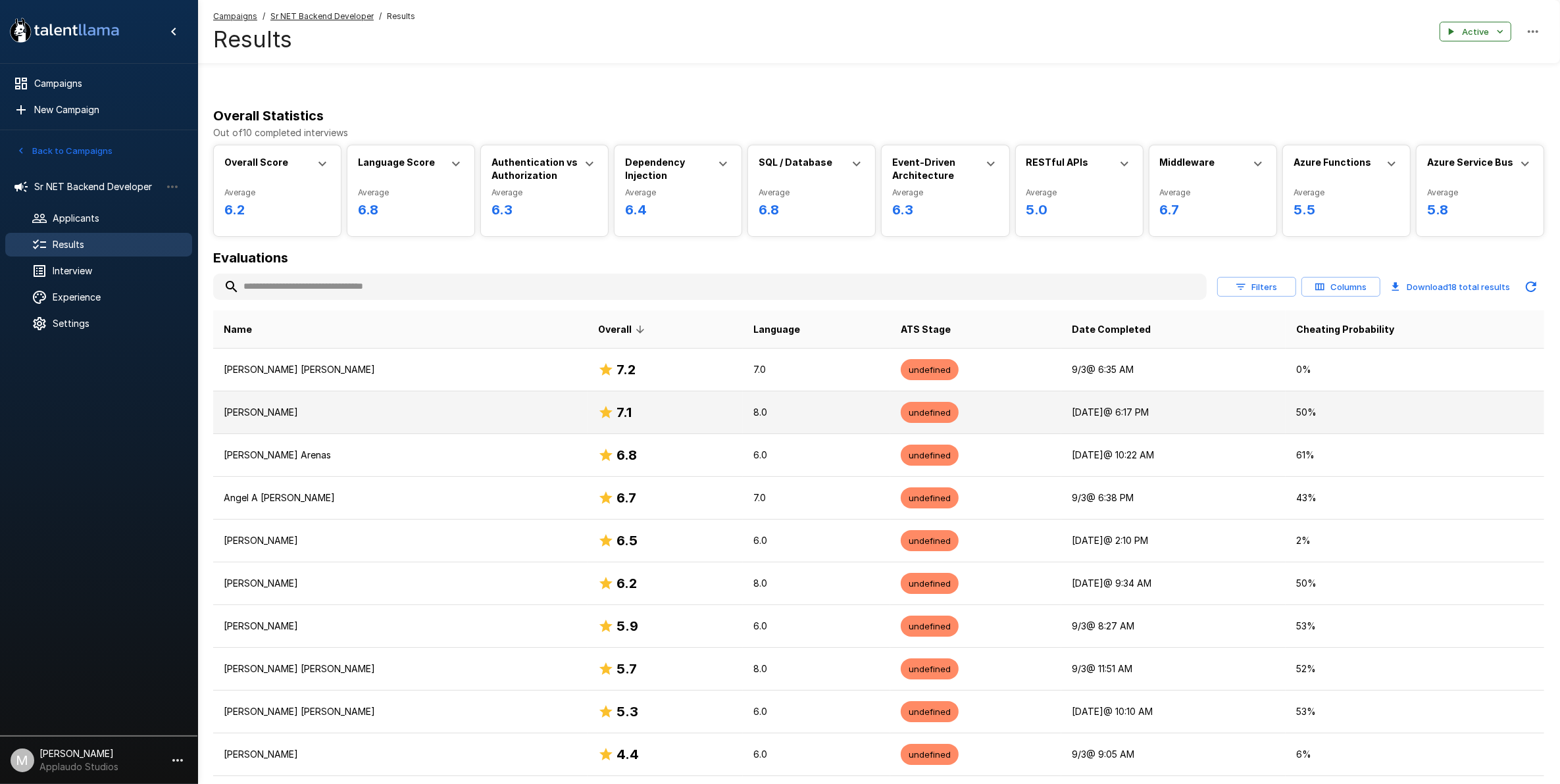
click at [418, 414] on p "[PERSON_NAME]" at bounding box center [400, 412] width 353 height 13
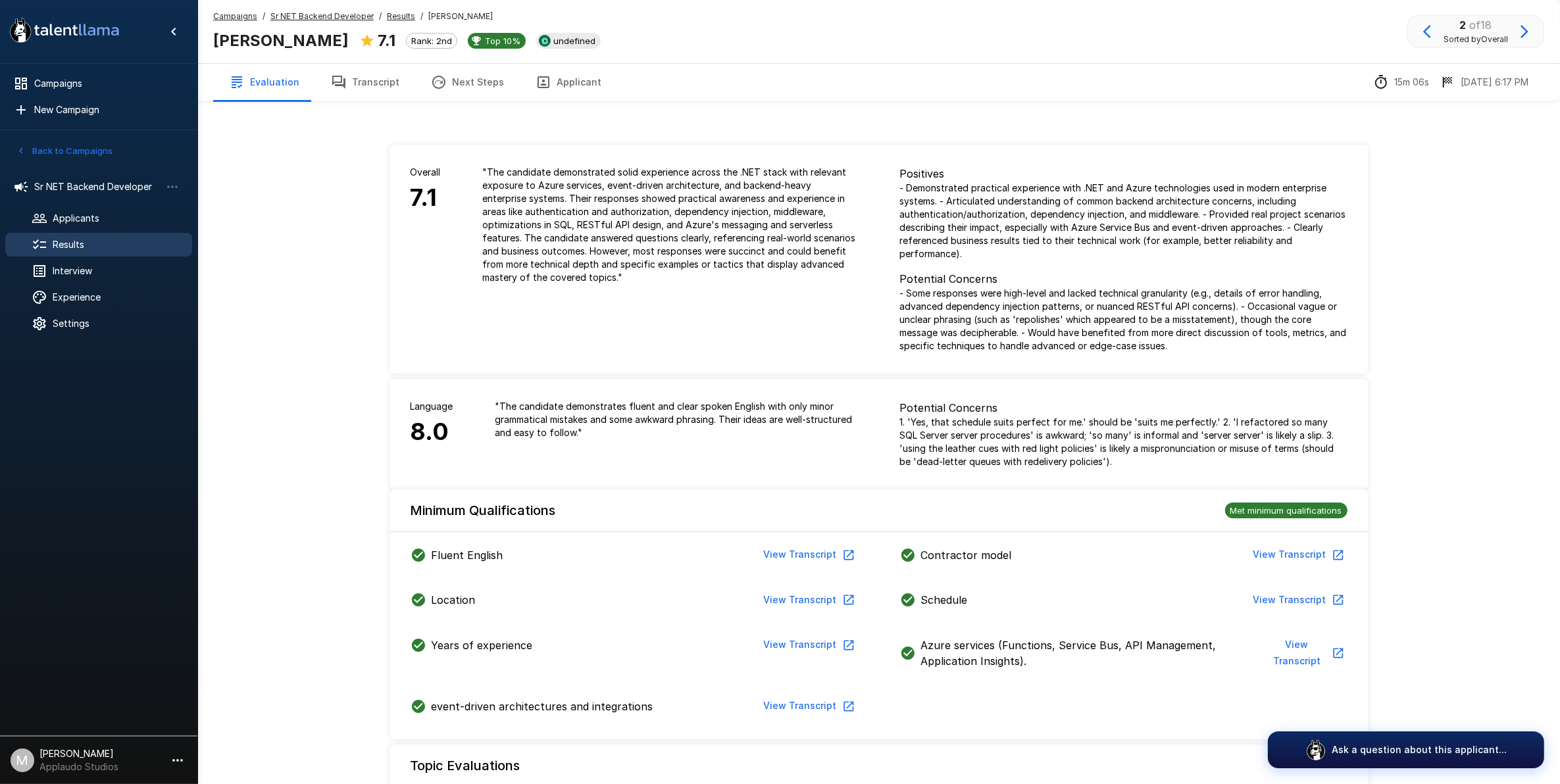
click at [396, 82] on button "Transcript" at bounding box center [364, 83] width 100 height 37
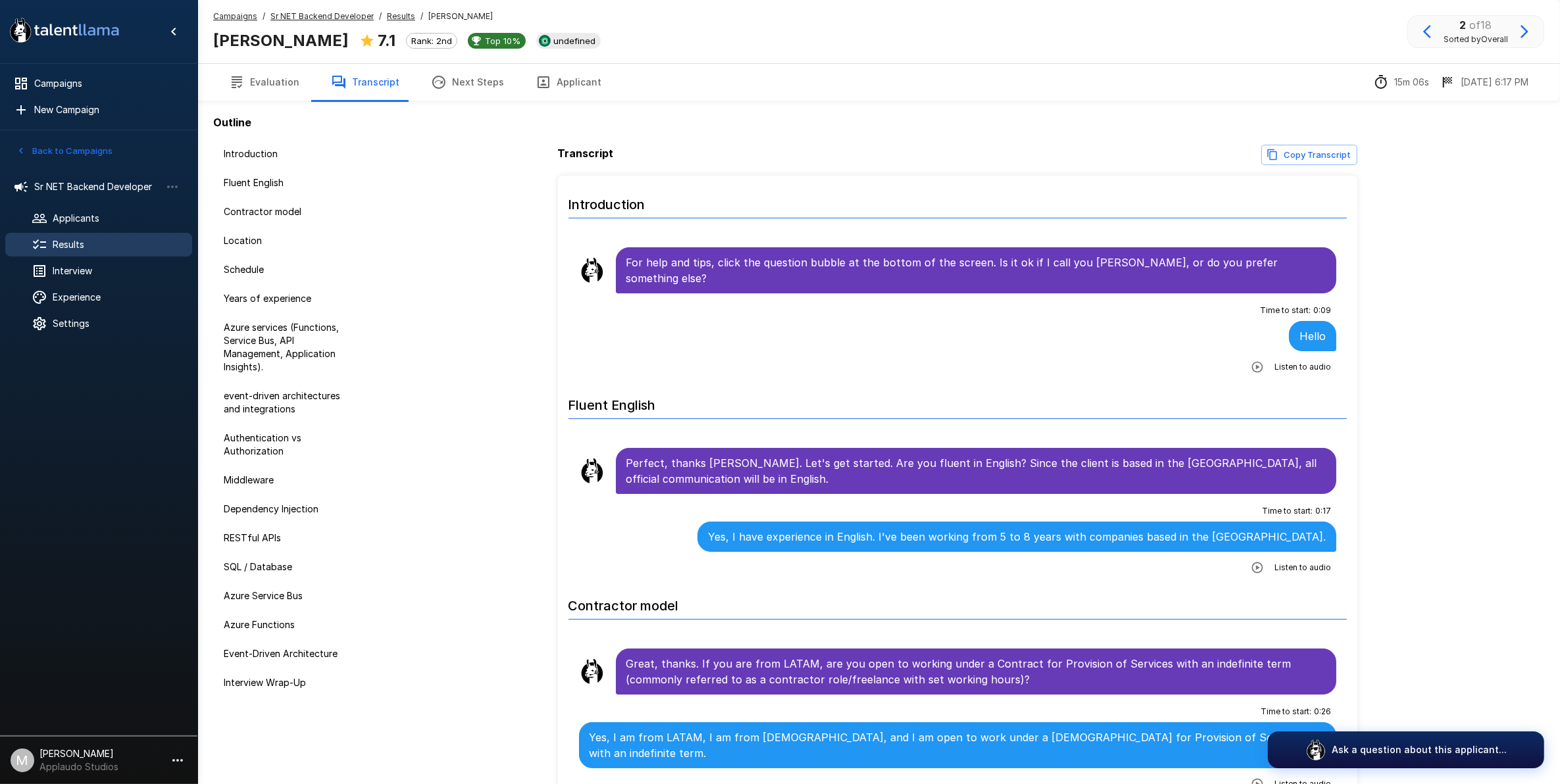
click at [597, 90] on button "Applicant" at bounding box center [568, 83] width 98 height 37
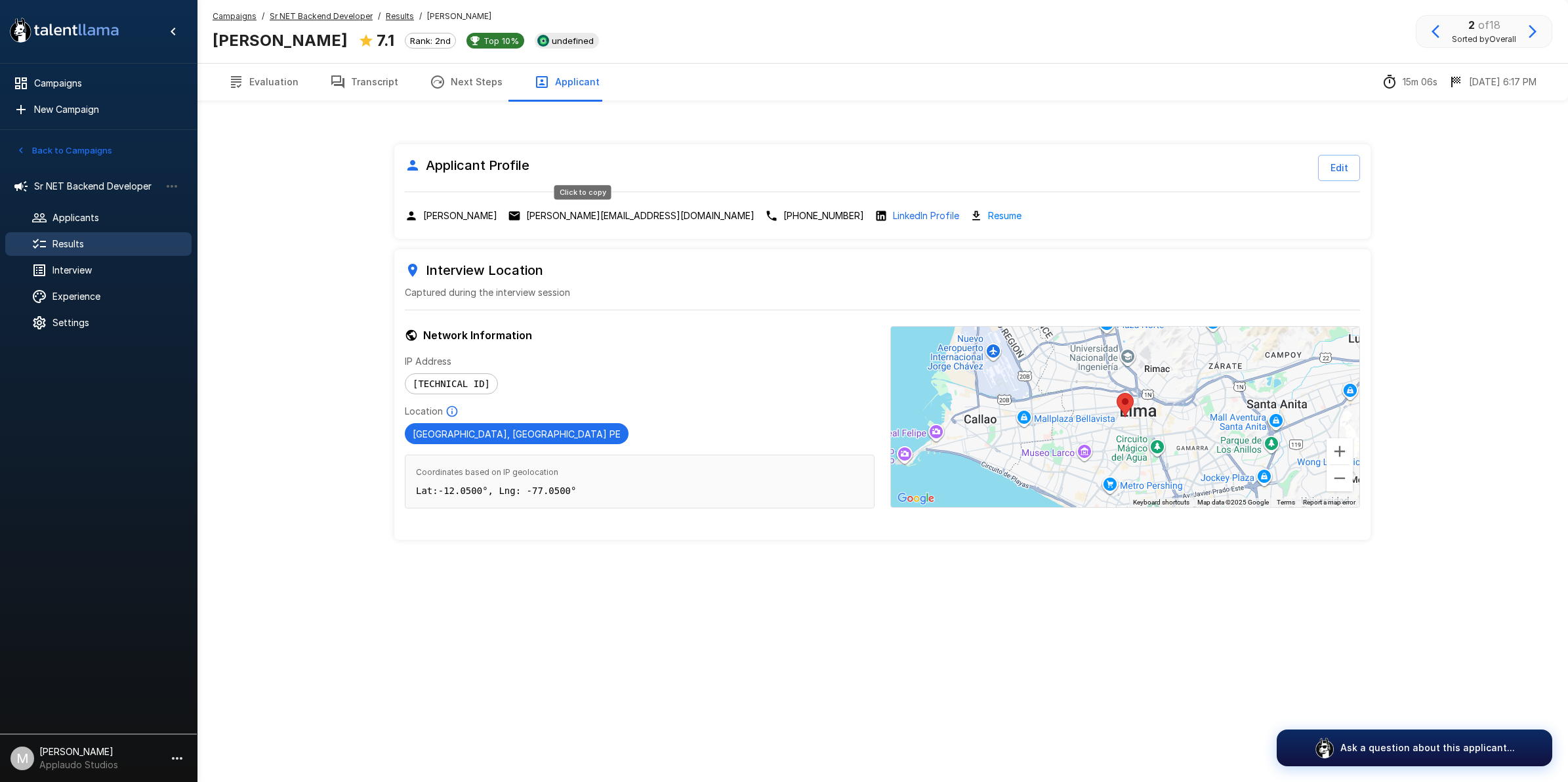
drag, startPoint x: 608, startPoint y: 218, endPoint x: 574, endPoint y: 208, distance: 35.4
click at [574, 207] on div "Click to copy" at bounding box center [583, 196] width 59 height 25
click at [576, 216] on p "[PERSON_NAME][EMAIL_ADDRESS][DOMAIN_NAME]" at bounding box center [641, 215] width 229 height 13
click at [97, 237] on div "Results" at bounding box center [98, 243] width 187 height 23
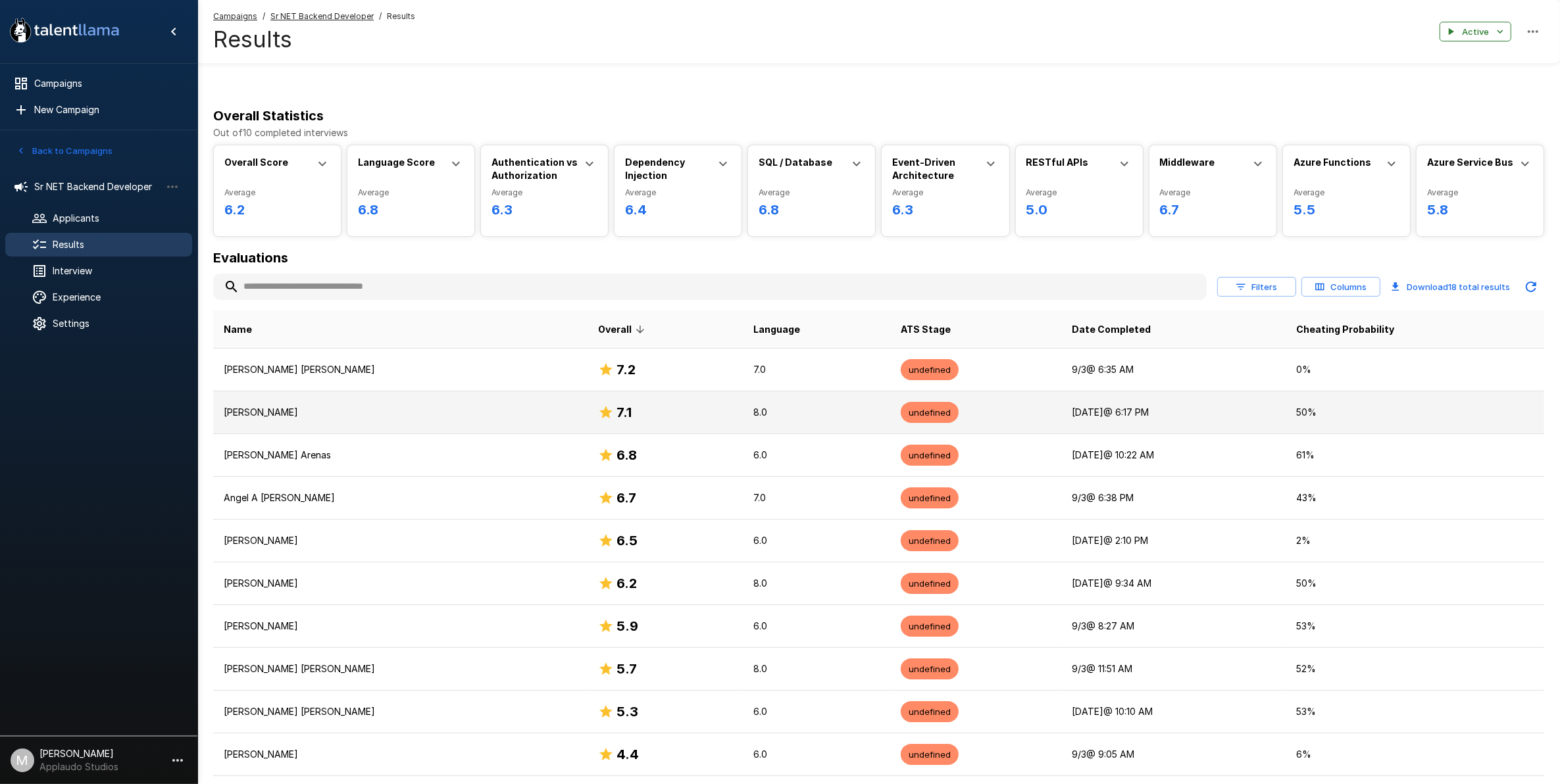
click at [327, 409] on p "[PERSON_NAME]" at bounding box center [400, 412] width 353 height 13
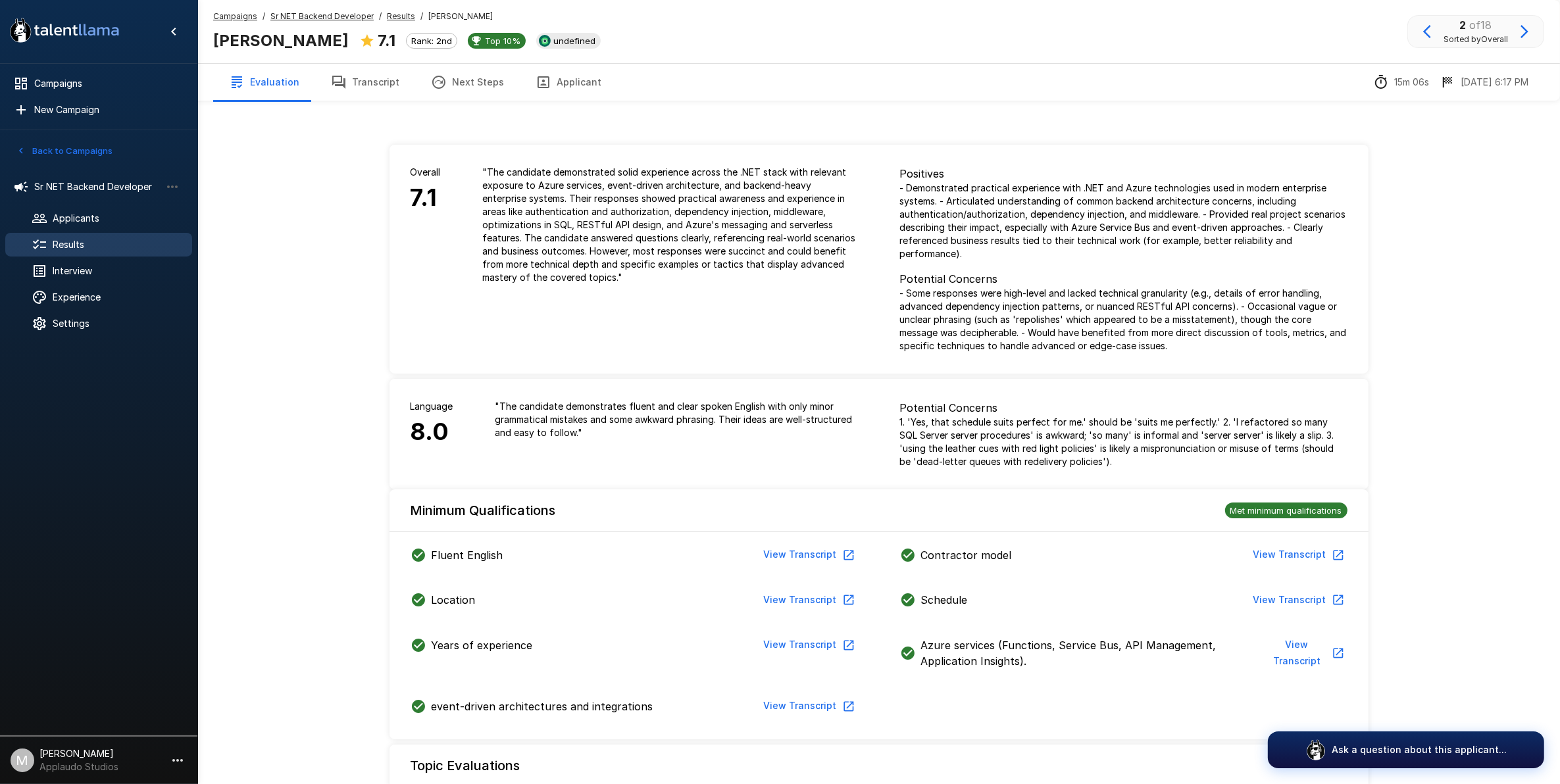
click at [353, 50] on div "[PERSON_NAME] 7.1 Rank: 2nd Top 10% undefined" at bounding box center [407, 40] width 387 height 28
click at [367, 84] on button "Transcript" at bounding box center [364, 83] width 100 height 37
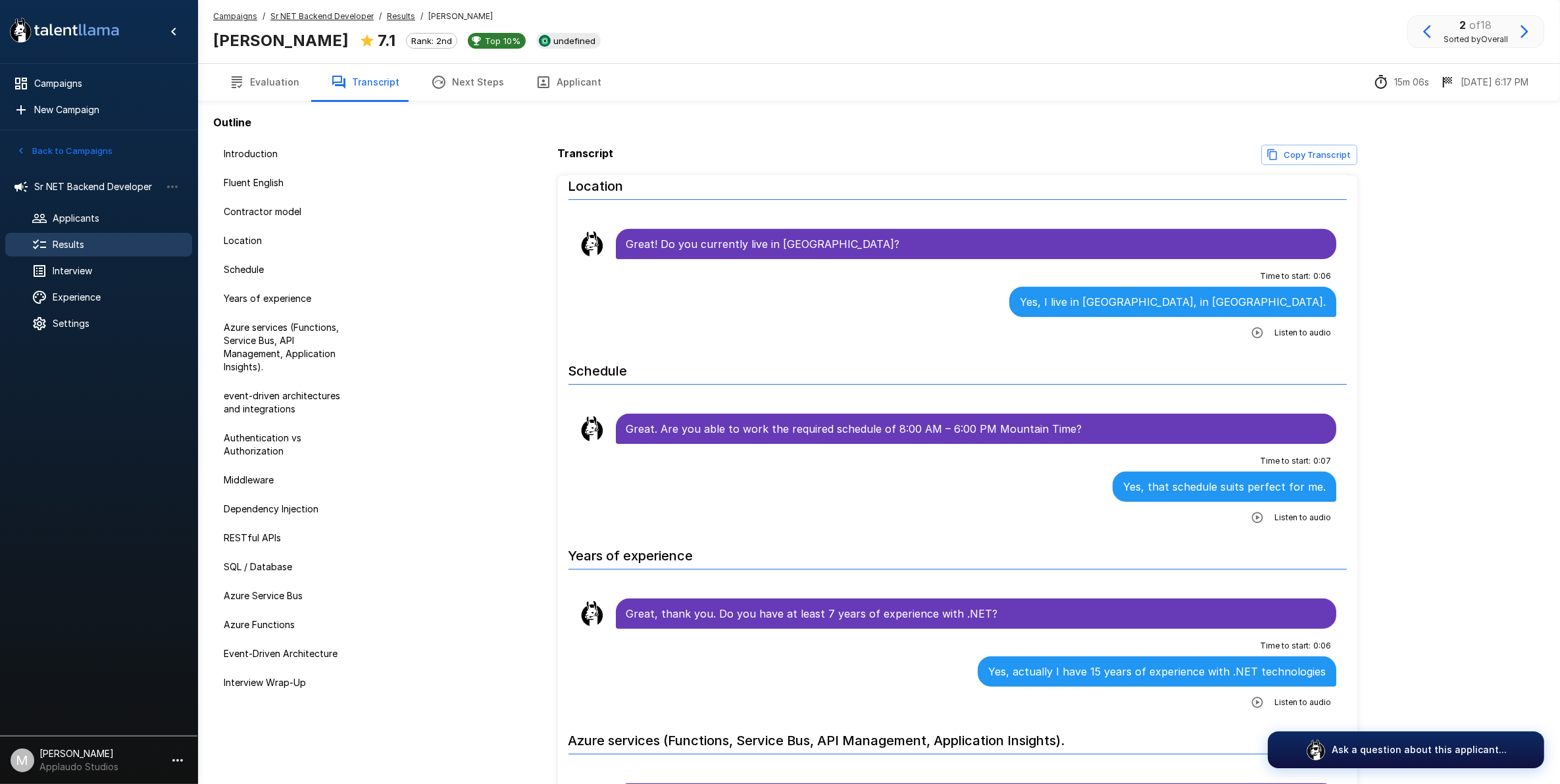
scroll to position [657, 0]
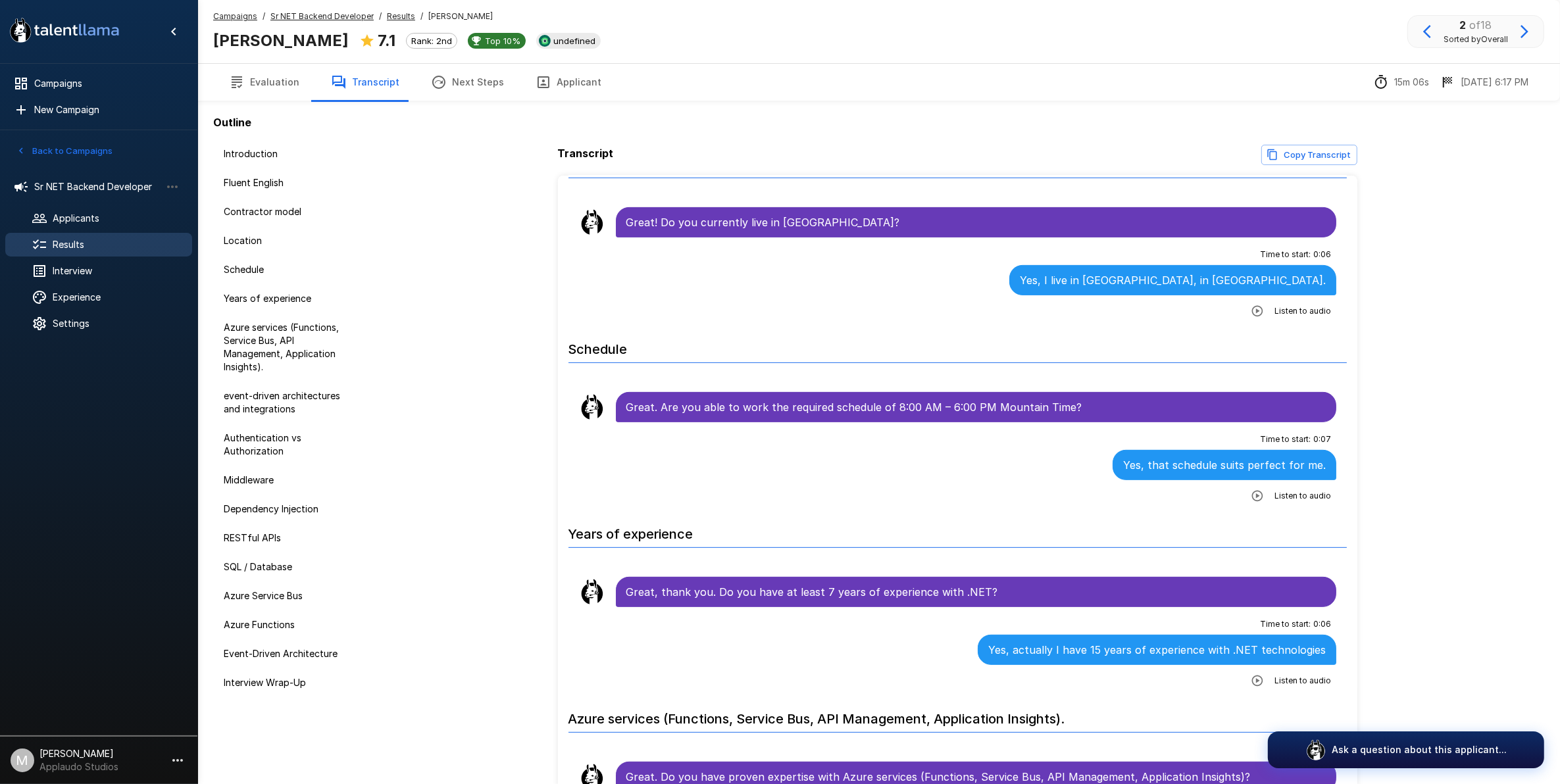
click at [1251, 674] on icon "button" at bounding box center [1257, 681] width 13 height 13
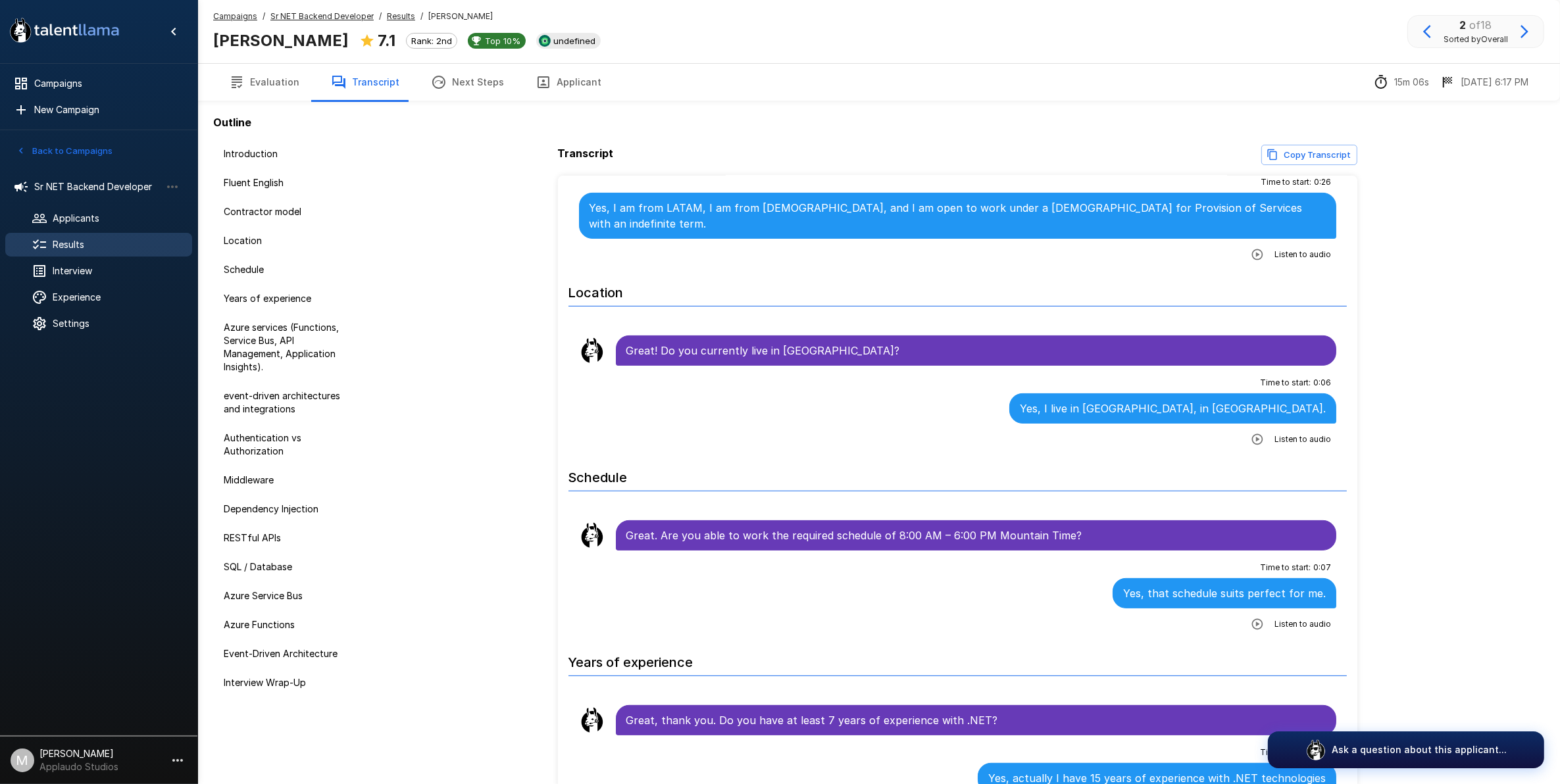
scroll to position [412, 0]
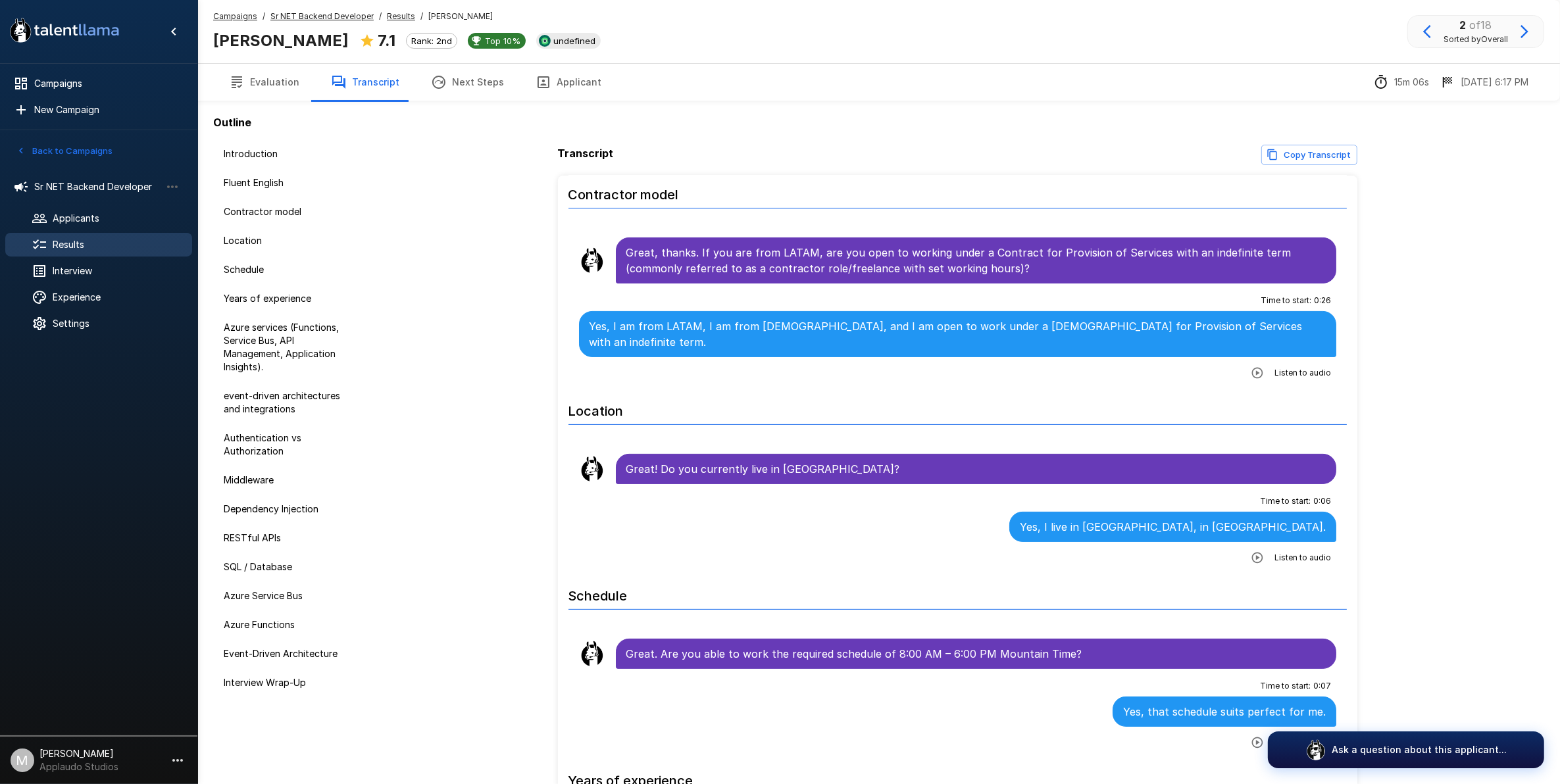
click at [566, 89] on button "Applicant" at bounding box center [568, 83] width 98 height 37
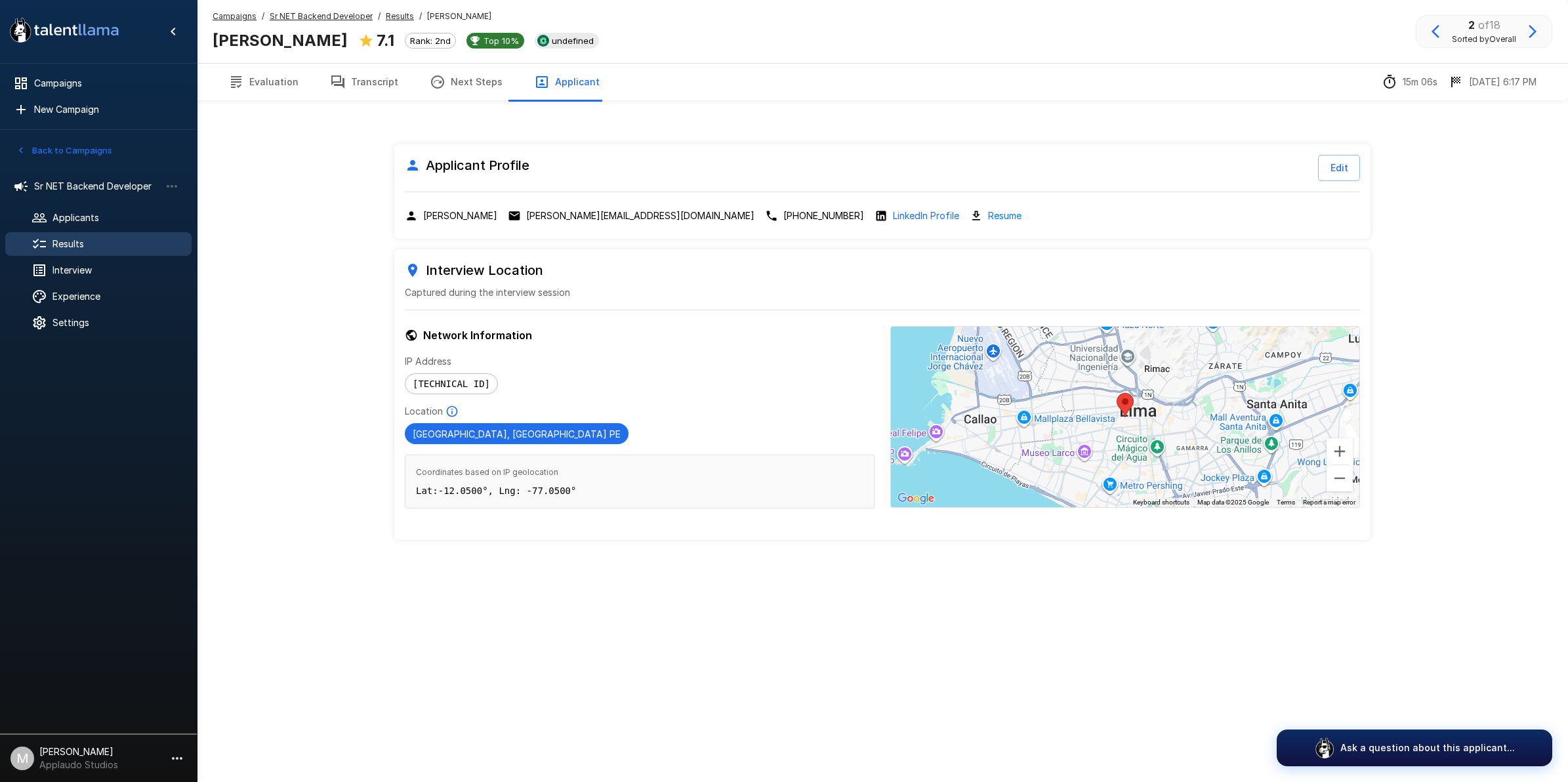
click at [414, 84] on button "Next Steps" at bounding box center [466, 83] width 104 height 37
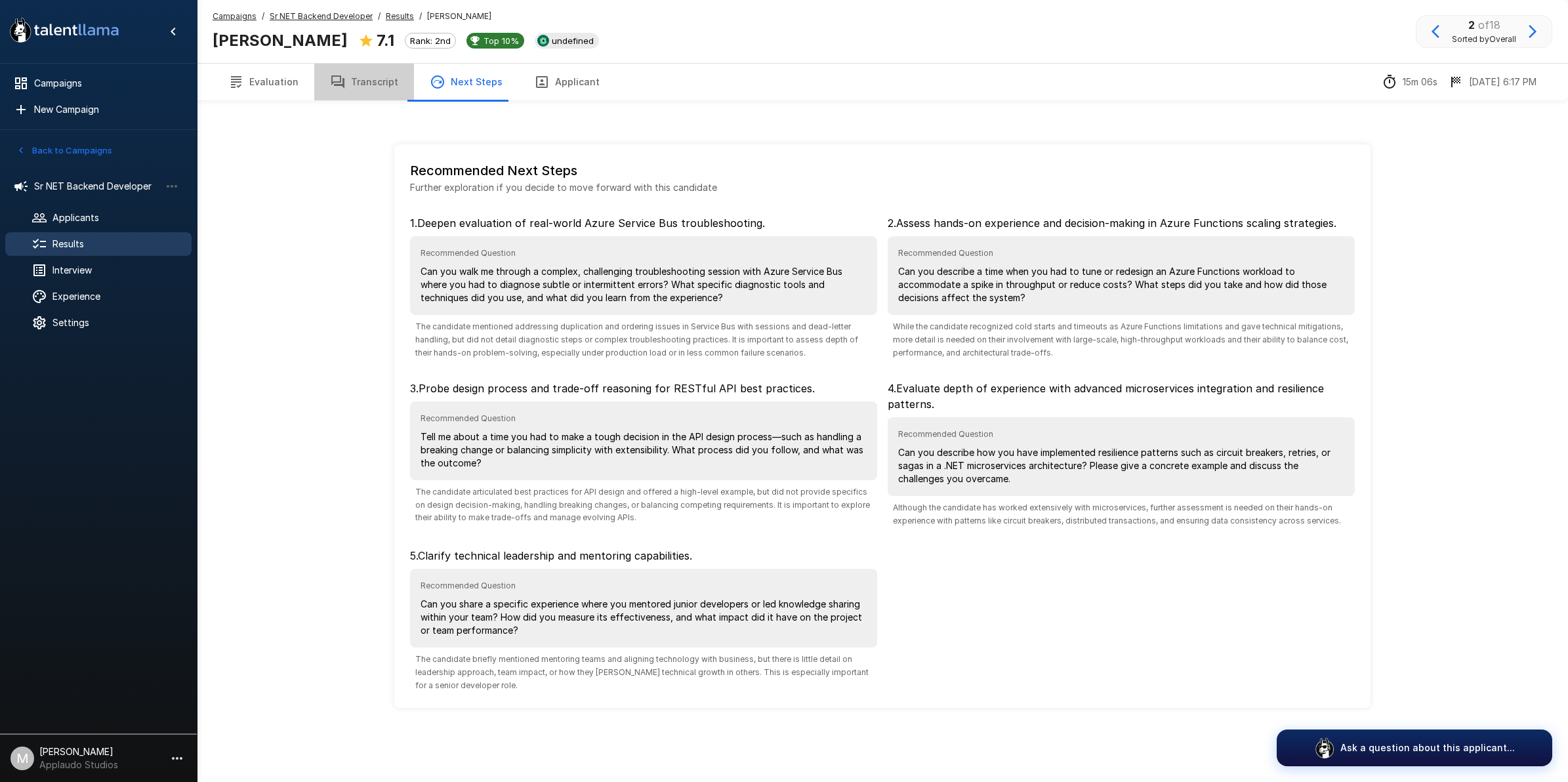
click at [385, 89] on button "Transcript" at bounding box center [363, 83] width 99 height 37
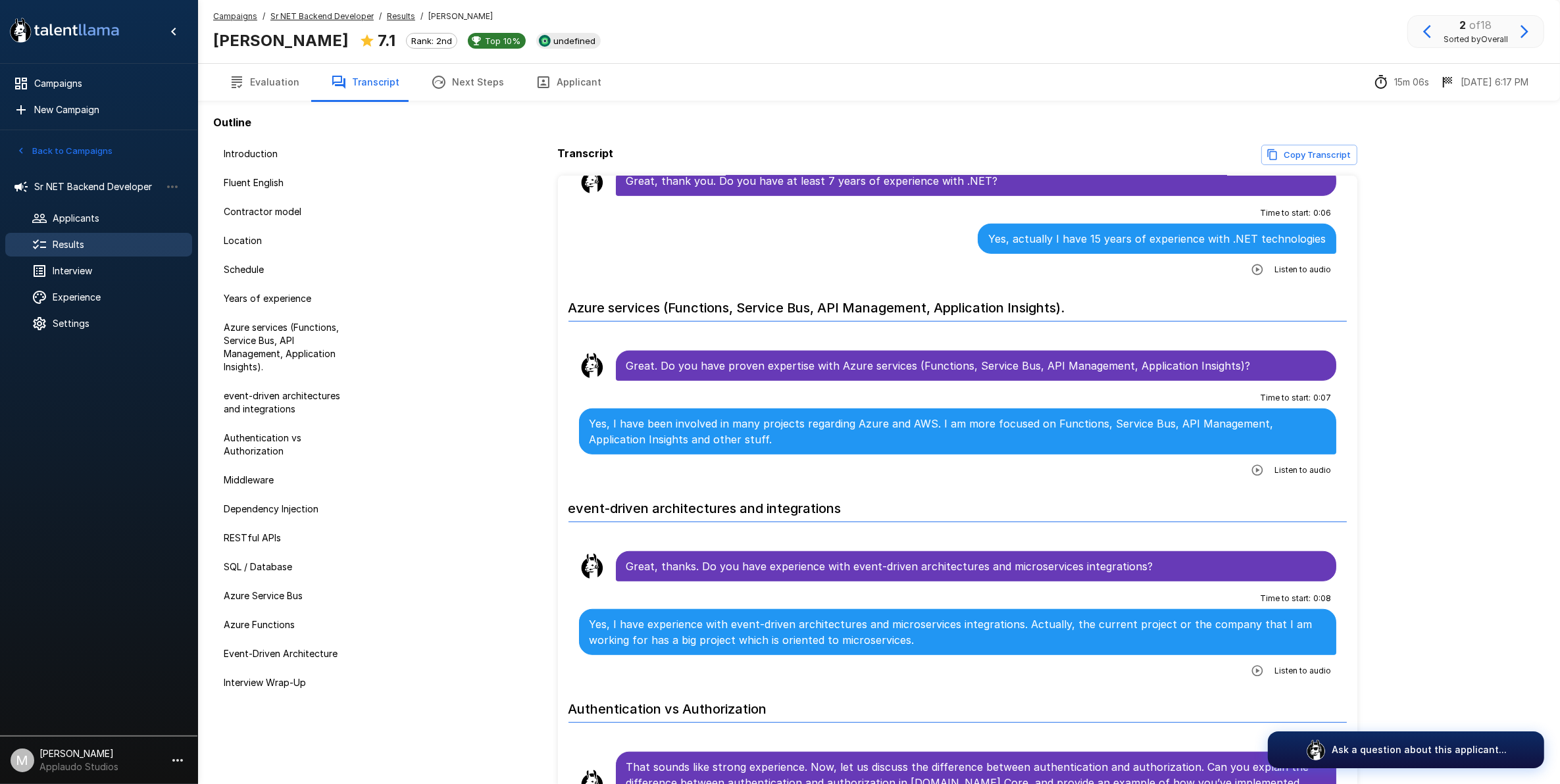
scroll to position [1480, 0]
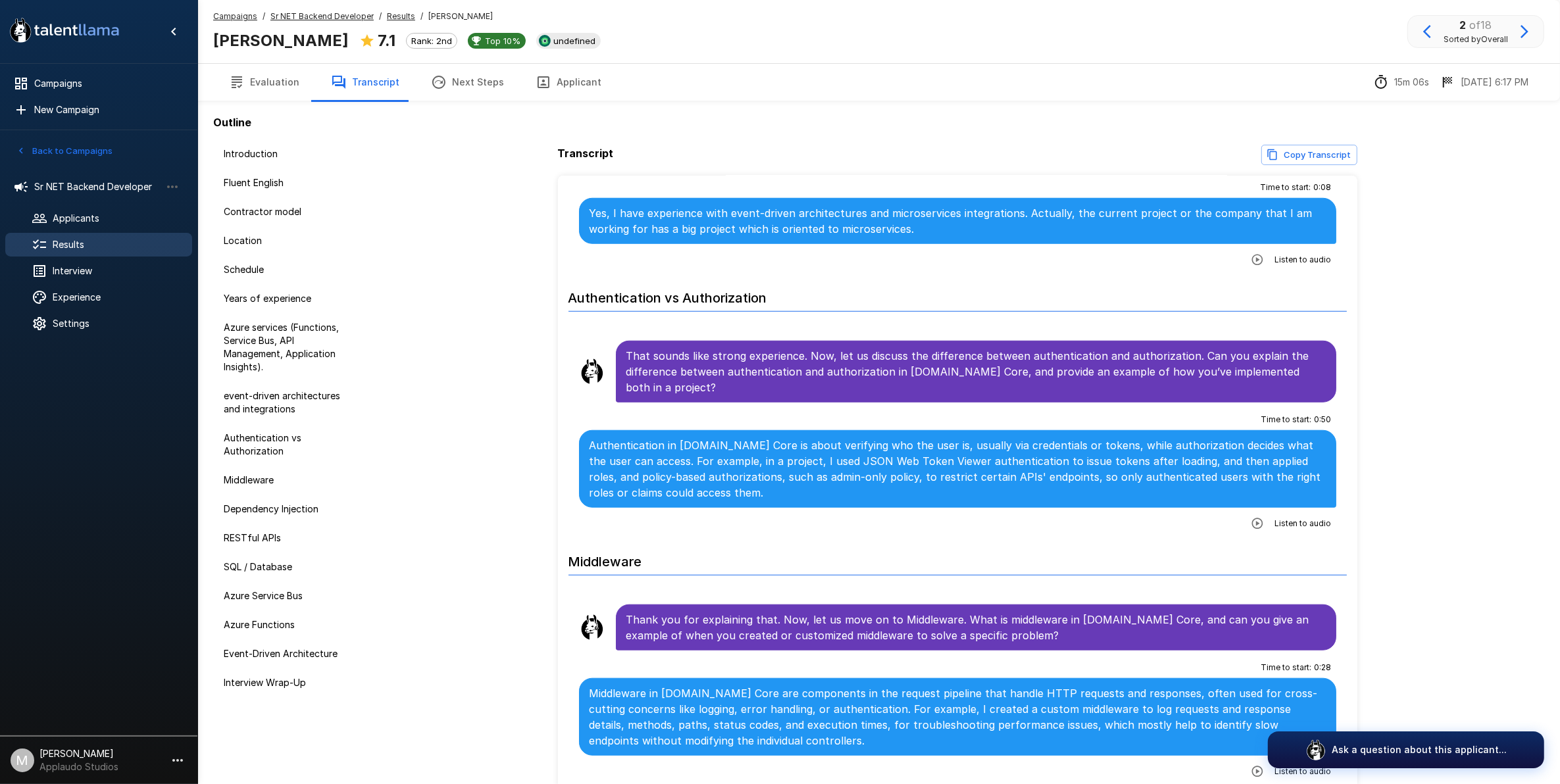
click at [1234, 489] on div "Time to start : 0 : 50 Authentication in [DOMAIN_NAME] Core is about verifying …" at bounding box center [958, 471] width 758 height 125
click at [1251, 517] on icon "button" at bounding box center [1257, 523] width 13 height 13
click at [546, 75] on button "Applicant" at bounding box center [568, 83] width 98 height 37
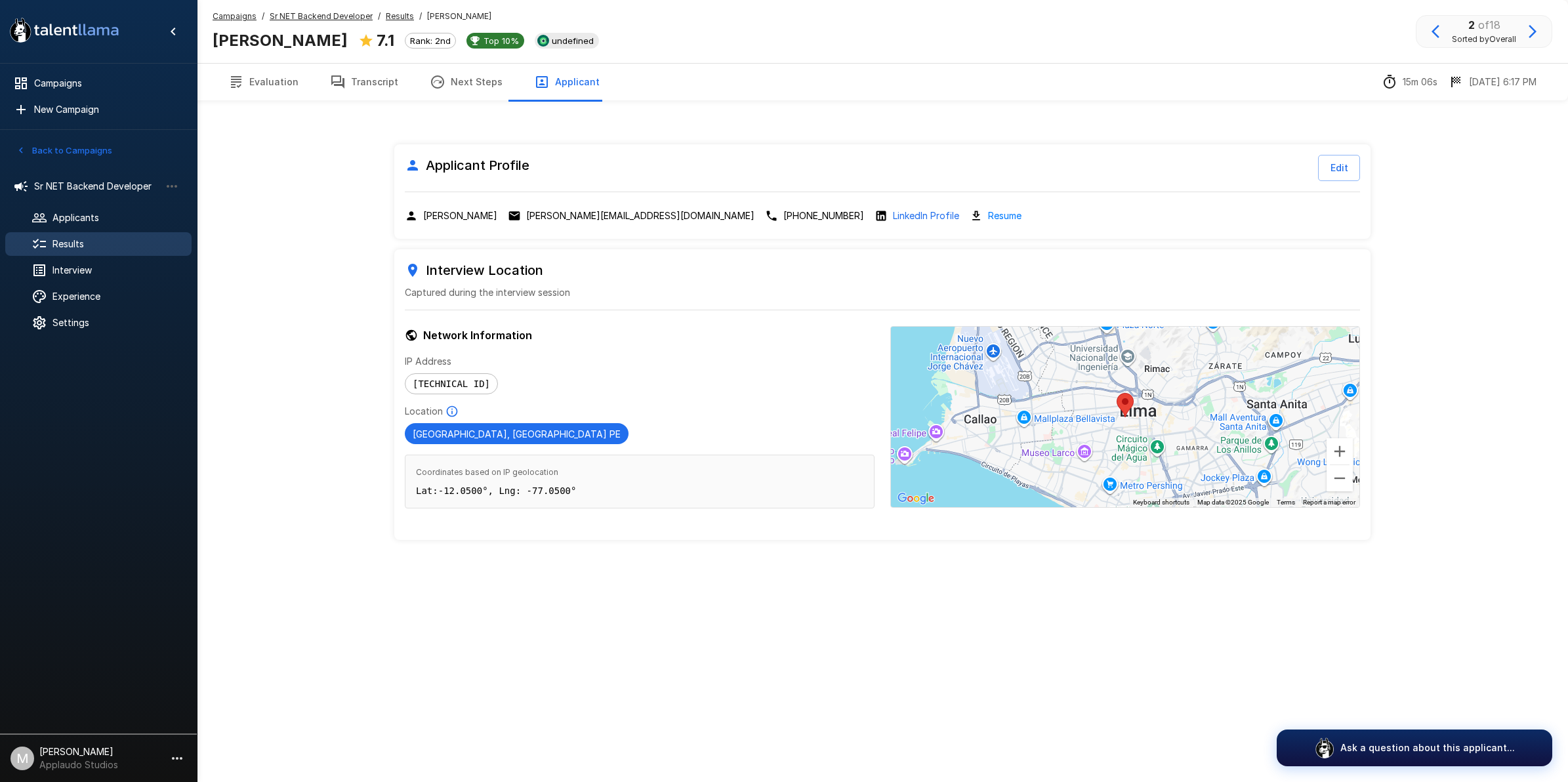
click at [624, 212] on p "[PERSON_NAME][EMAIL_ADDRESS][DOMAIN_NAME]" at bounding box center [641, 215] width 229 height 13
click at [366, 86] on button "Transcript" at bounding box center [363, 83] width 99 height 37
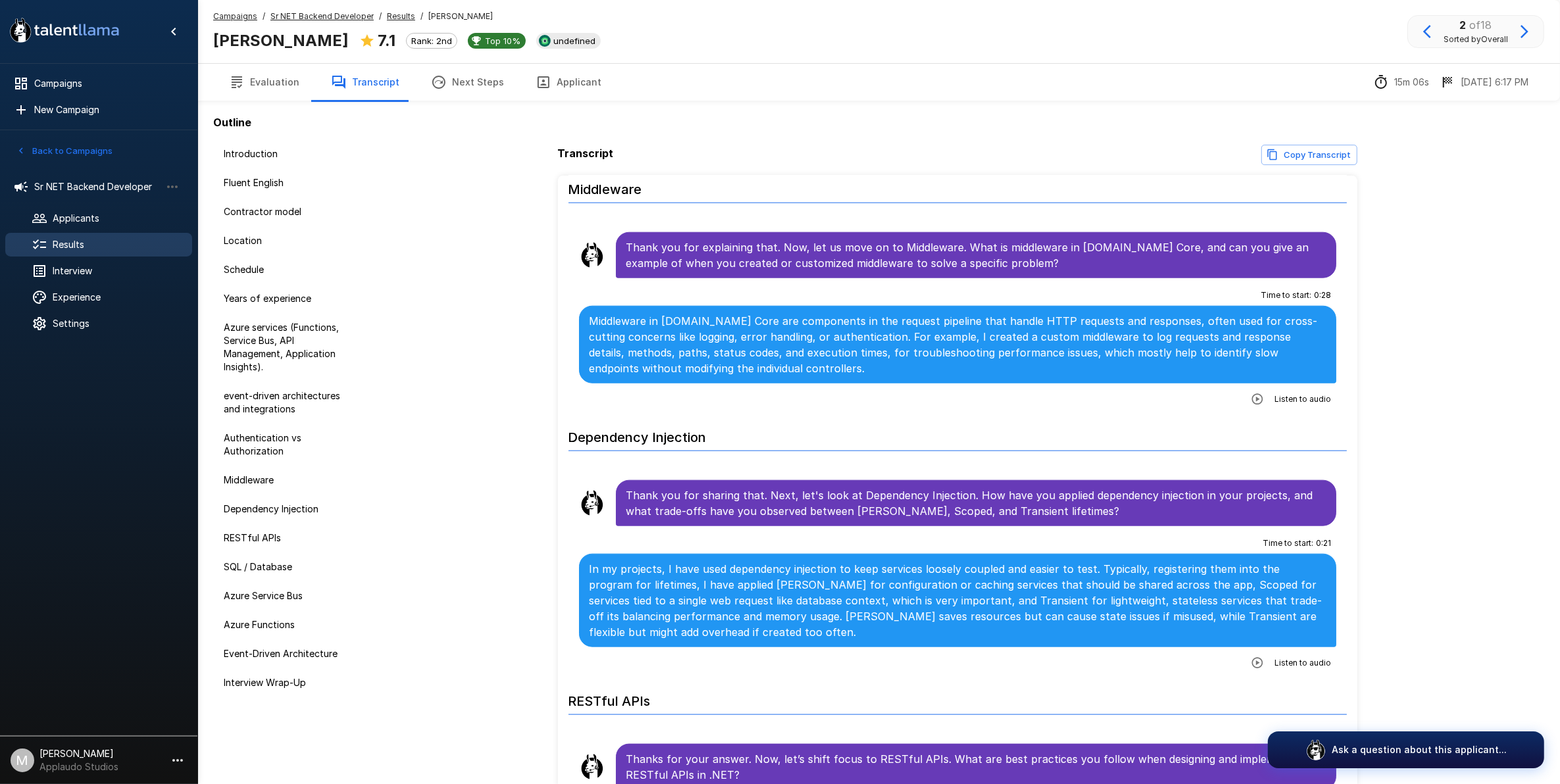
scroll to position [1973, 0]
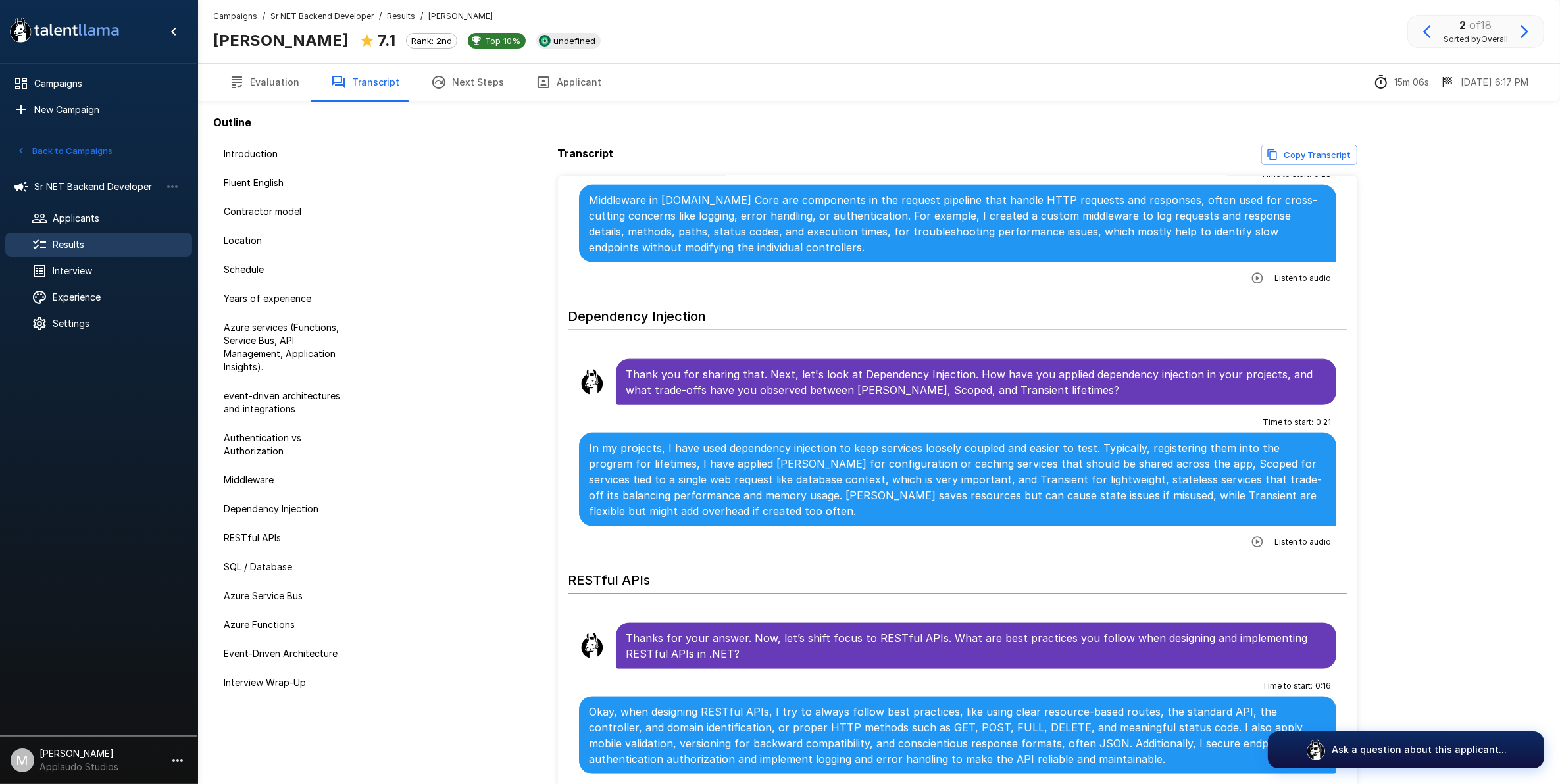
click at [1255, 530] on button "button" at bounding box center [1256, 541] width 23 height 23
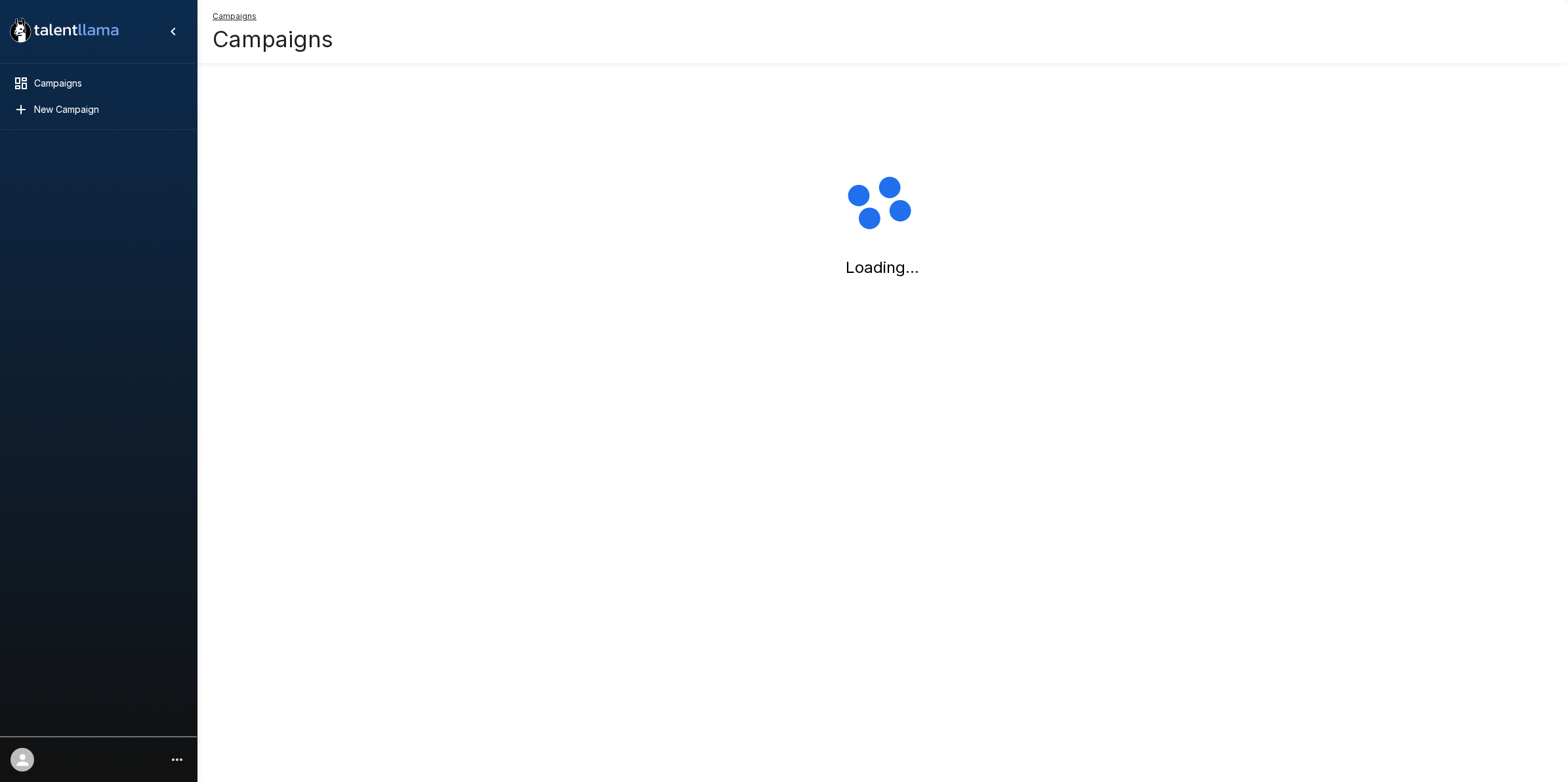
drag, startPoint x: 981, startPoint y: 269, endPoint x: 962, endPoint y: 263, distance: 19.9
